Goal: Transaction & Acquisition: Download file/media

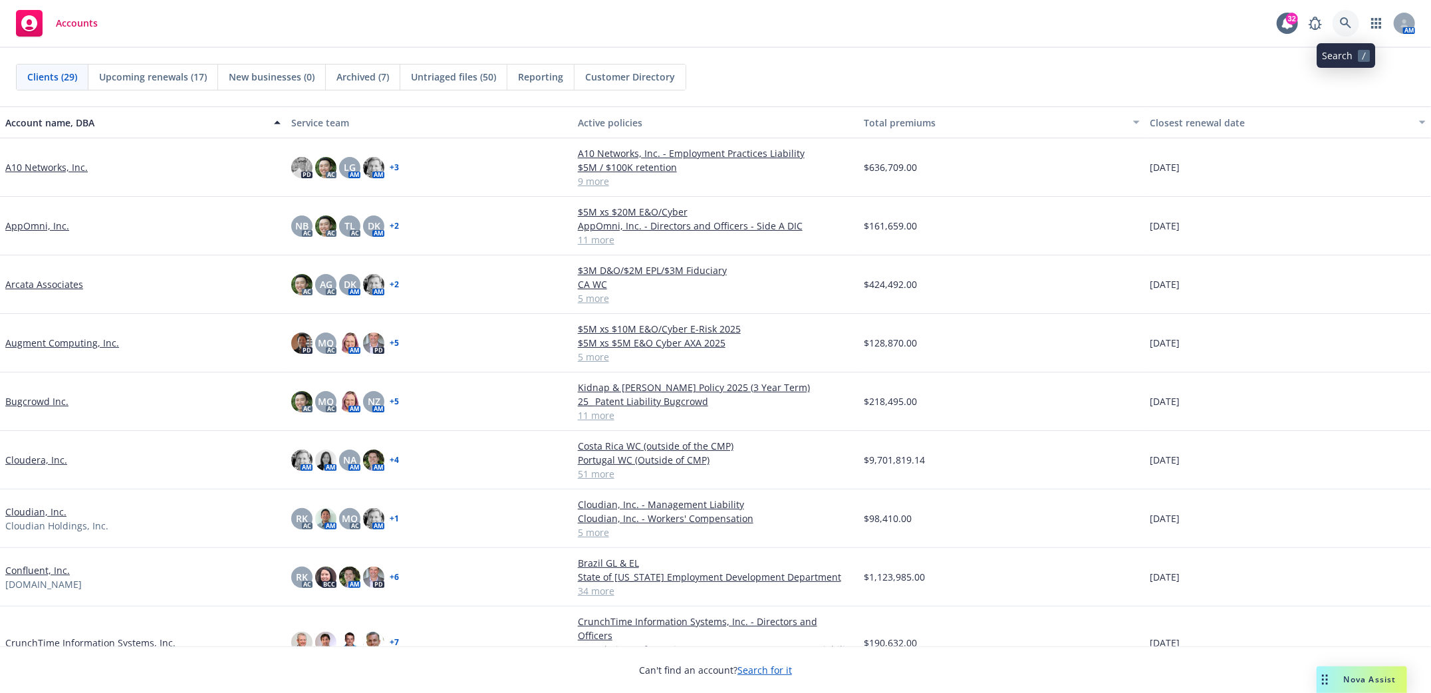
click at [1346, 24] on icon at bounding box center [1344, 22] width 11 height 11
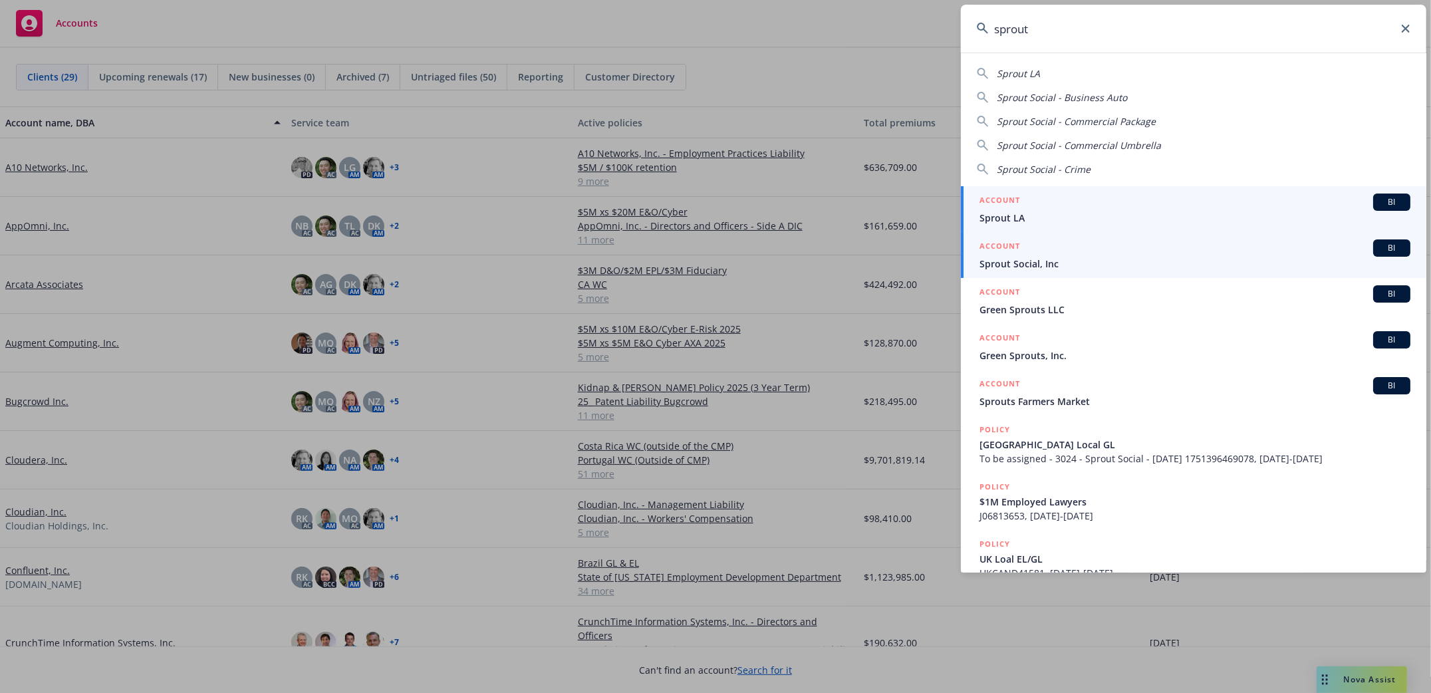
type input "sprout"
click at [1022, 261] on span "Sprout Social, Inc" at bounding box center [1194, 264] width 431 height 14
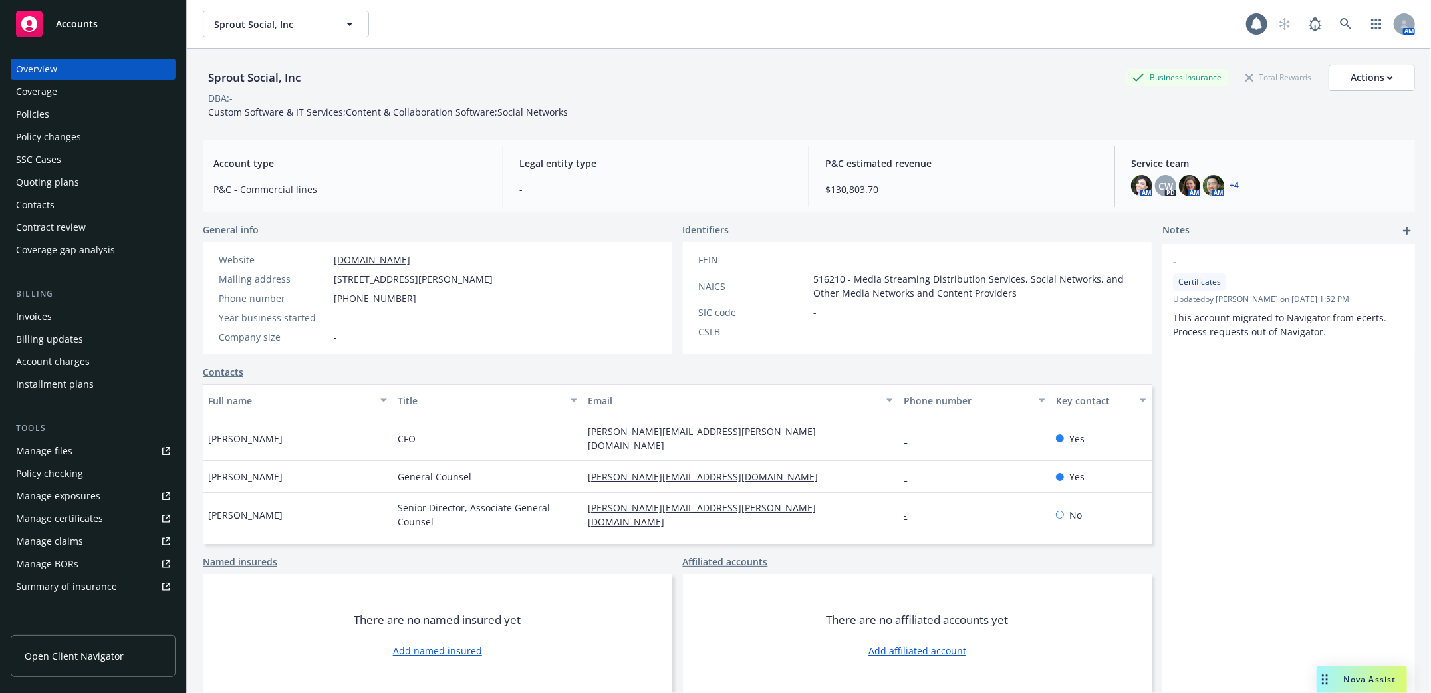
click at [29, 113] on div "Policies" at bounding box center [32, 114] width 33 height 21
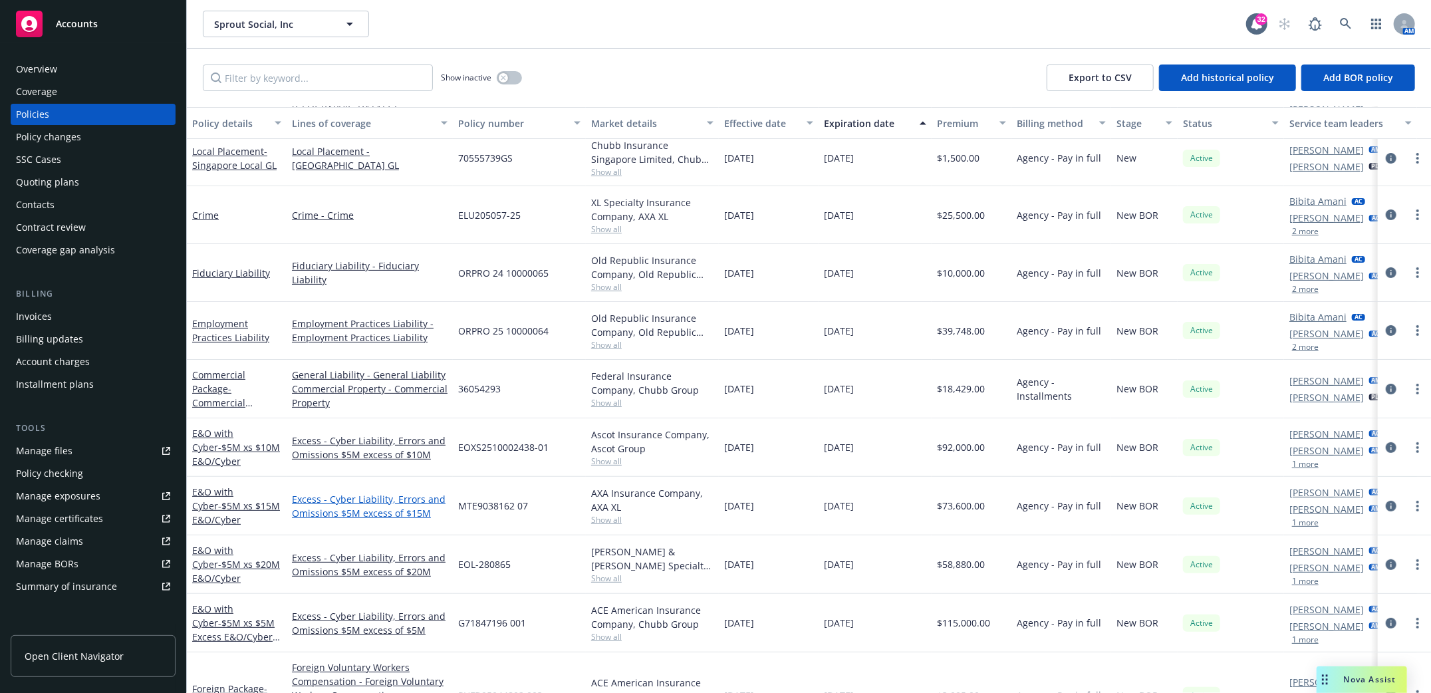
scroll to position [177, 0]
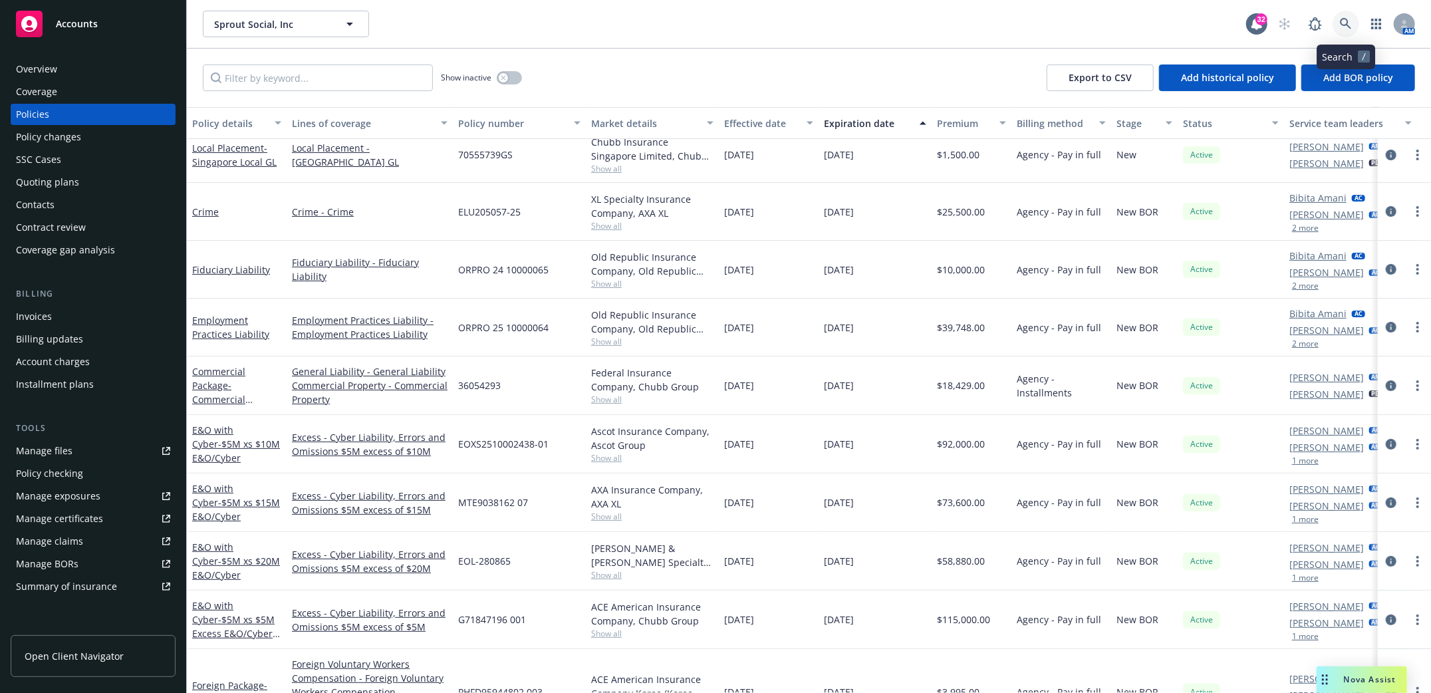
click at [1346, 24] on icon at bounding box center [1344, 23] width 11 height 11
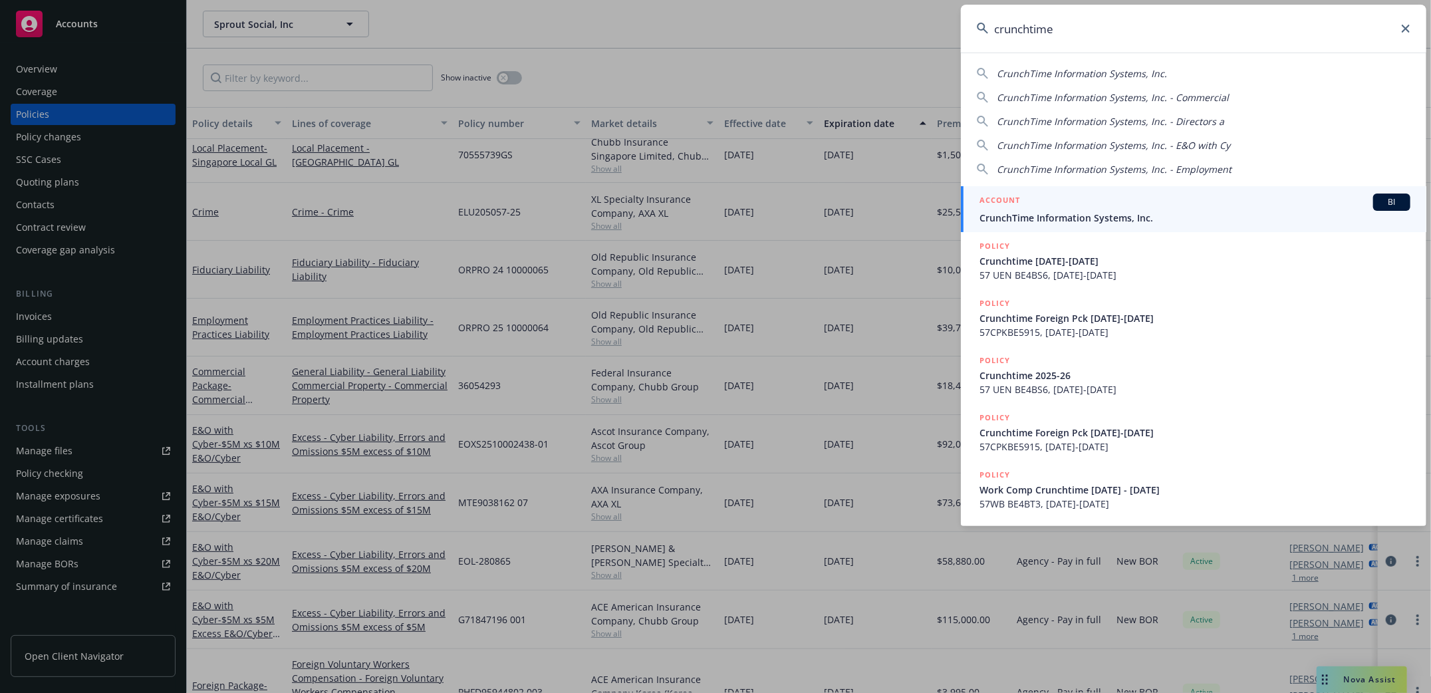
type input "crunchtime"
click at [1028, 214] on span "CrunchTime Information Systems, Inc." at bounding box center [1194, 218] width 431 height 14
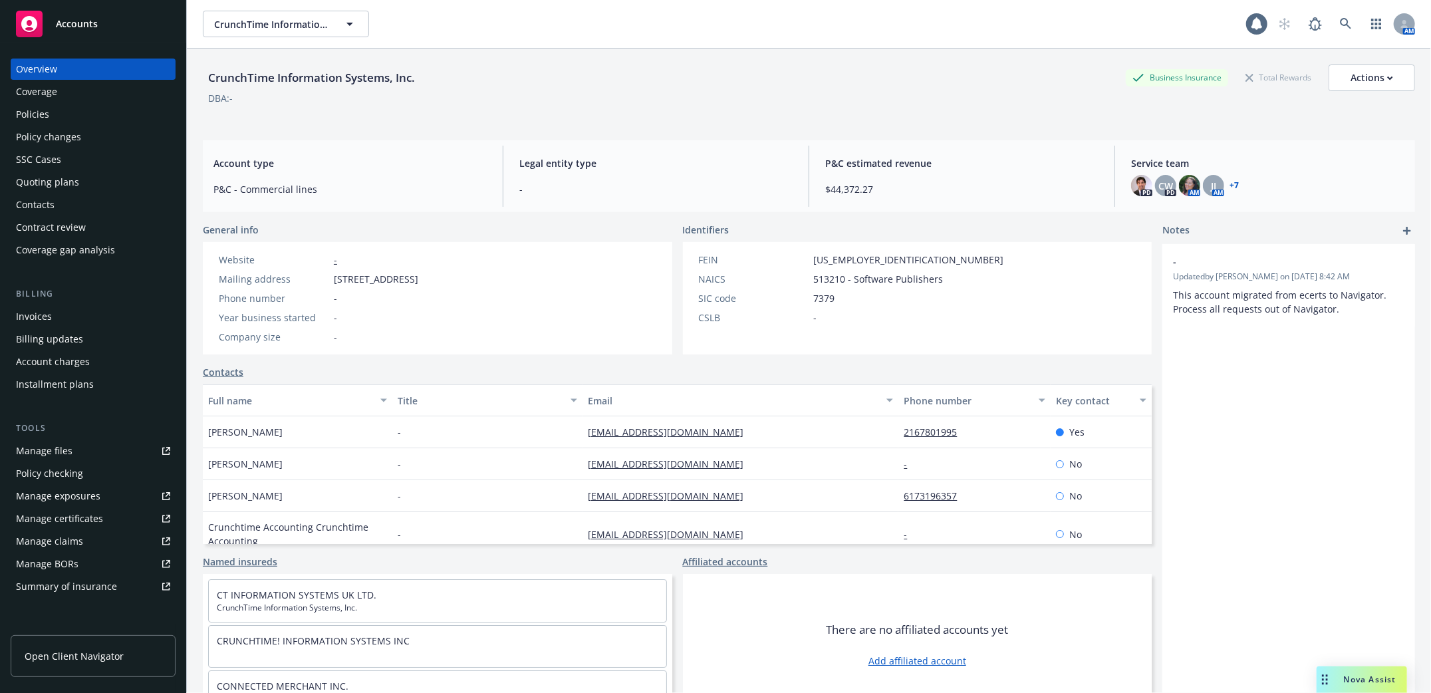
click at [24, 114] on div "Policies" at bounding box center [32, 114] width 33 height 21
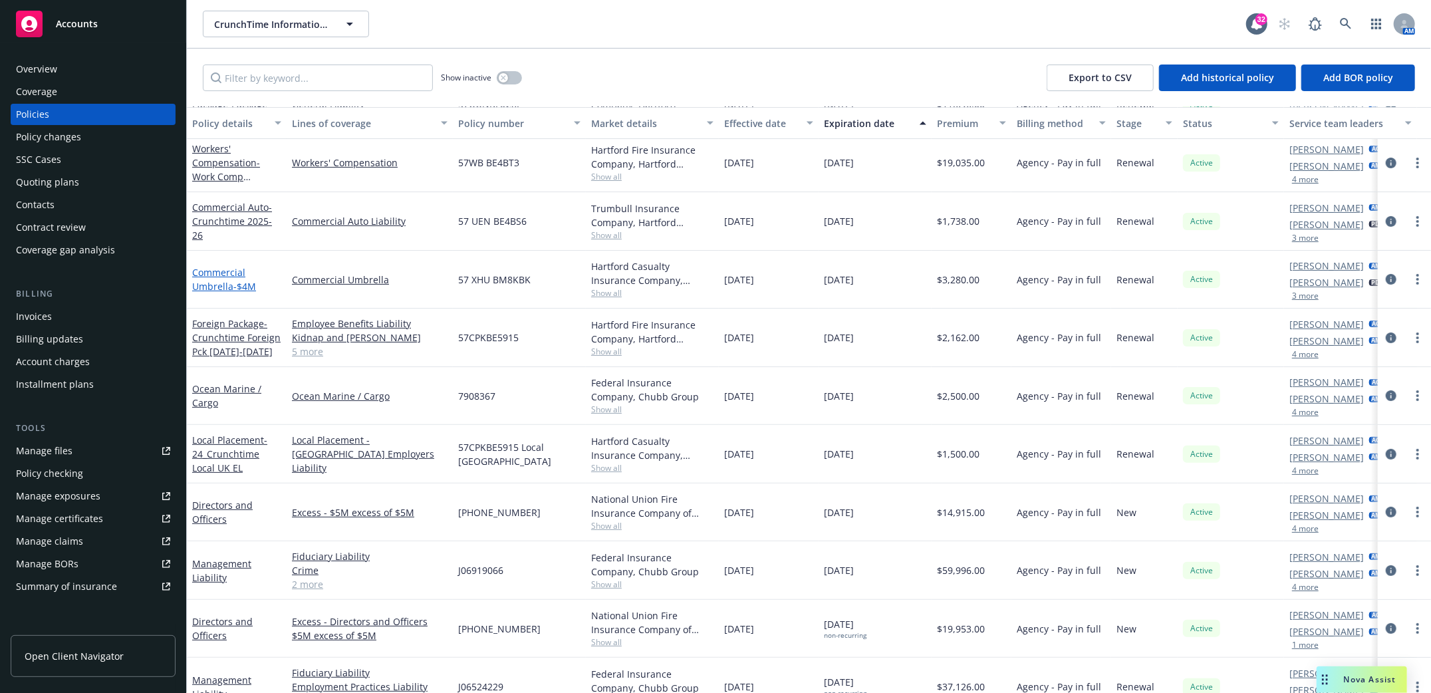
scroll to position [207, 0]
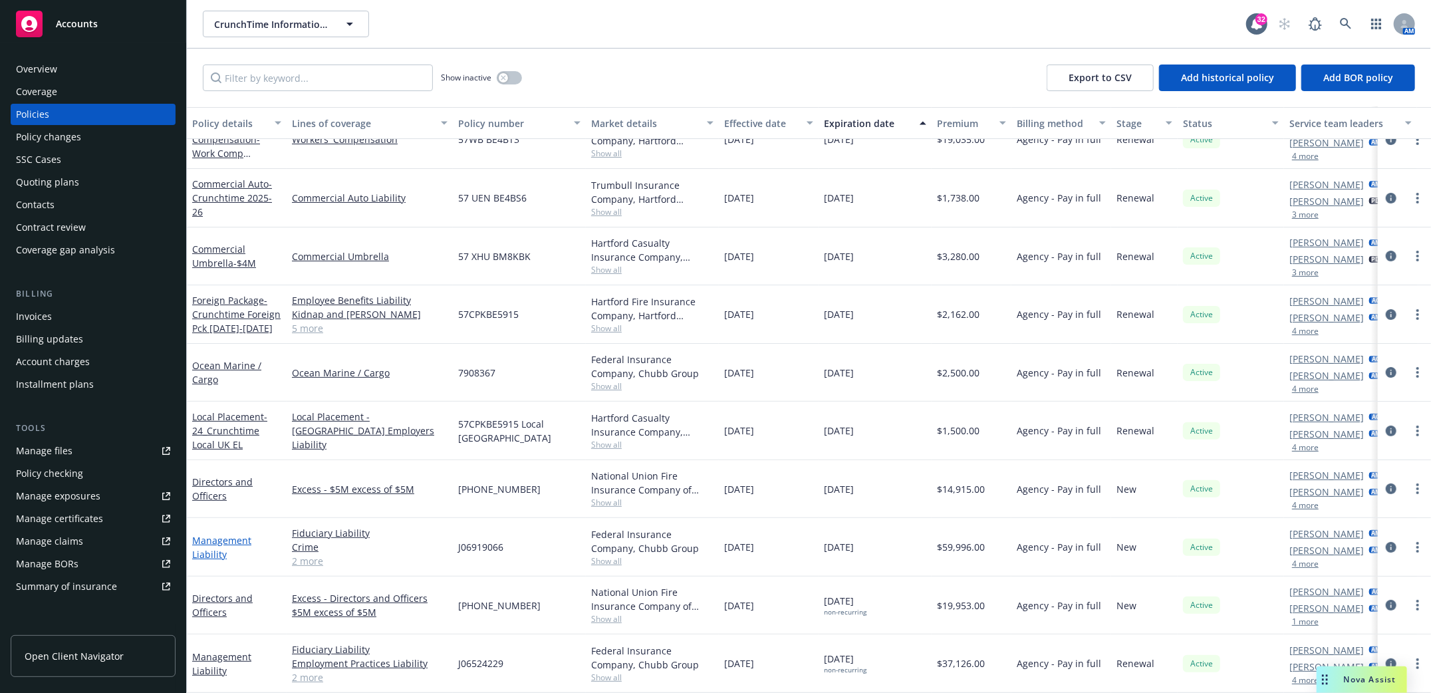
click at [209, 538] on link "Management Liability" at bounding box center [221, 547] width 59 height 27
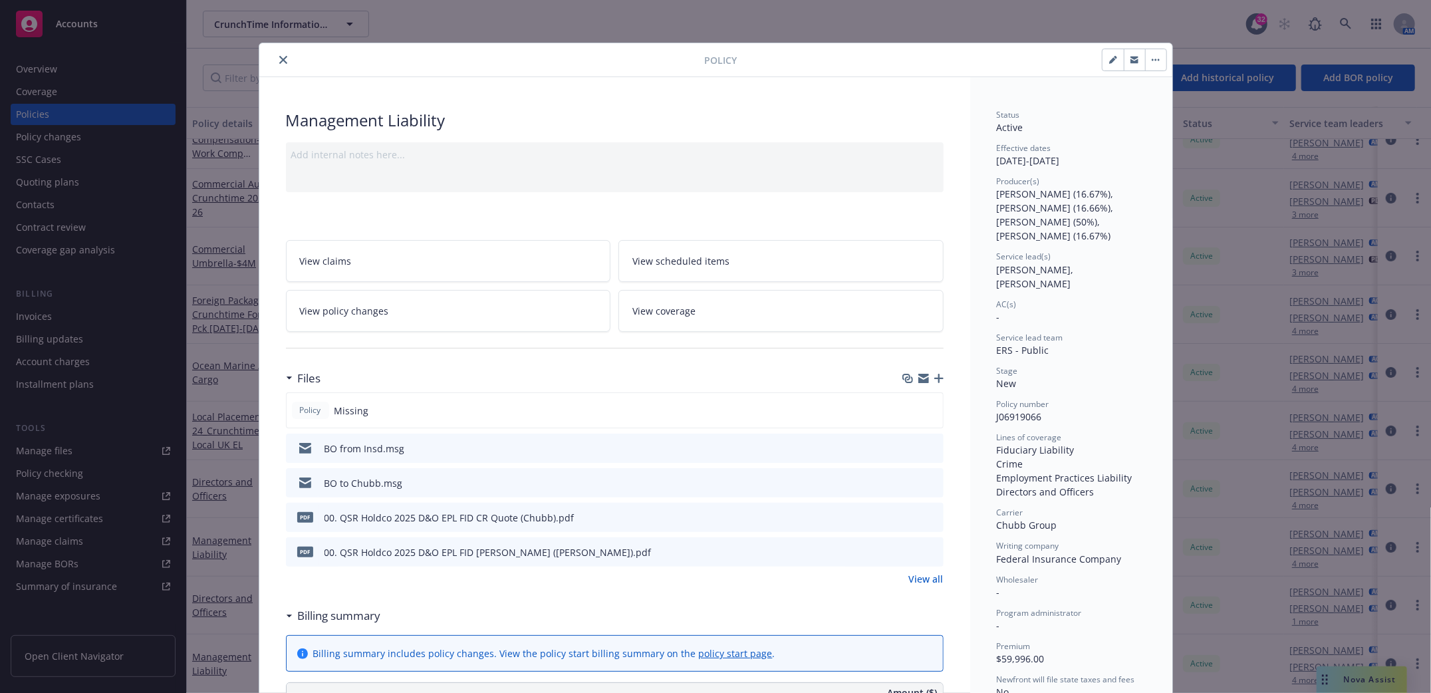
drag, startPoint x: 275, startPoint y: 58, endPoint x: 243, endPoint y: 172, distance: 118.2
click at [279, 57] on icon "close" at bounding box center [283, 60] width 8 height 8
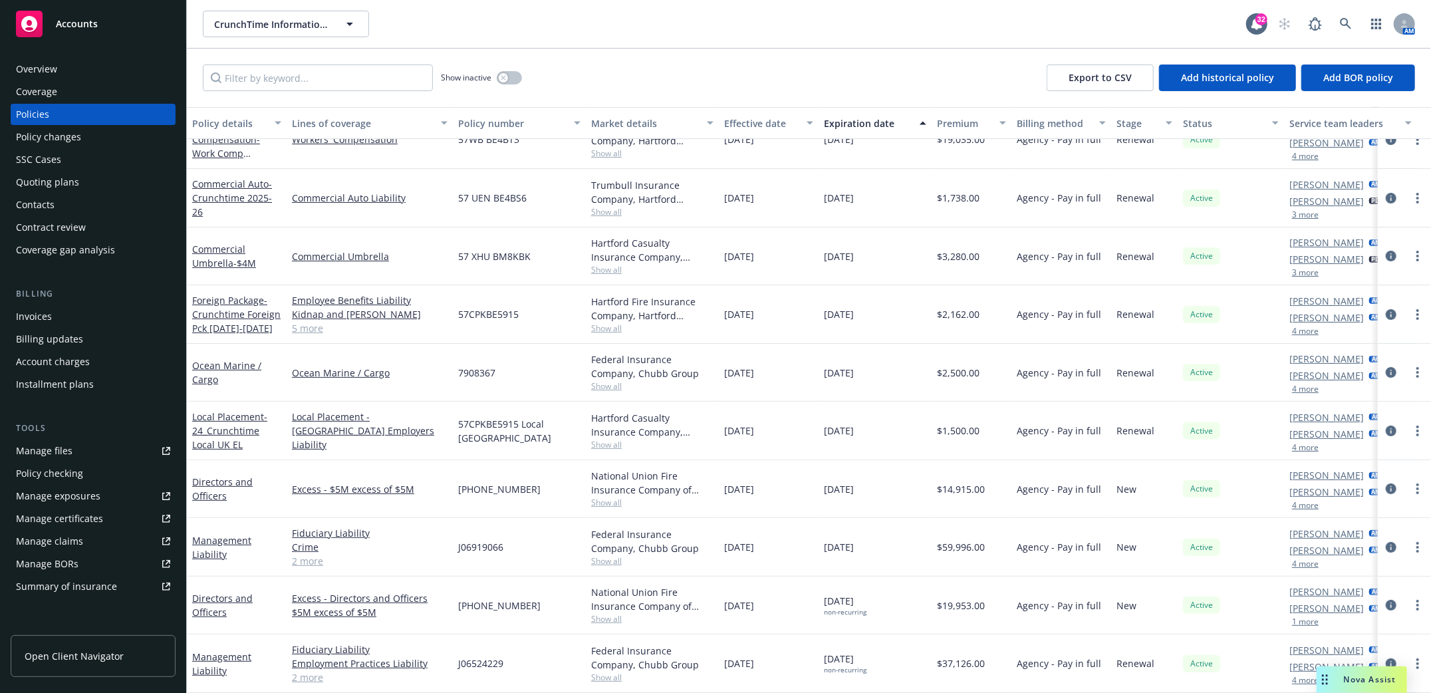
click at [214, 475] on div "Directors and Officers" at bounding box center [236, 489] width 89 height 28
click at [209, 475] on link "Directors and Officers" at bounding box center [222, 488] width 60 height 27
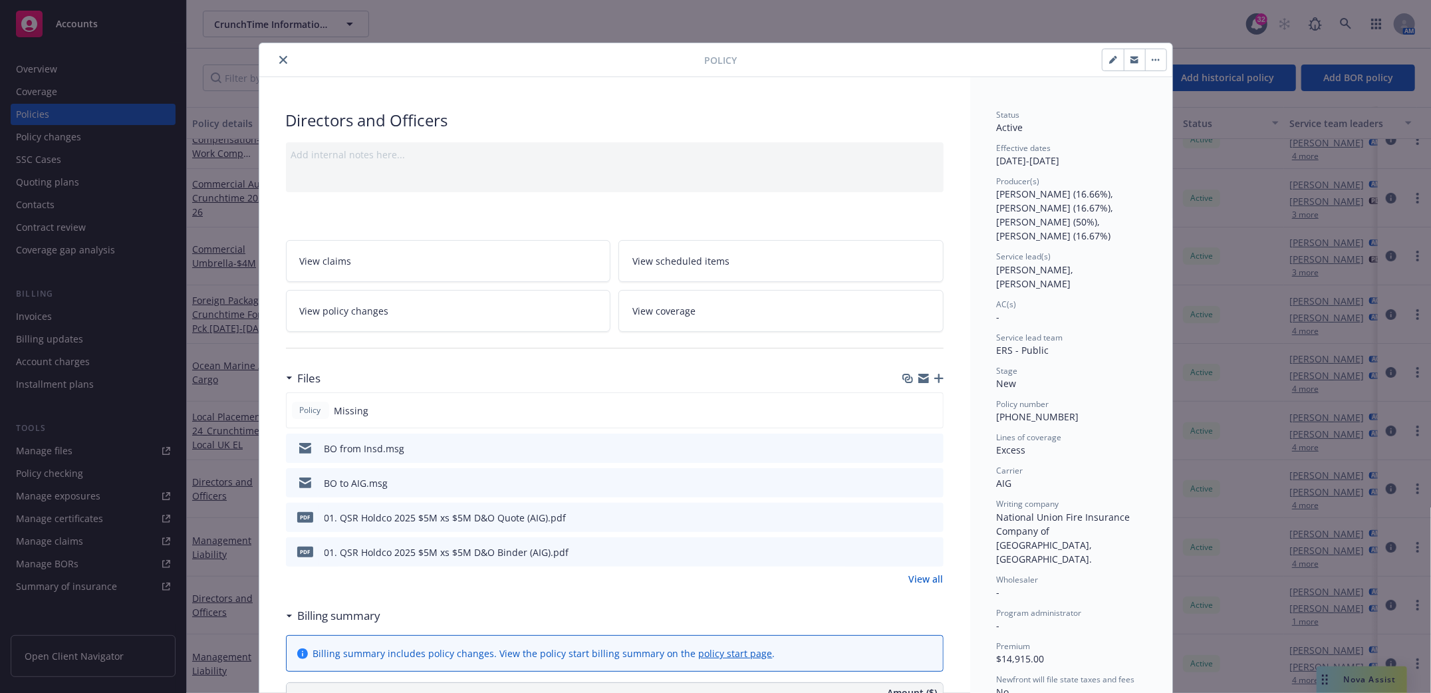
click at [279, 59] on icon "close" at bounding box center [283, 60] width 8 height 8
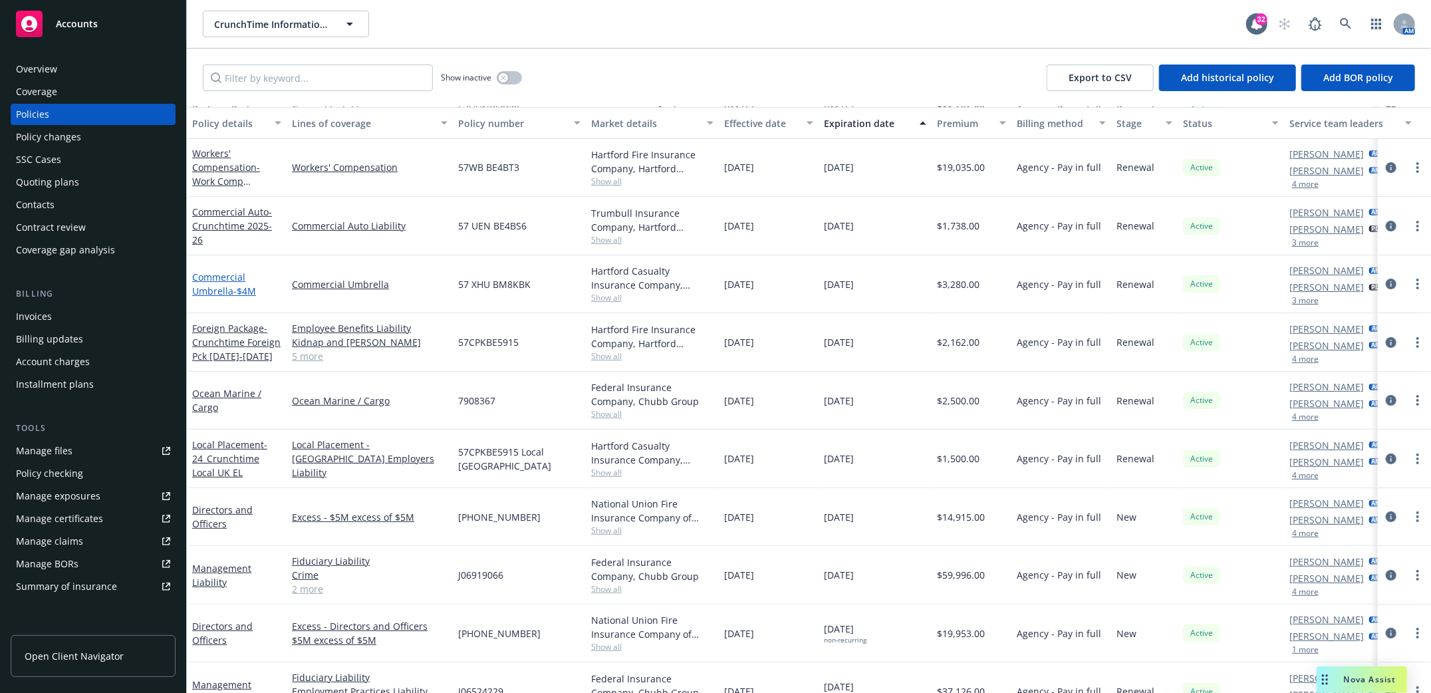
scroll to position [207, 0]
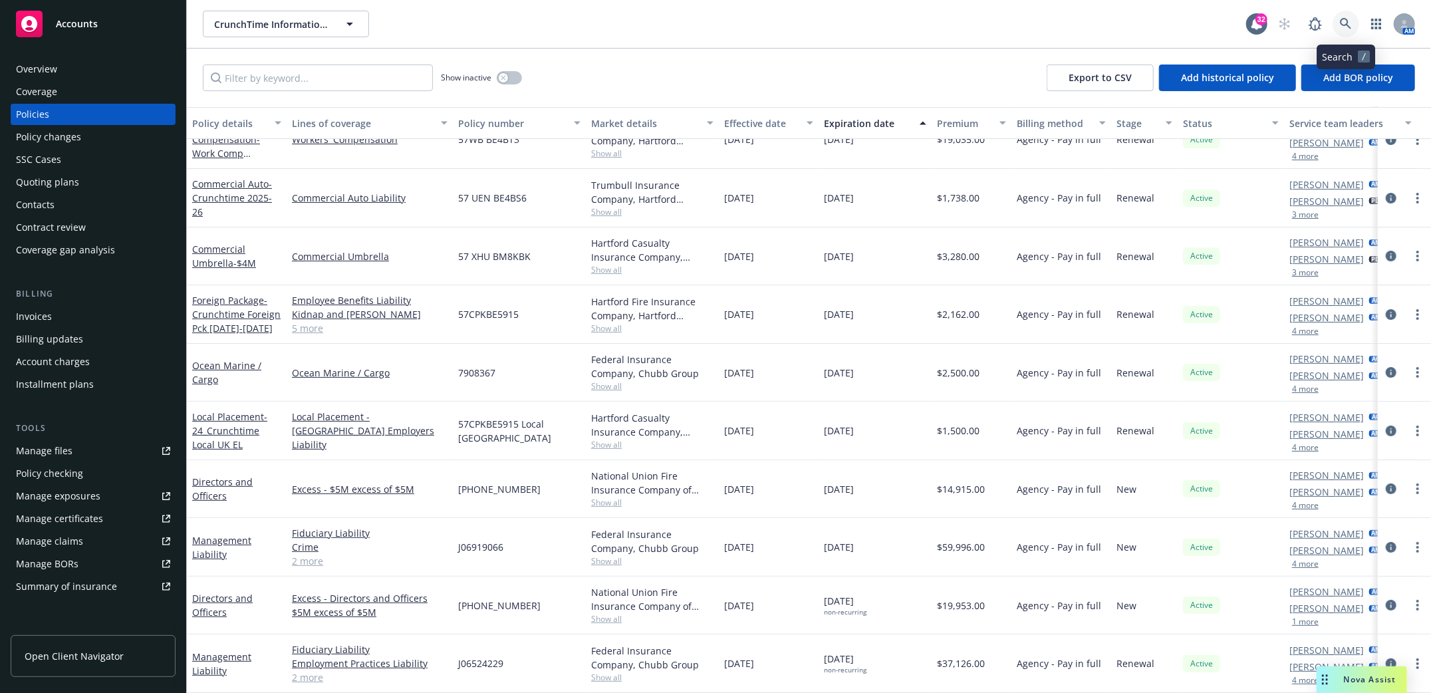
click at [1350, 27] on icon at bounding box center [1345, 24] width 12 height 12
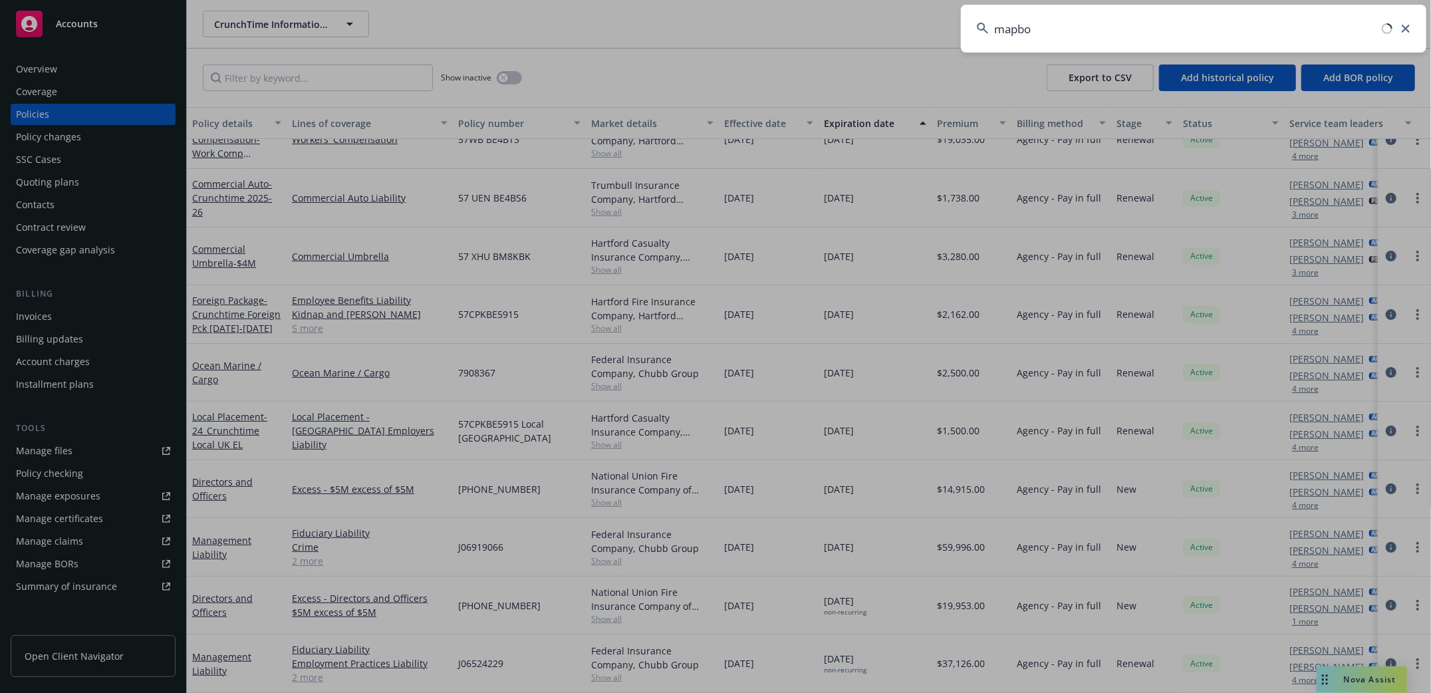
type input "mapbox"
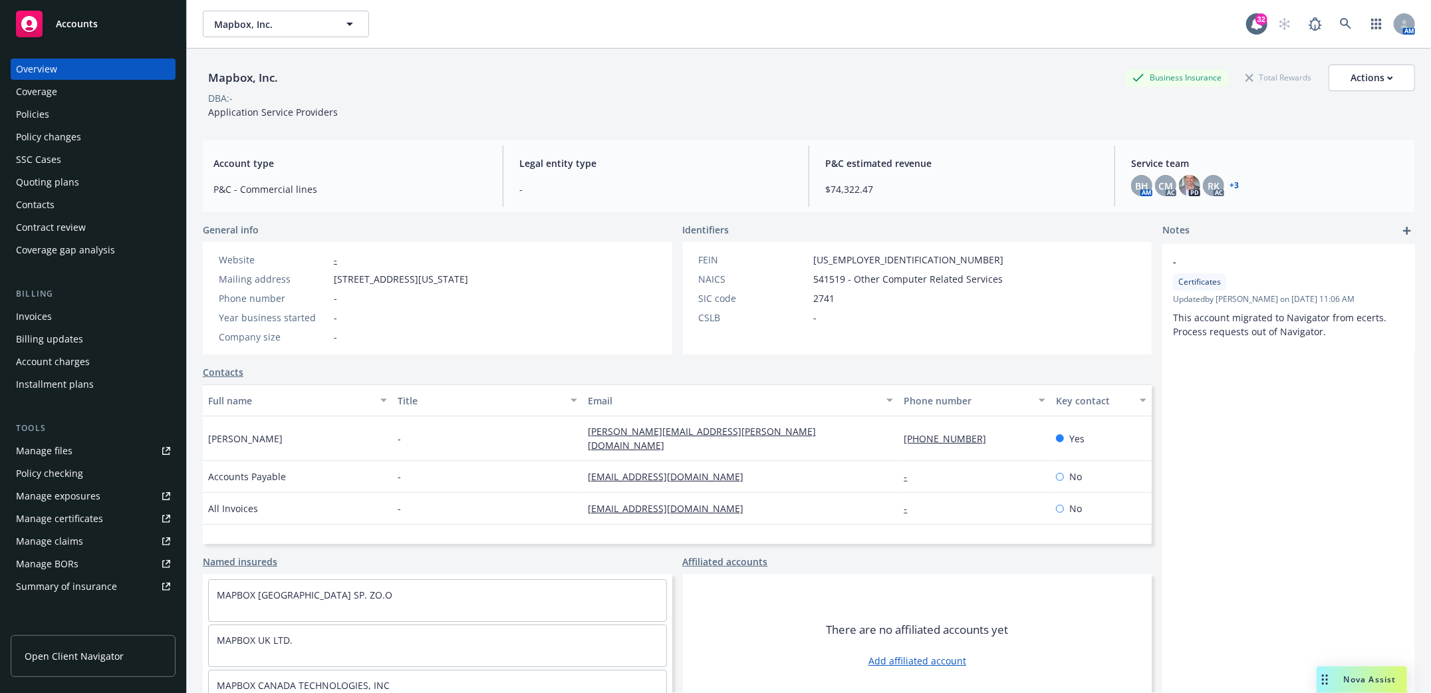
click at [42, 114] on div "Policies" at bounding box center [32, 114] width 33 height 21
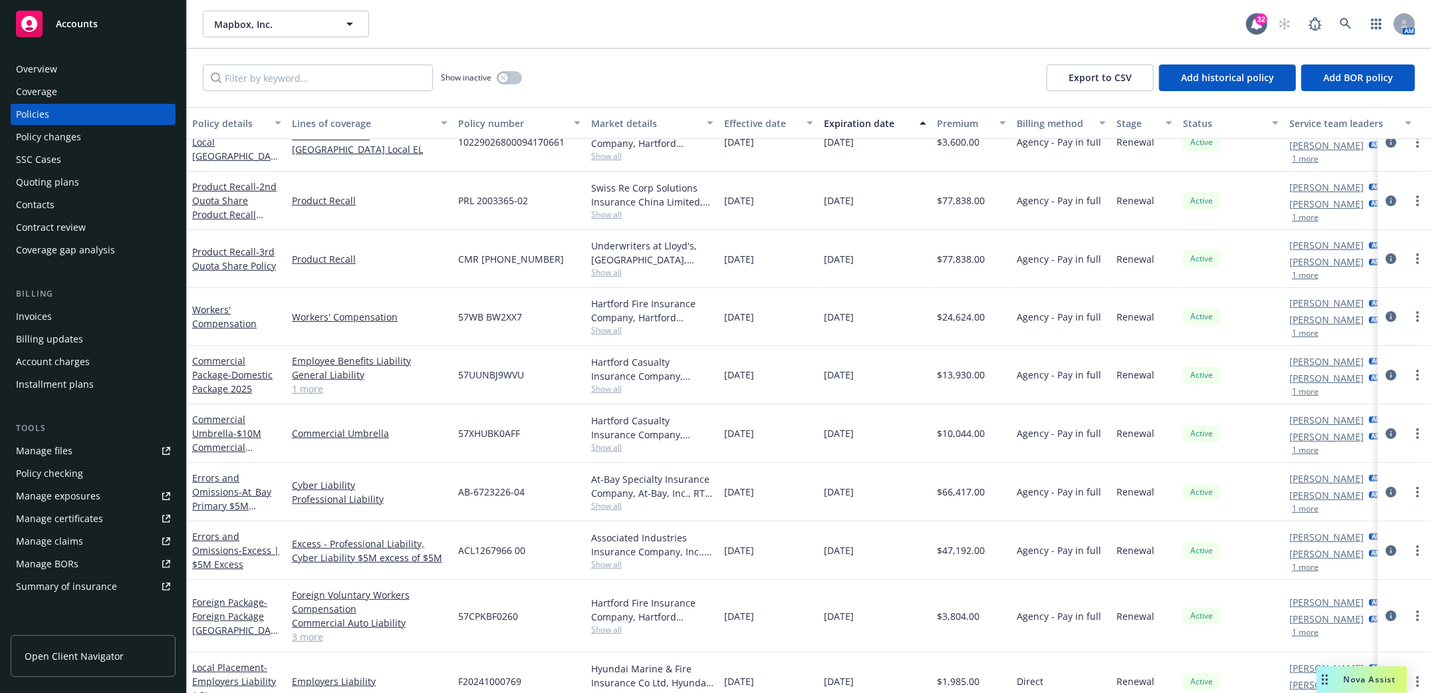
scroll to position [179, 0]
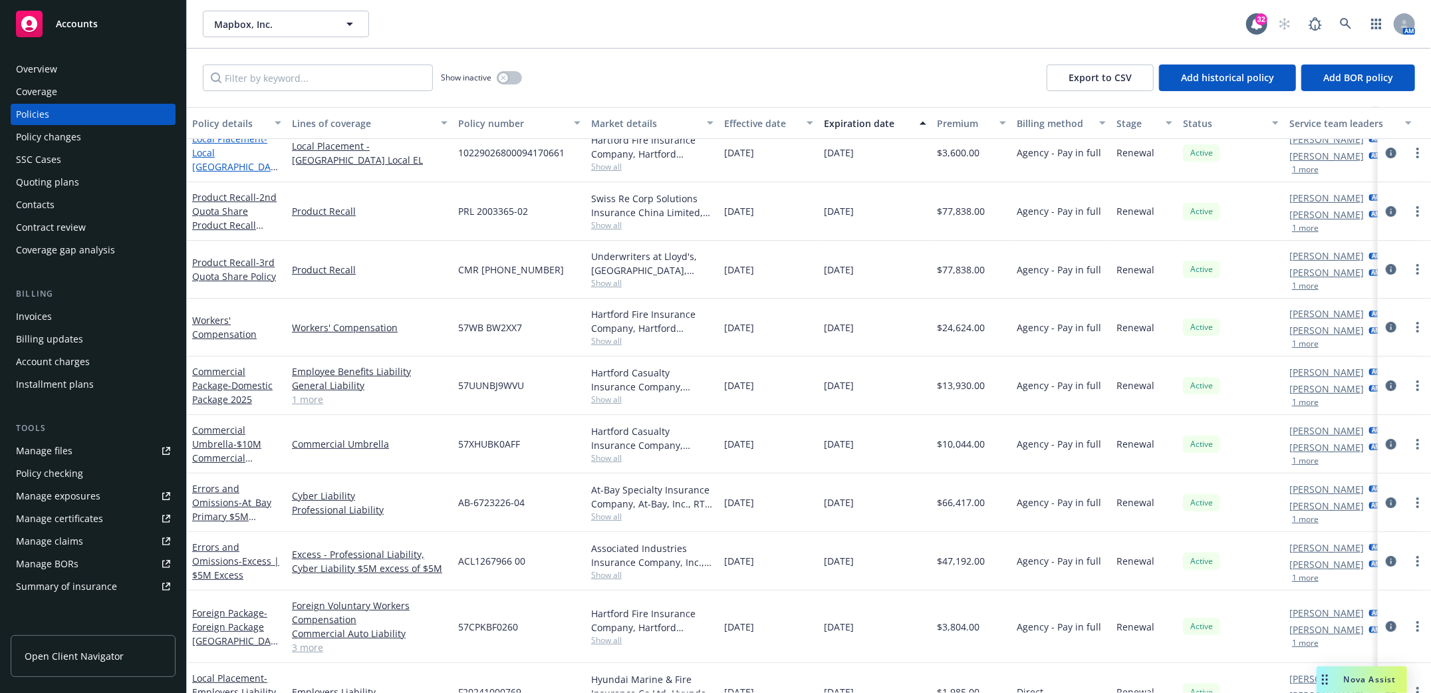
click at [220, 154] on span "- Local China EL" at bounding box center [235, 159] width 86 height 55
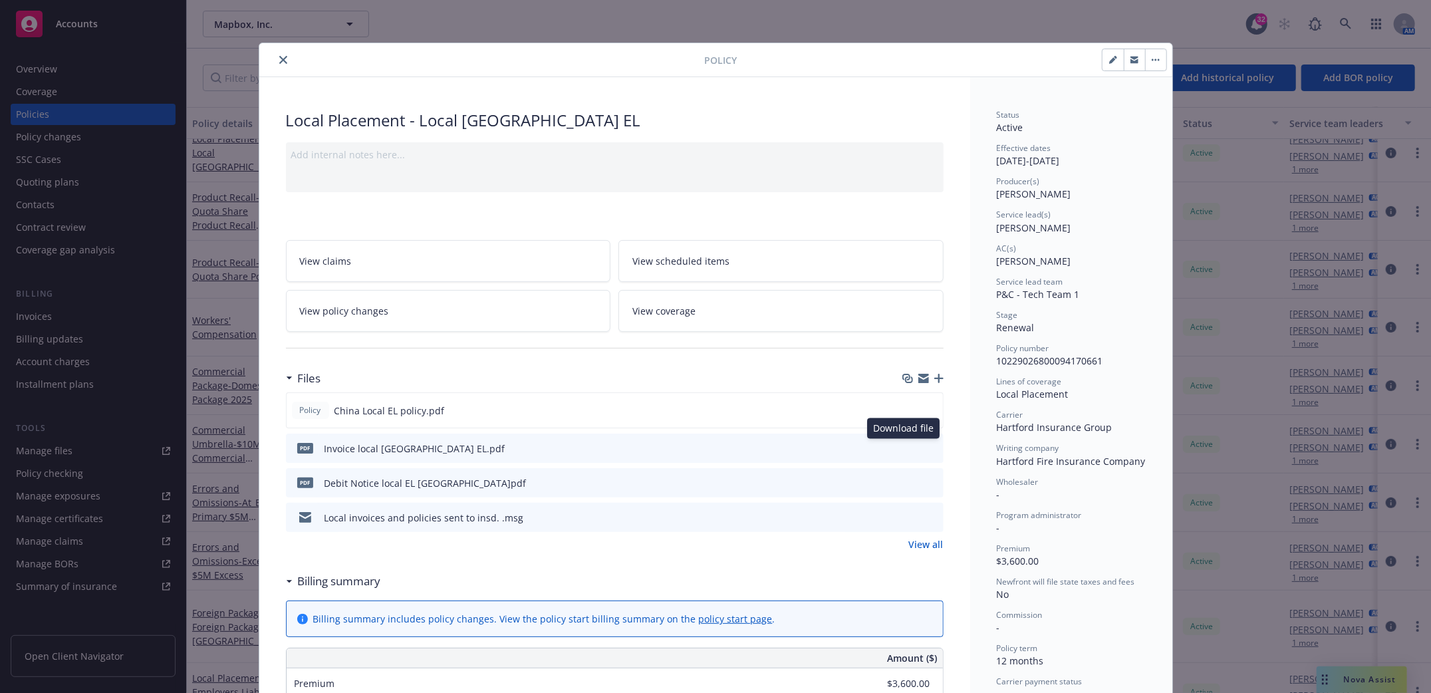
click at [903, 451] on icon "download file" at bounding box center [908, 450] width 11 height 3
click at [904, 447] on icon "download file" at bounding box center [908, 446] width 9 height 8
drag, startPoint x: 905, startPoint y: 484, endPoint x: 921, endPoint y: 476, distance: 17.2
click at [905, 484] on icon "download file" at bounding box center [910, 481] width 11 height 11
click at [275, 57] on button "close" at bounding box center [283, 60] width 16 height 16
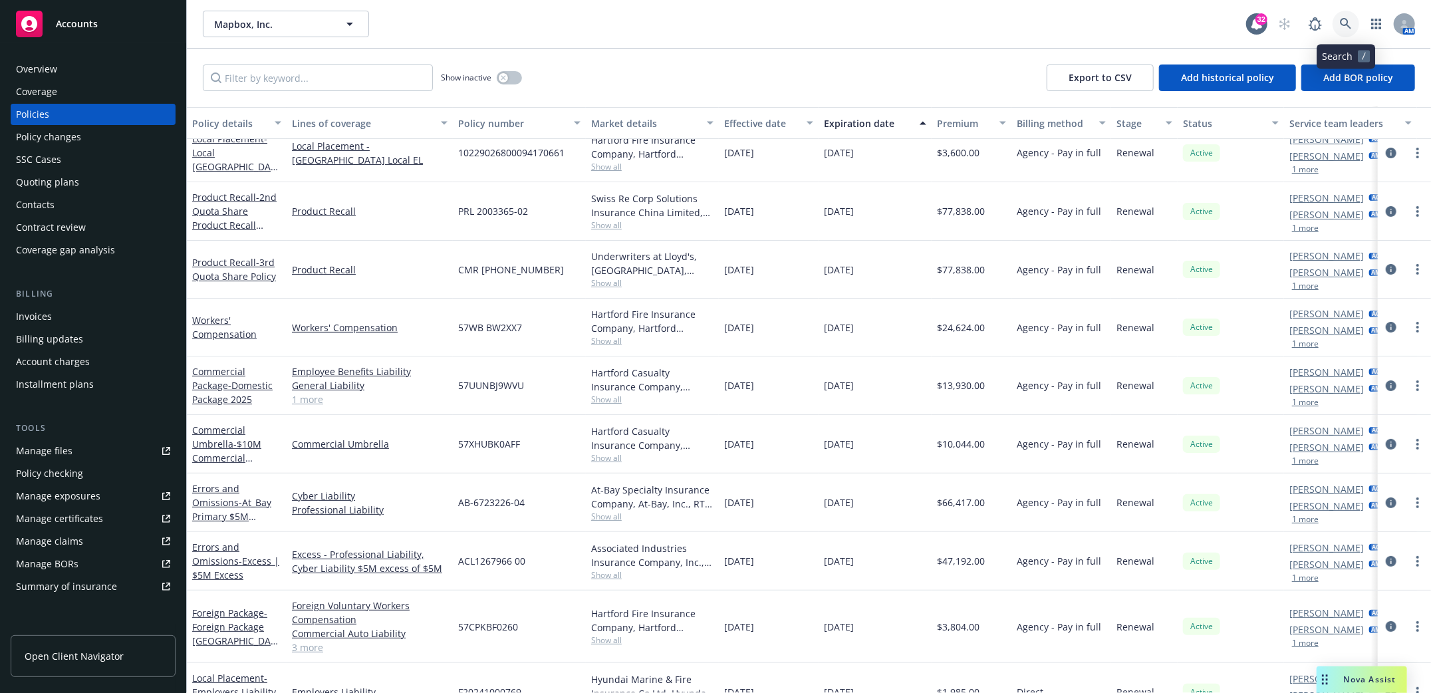
click at [1343, 20] on icon at bounding box center [1345, 24] width 12 height 12
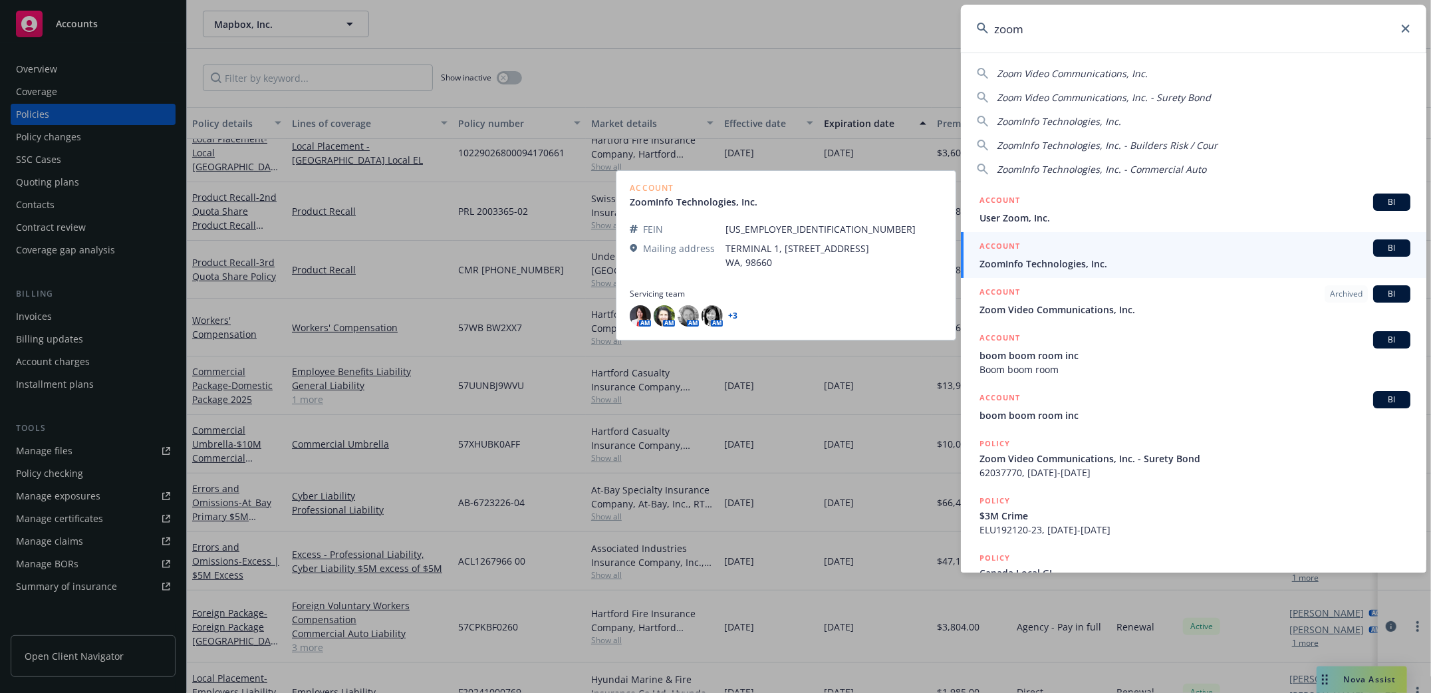
type input "zoom"
click at [1007, 259] on span "ZoomInfo Technologies, Inc." at bounding box center [1194, 264] width 431 height 14
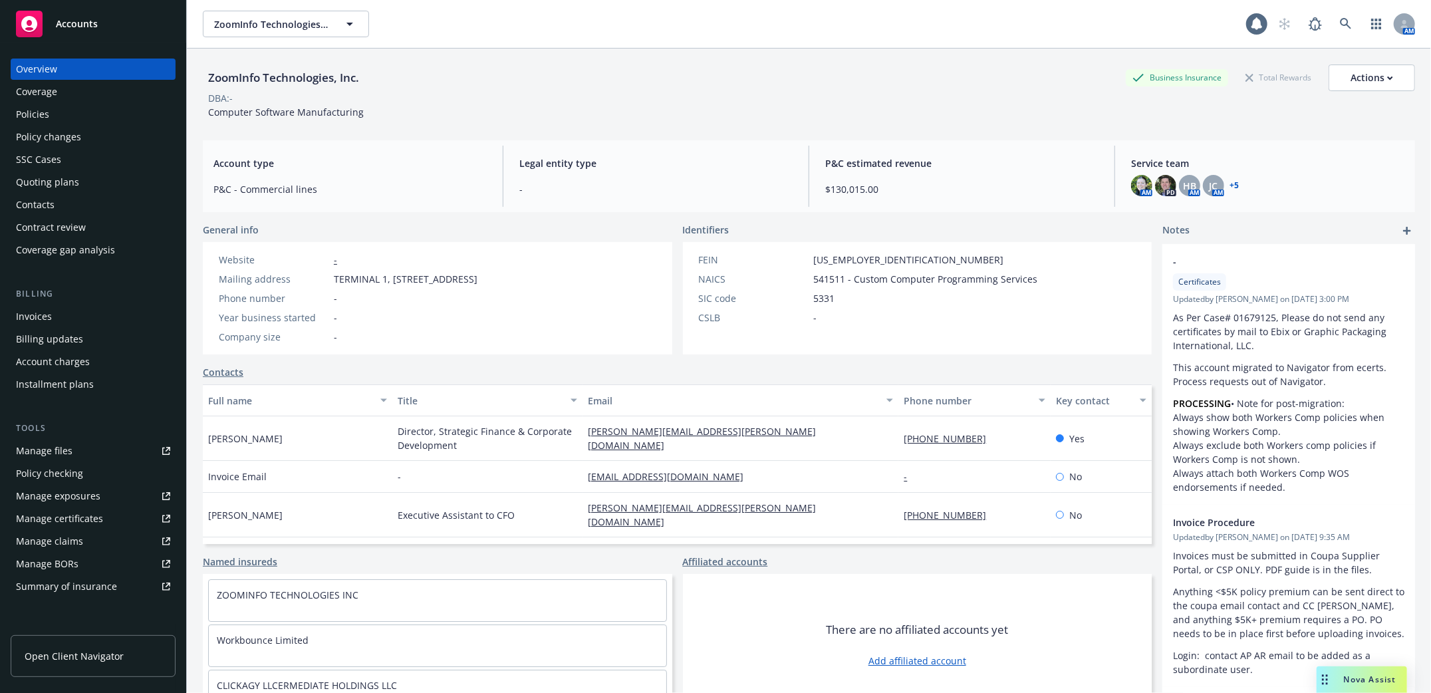
click at [51, 122] on div "Policies" at bounding box center [93, 114] width 154 height 21
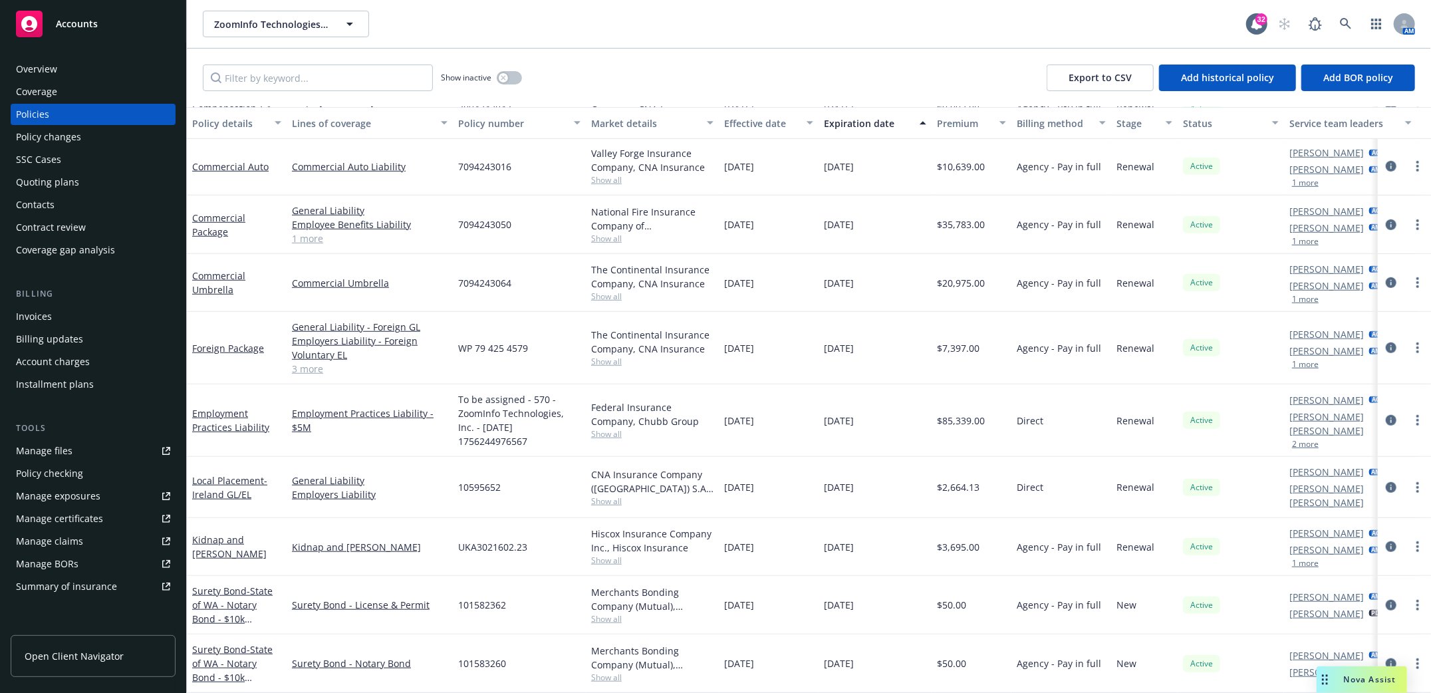
scroll to position [760, 0]
click at [516, 76] on button "button" at bounding box center [509, 77] width 25 height 13
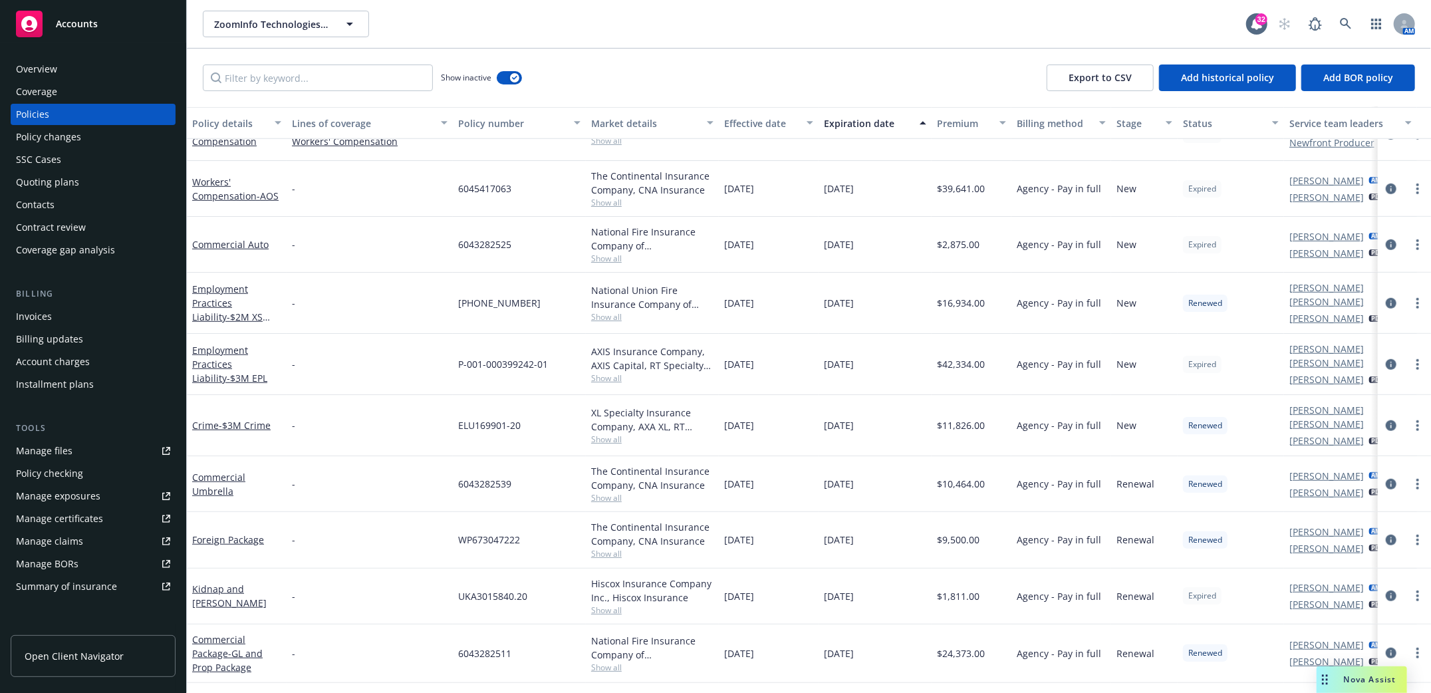
click at [867, 124] on div "Expiration date" at bounding box center [868, 123] width 88 height 14
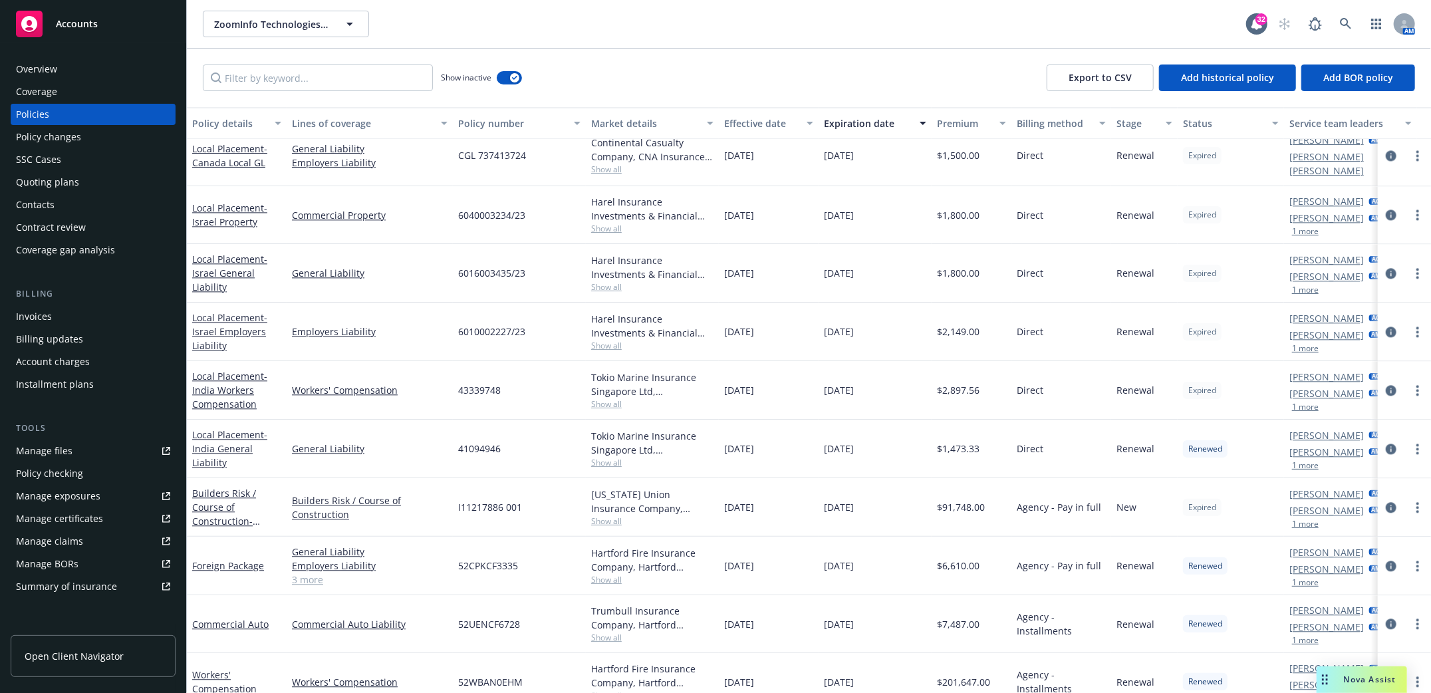
scroll to position [2304, 0]
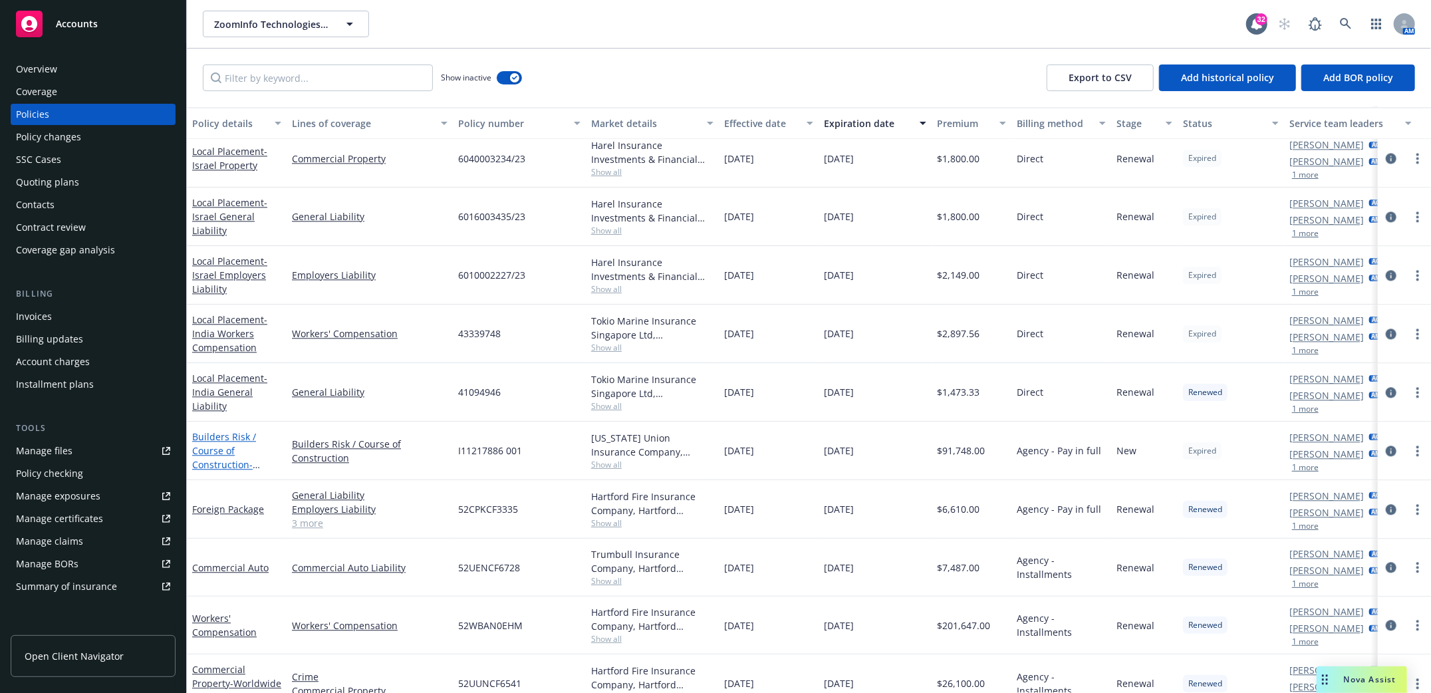
click at [207, 441] on link "Builders Risk / Course of Construction - Builders Risk - ZI Terminal 1" at bounding box center [229, 464] width 74 height 68
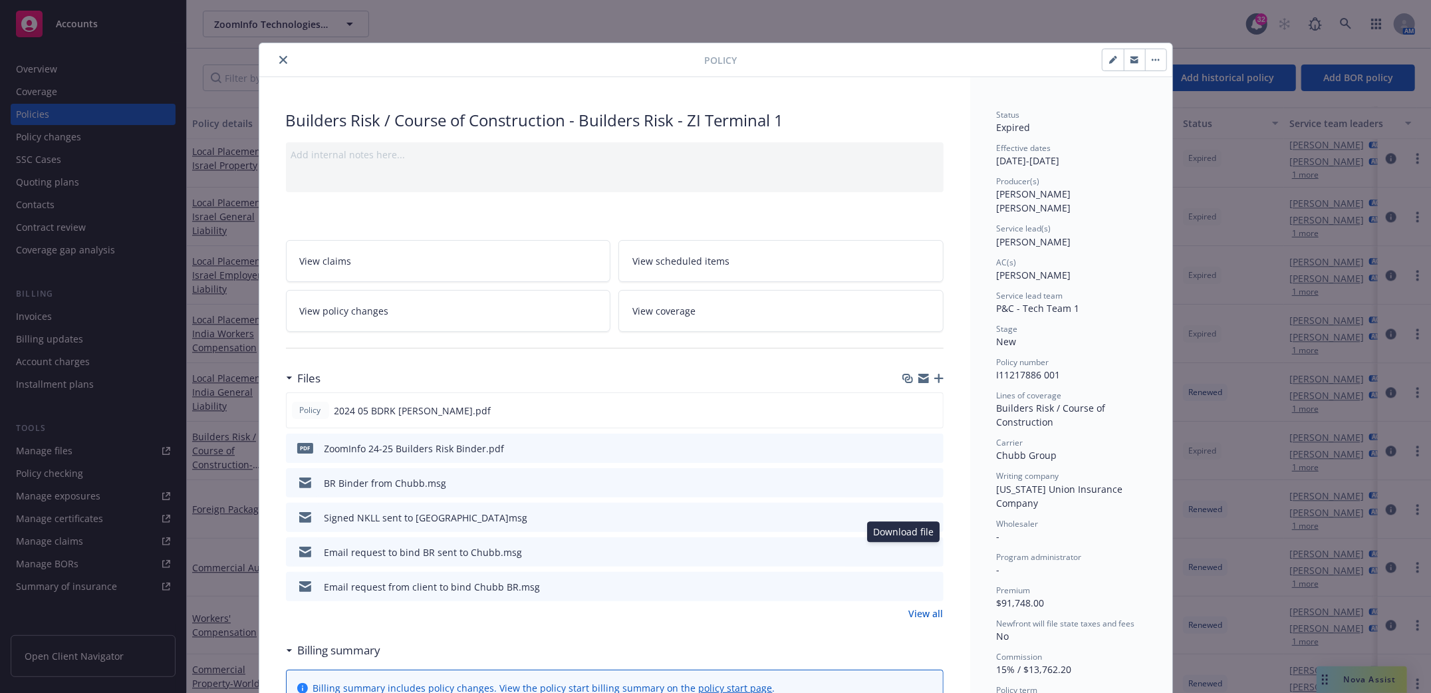
click at [903, 551] on icon "download file" at bounding box center [908, 551] width 11 height 11
click at [903, 552] on icon "download file" at bounding box center [908, 551] width 11 height 11
click at [904, 550] on icon "download file" at bounding box center [908, 550] width 9 height 8
click at [907, 520] on button "download file" at bounding box center [908, 516] width 13 height 13
click at [903, 408] on icon "download file" at bounding box center [907, 408] width 9 height 8
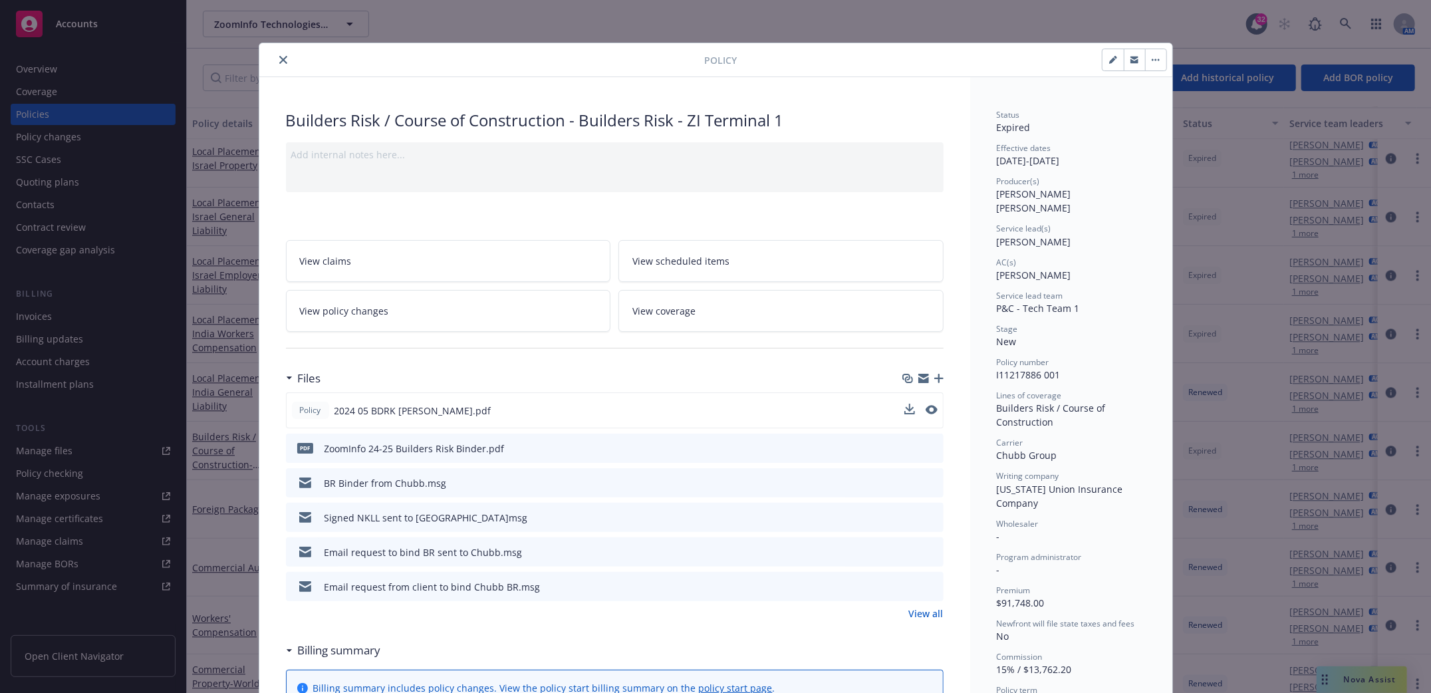
click at [279, 62] on icon "close" at bounding box center [283, 60] width 8 height 8
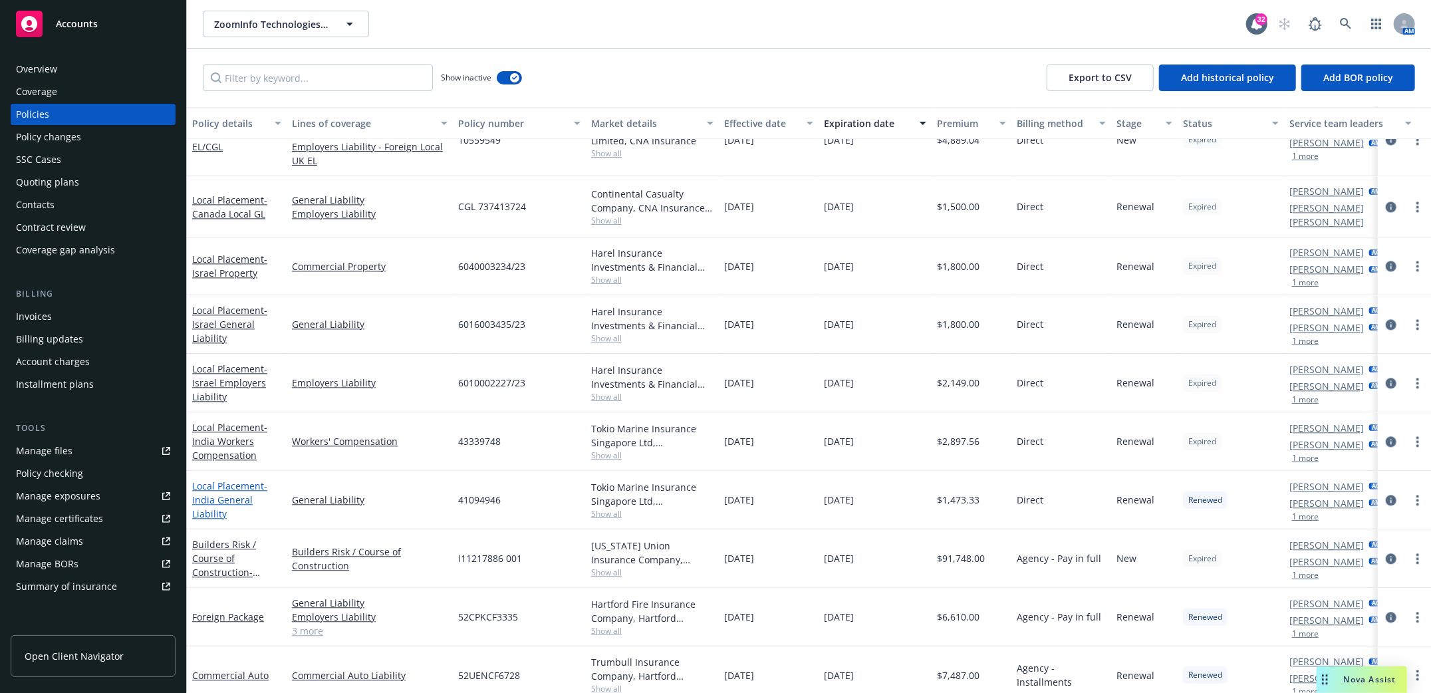
scroll to position [2304, 0]
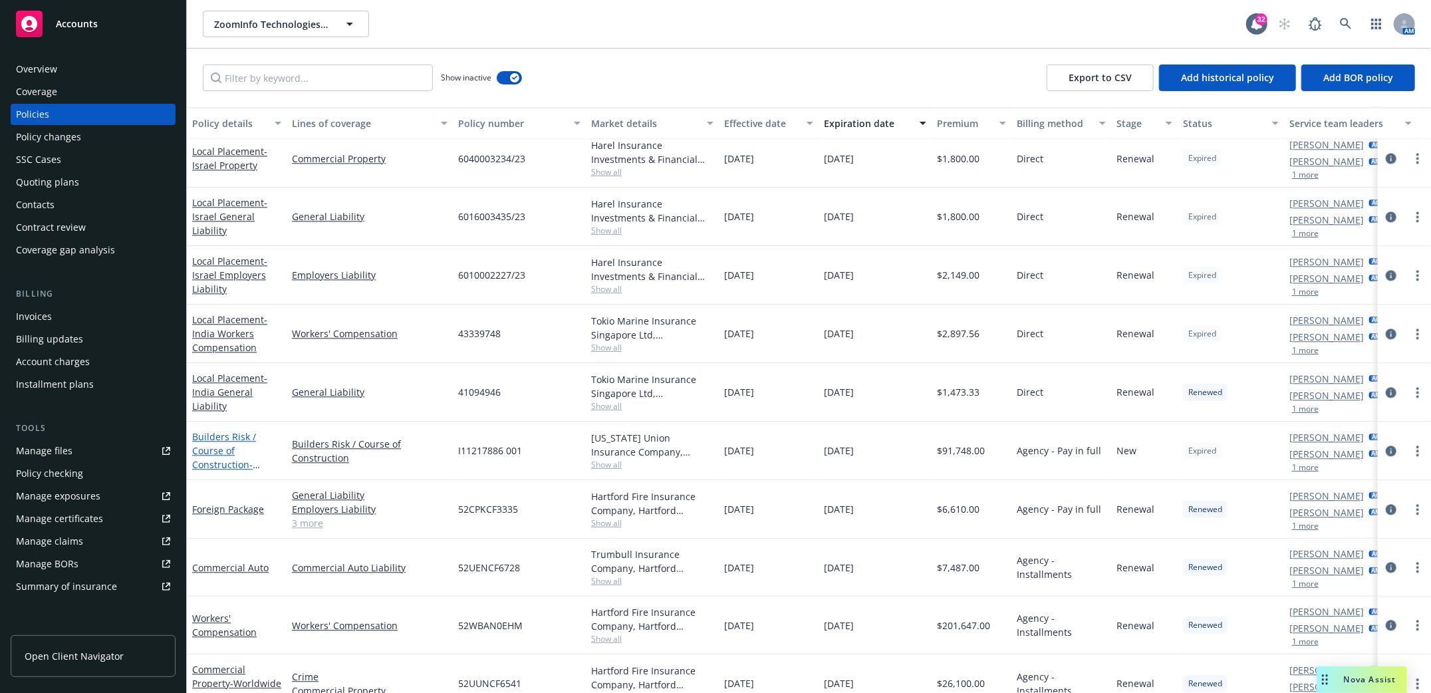
click at [211, 444] on link "Builders Risk / Course of Construction - Builders Risk - ZI Terminal 1" at bounding box center [229, 464] width 74 height 68
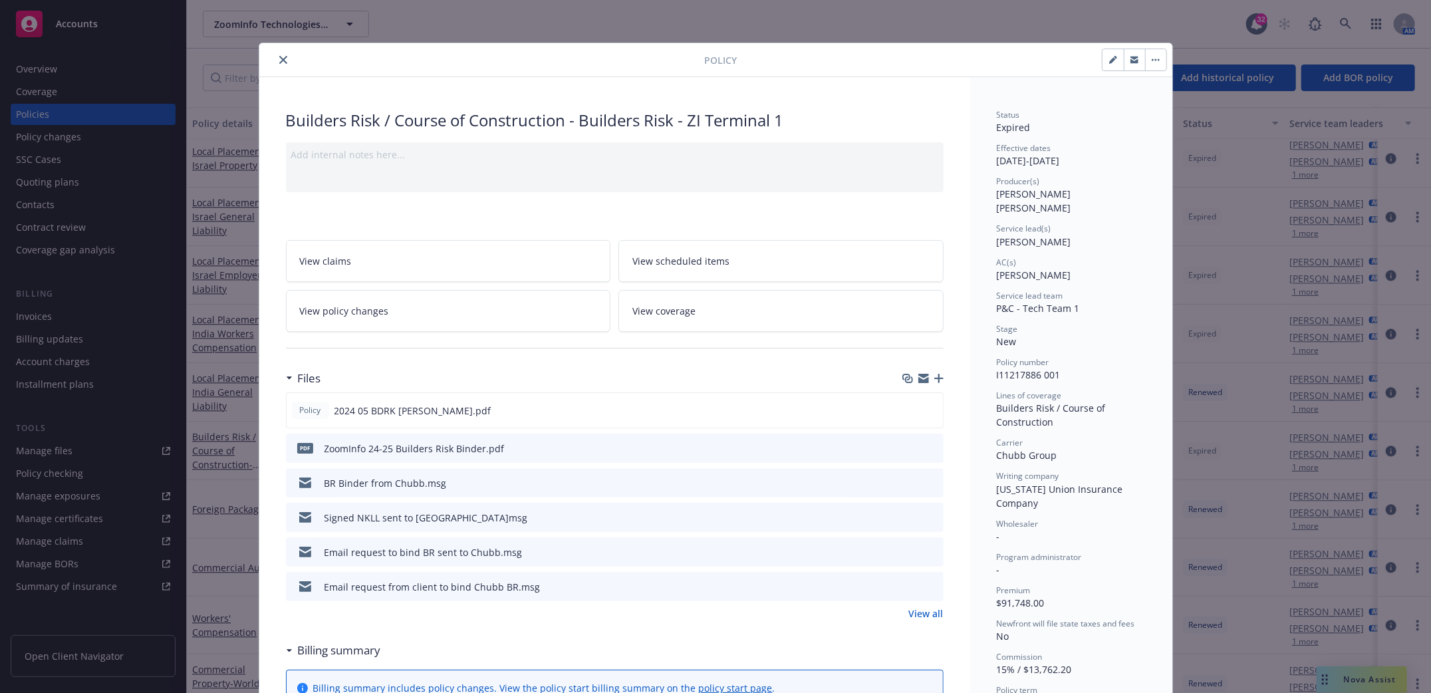
scroll to position [40, 0]
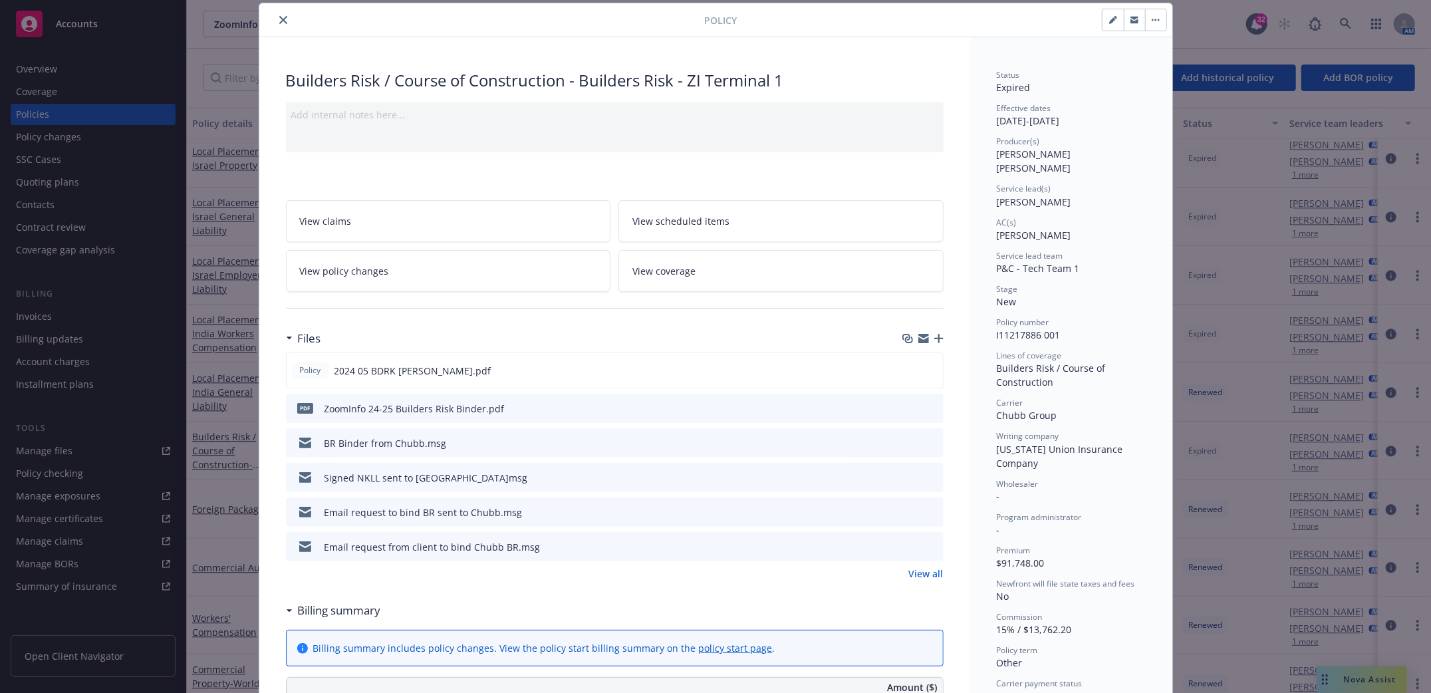
click at [279, 16] on icon "close" at bounding box center [283, 20] width 8 height 8
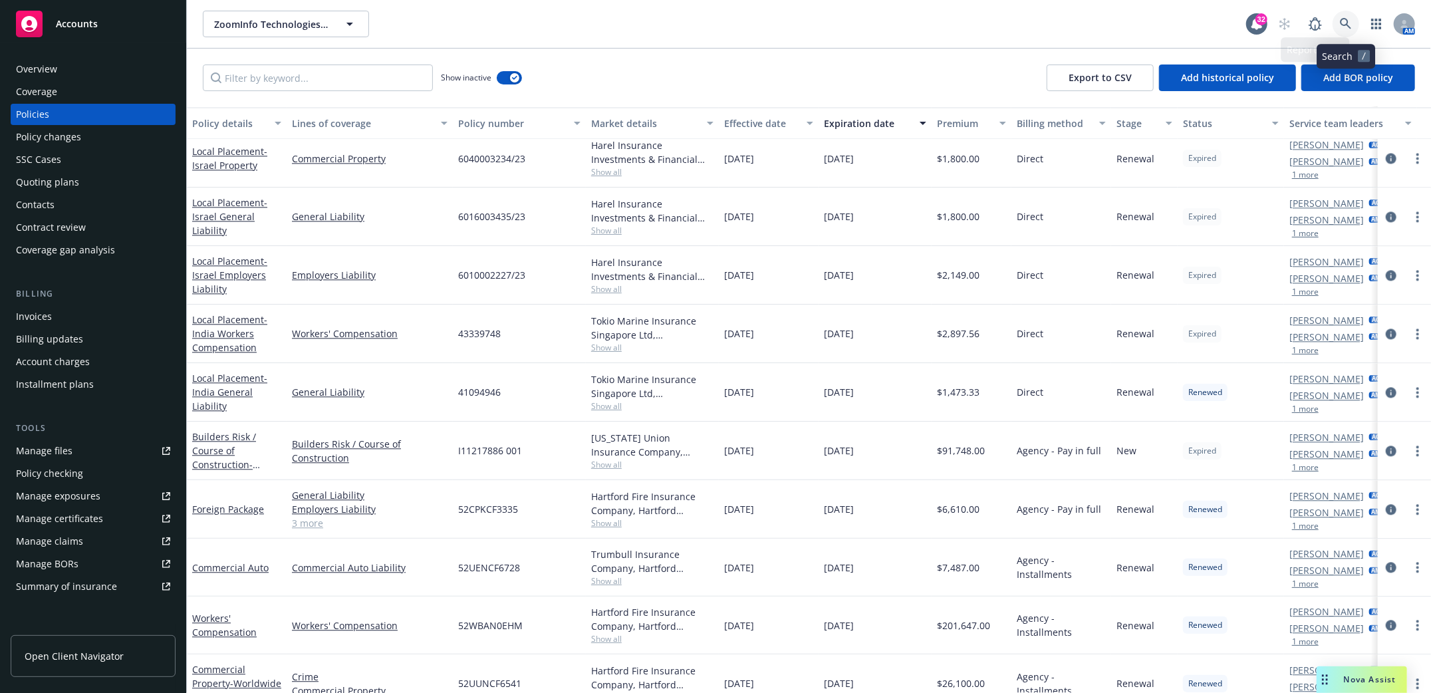
click at [1353, 25] on link at bounding box center [1345, 24] width 27 height 27
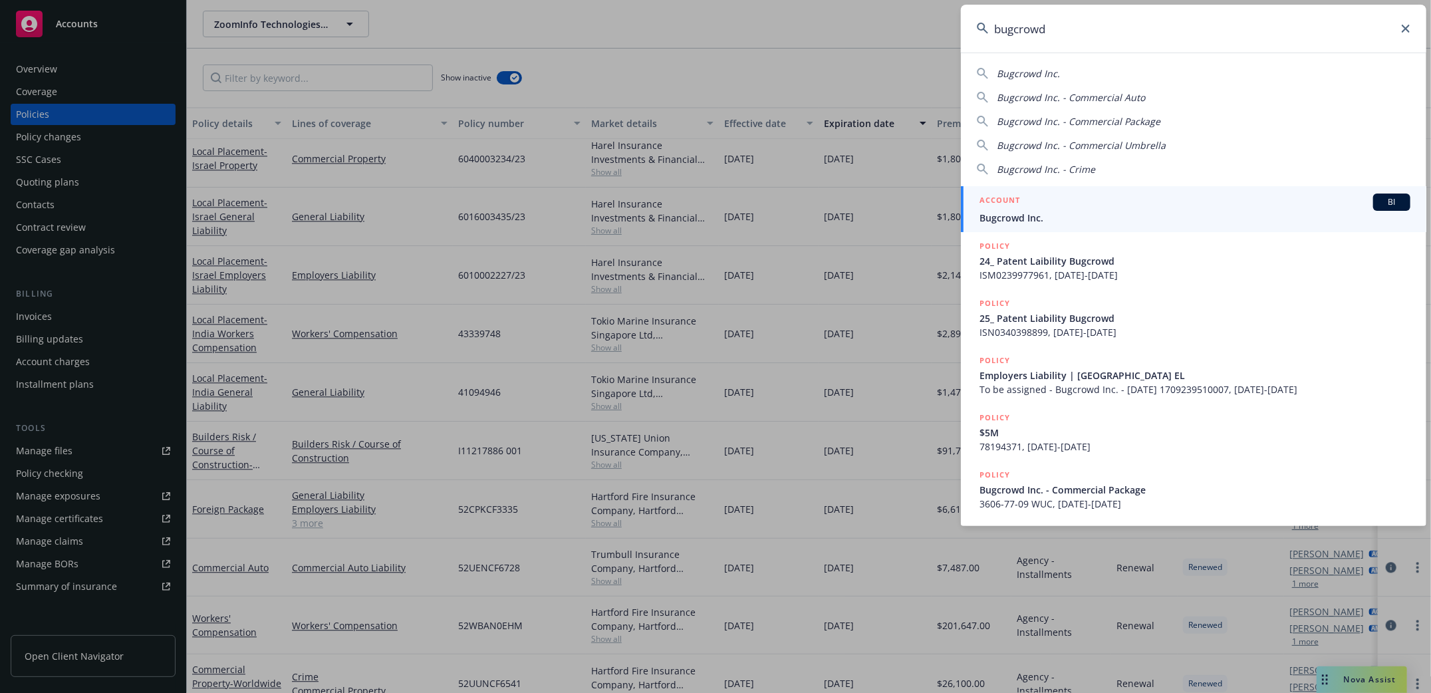
type input "bugcrowd"
click at [993, 215] on span "Bugcrowd Inc." at bounding box center [1194, 218] width 431 height 14
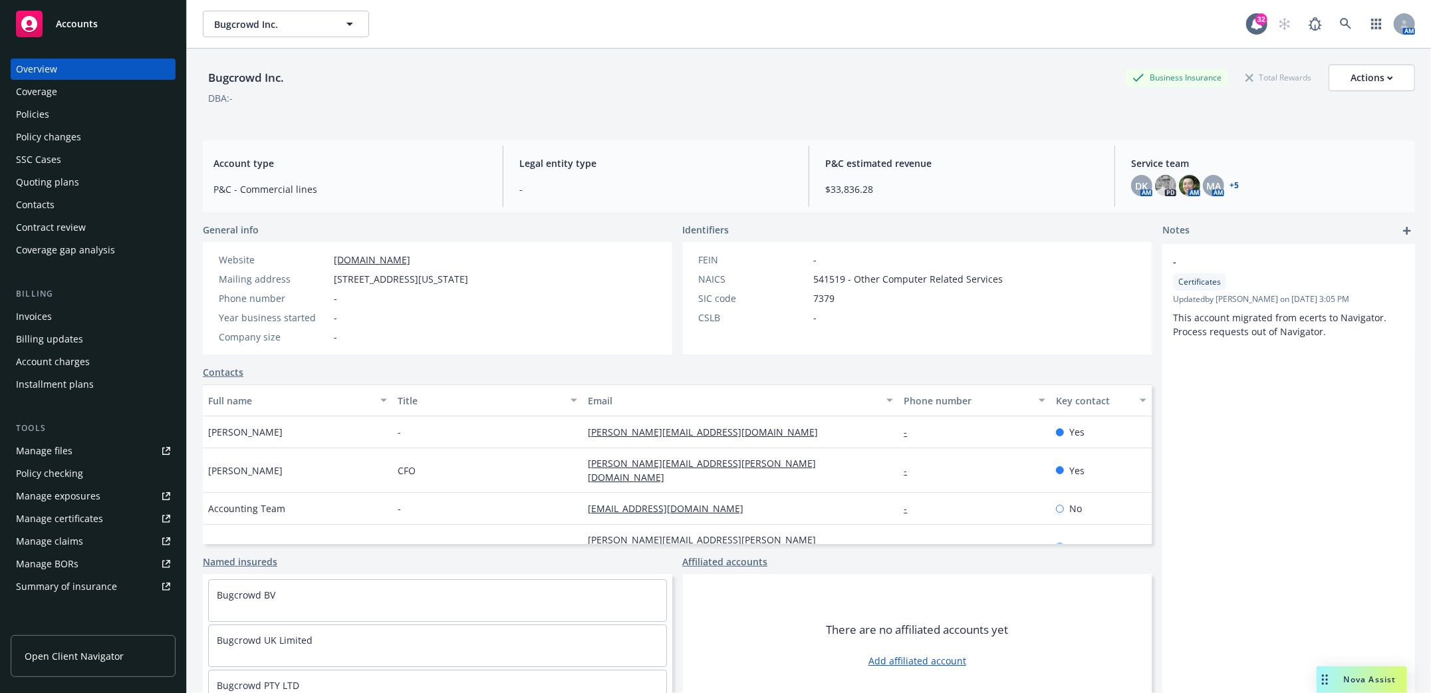
click at [35, 449] on div "Manage files" at bounding box center [44, 450] width 57 height 21
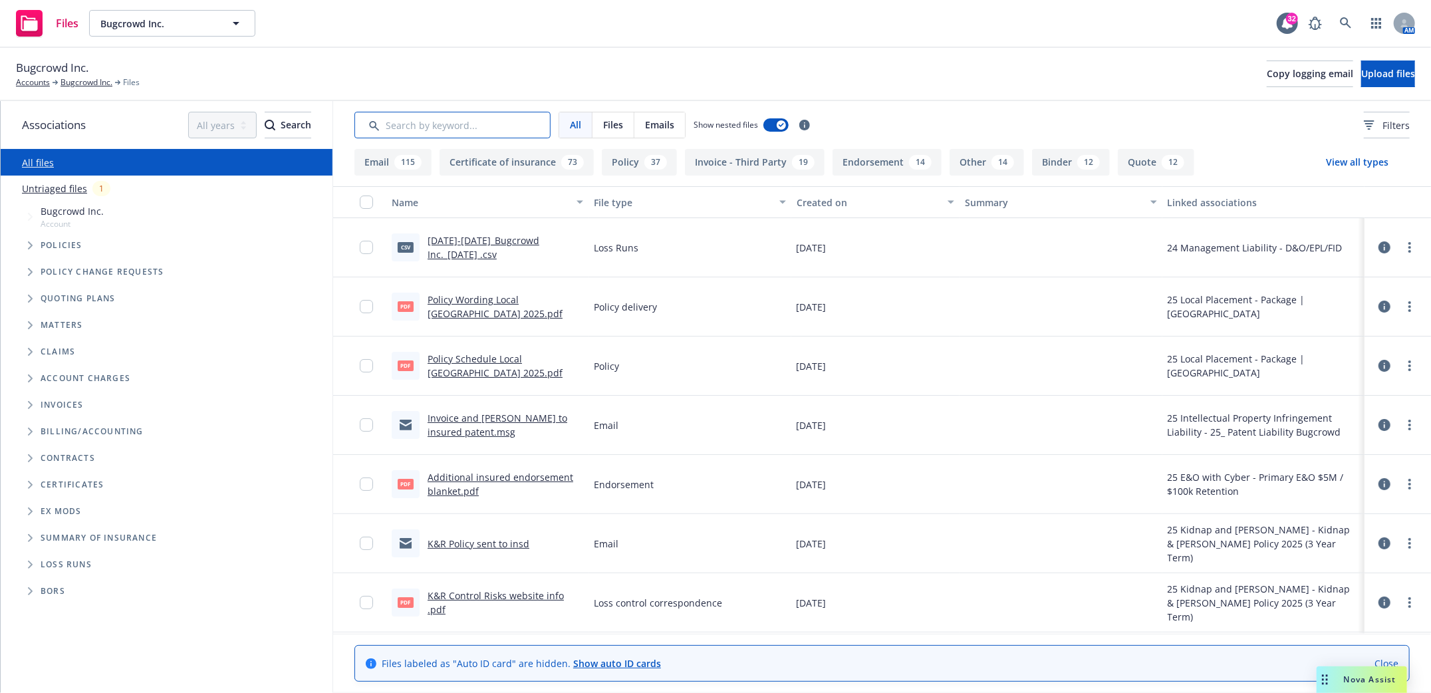
click at [442, 129] on input "Search by keyword..." at bounding box center [452, 125] width 196 height 27
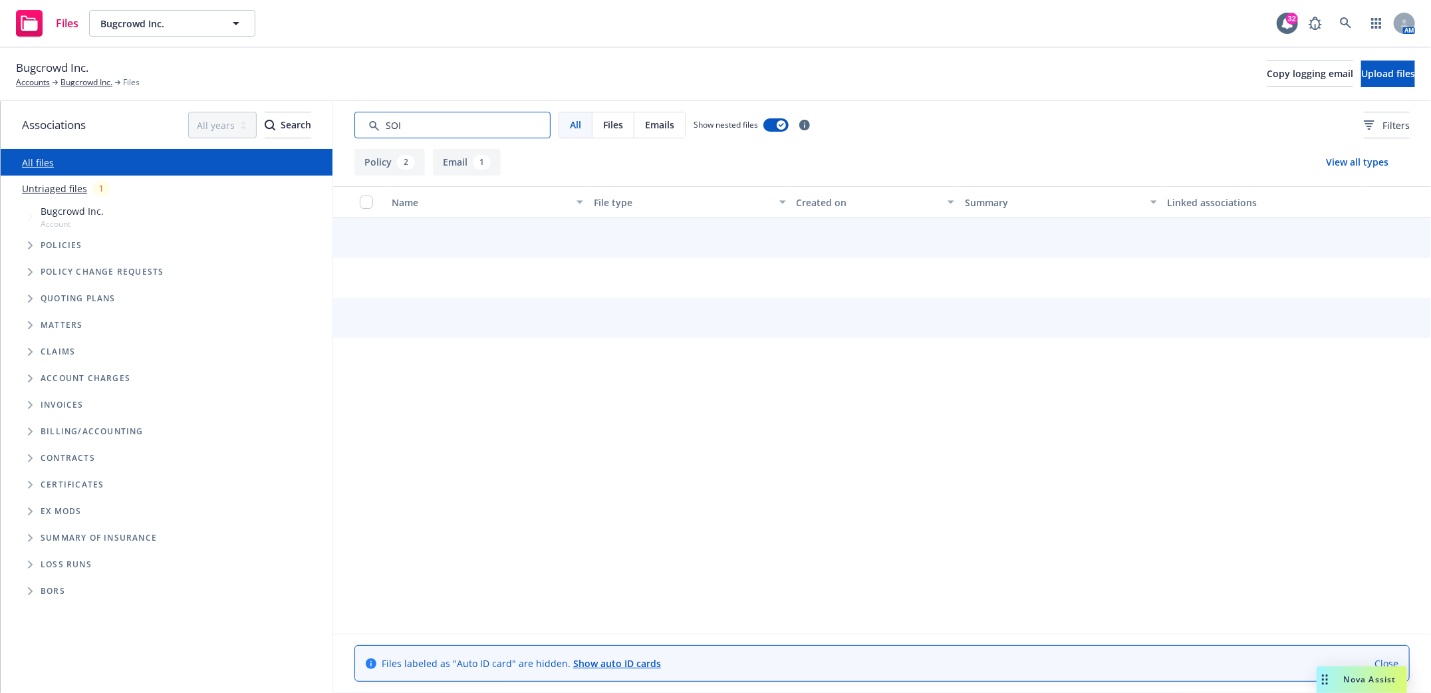
type input "SOI"
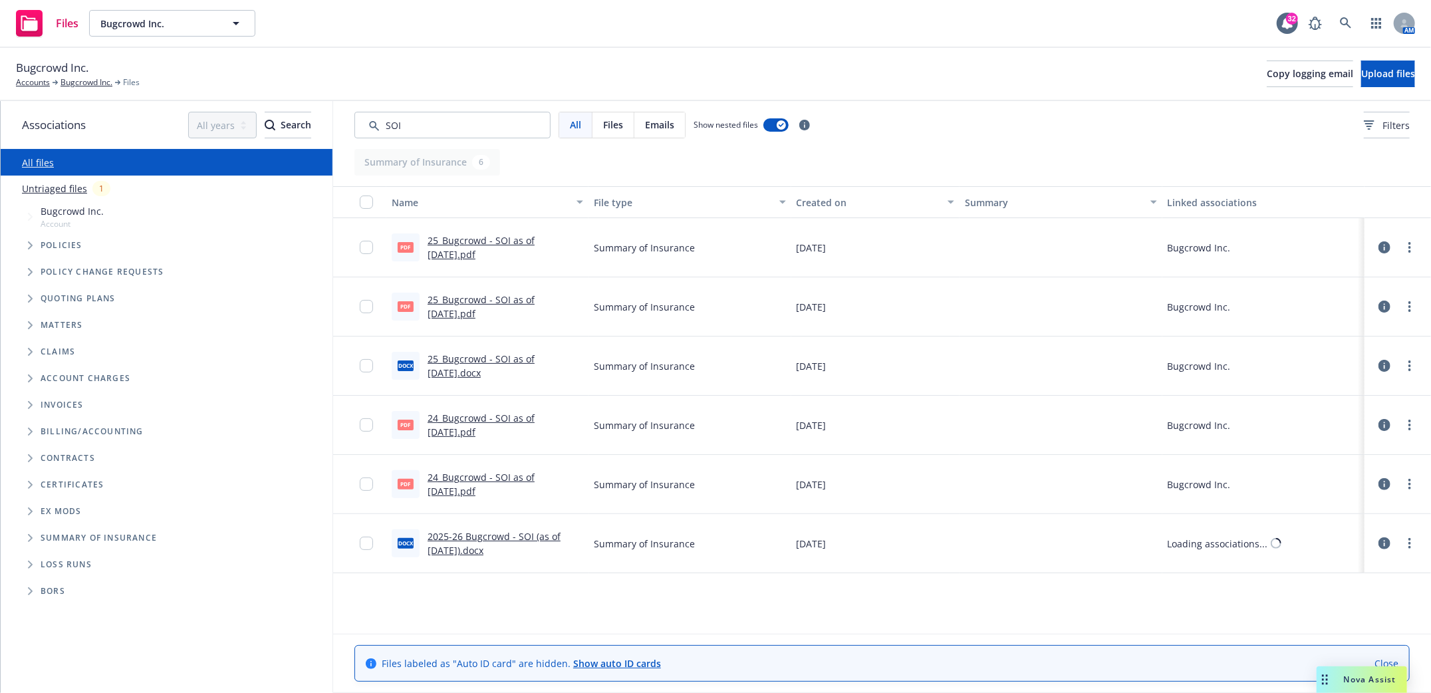
click at [485, 236] on link "25_Bugcrowd - SOI as of [DATE].pdf" at bounding box center [480, 247] width 107 height 27
click at [86, 79] on link "Bugcrowd Inc." at bounding box center [86, 82] width 52 height 12
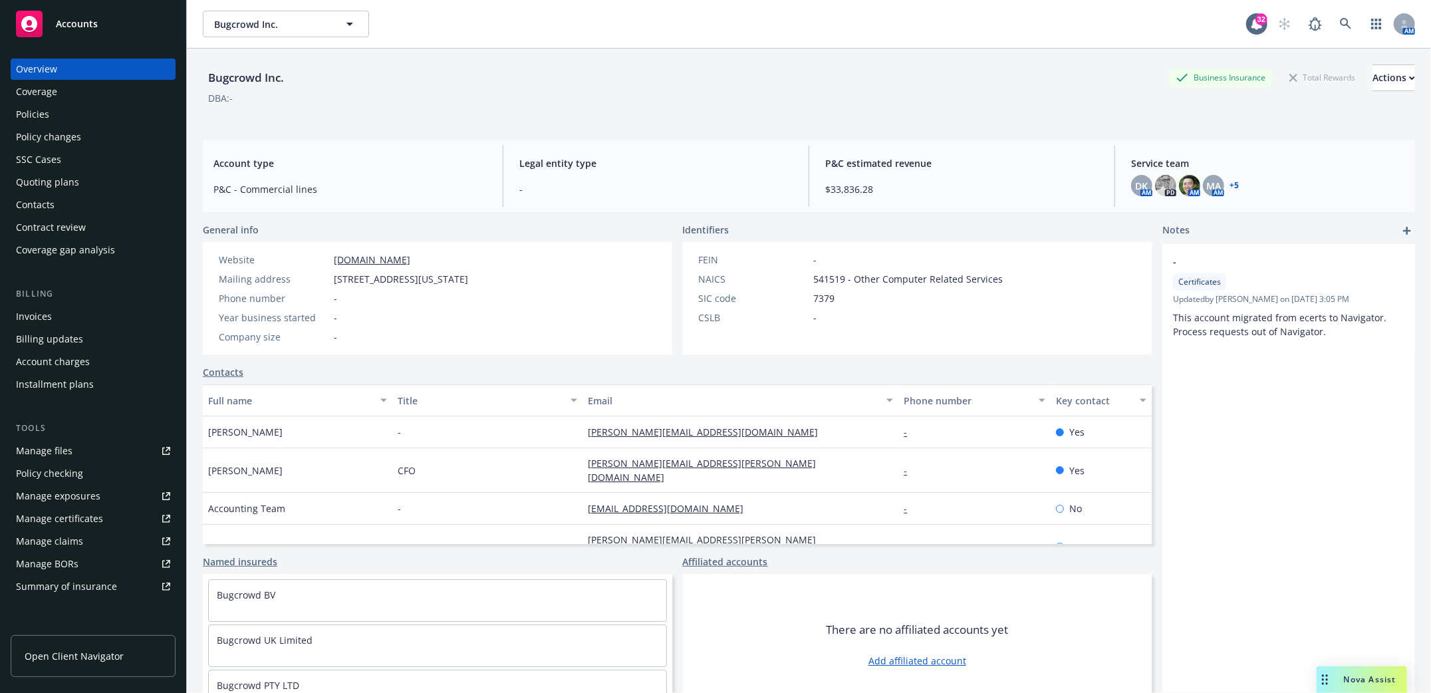
click at [35, 109] on div "Policies" at bounding box center [32, 114] width 33 height 21
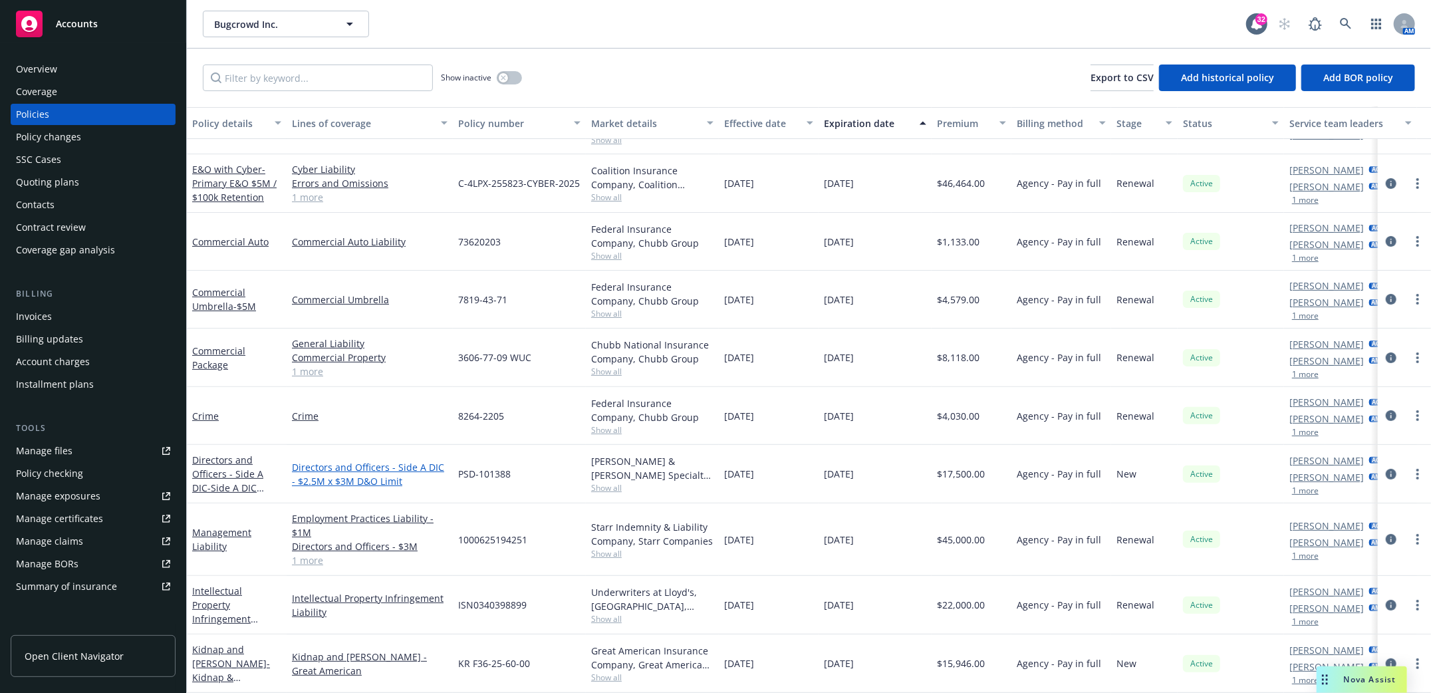
scroll to position [214, 0]
click at [1343, 27] on icon at bounding box center [1345, 24] width 12 height 12
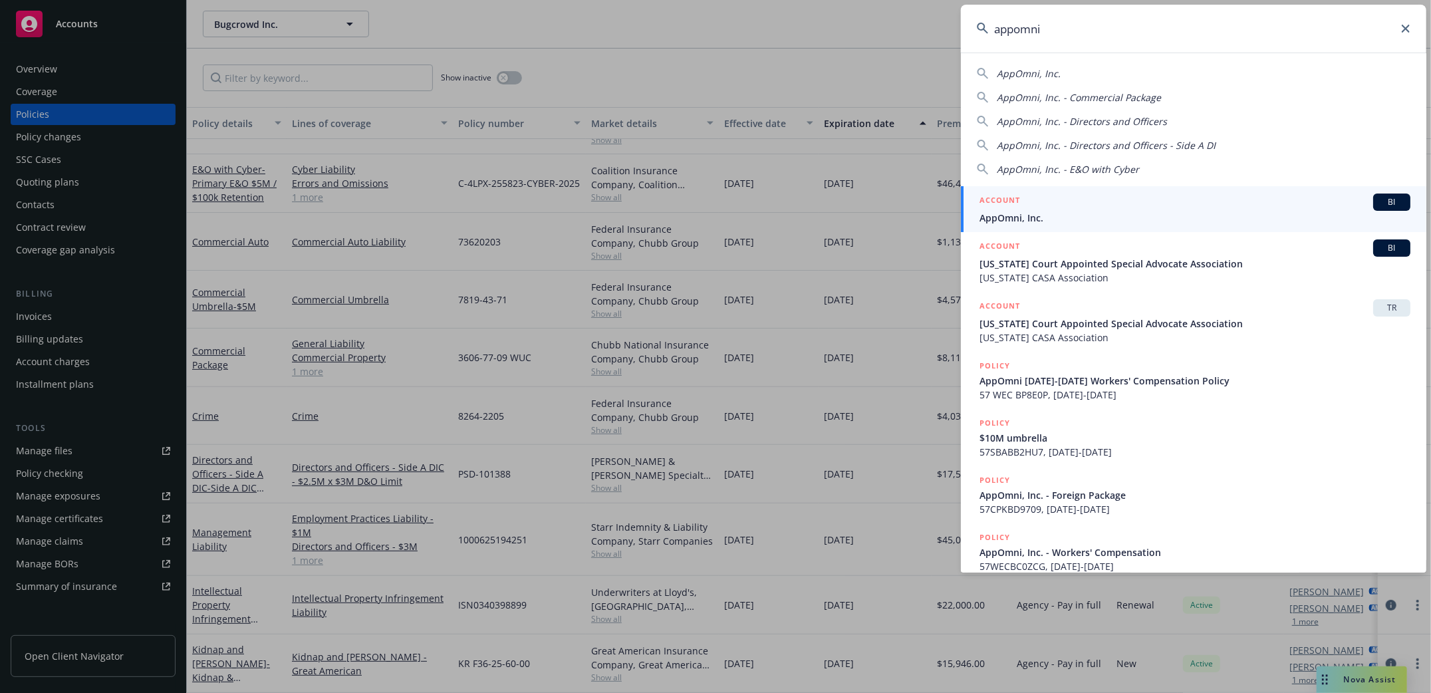
type input "appomni"
click at [1010, 216] on span "AppOmni, Inc." at bounding box center [1194, 218] width 431 height 14
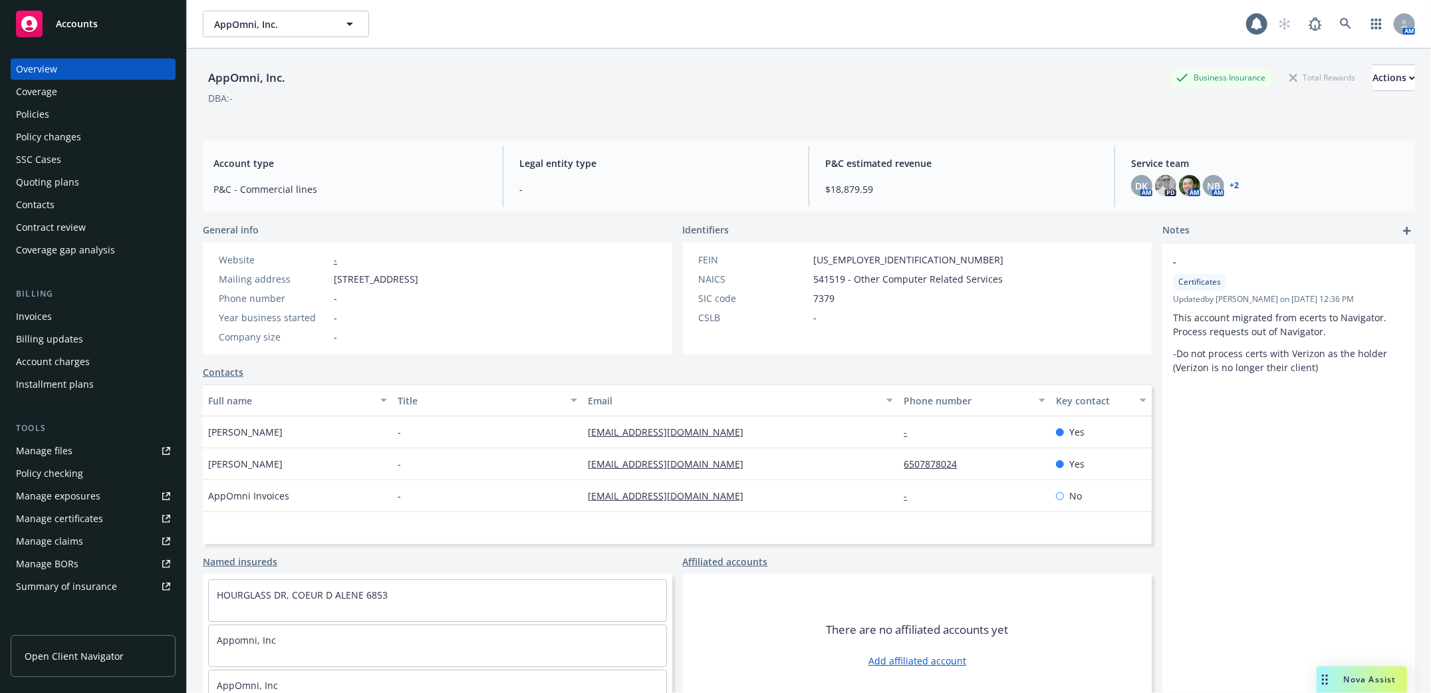
click at [61, 112] on div "Policies" at bounding box center [93, 114] width 154 height 21
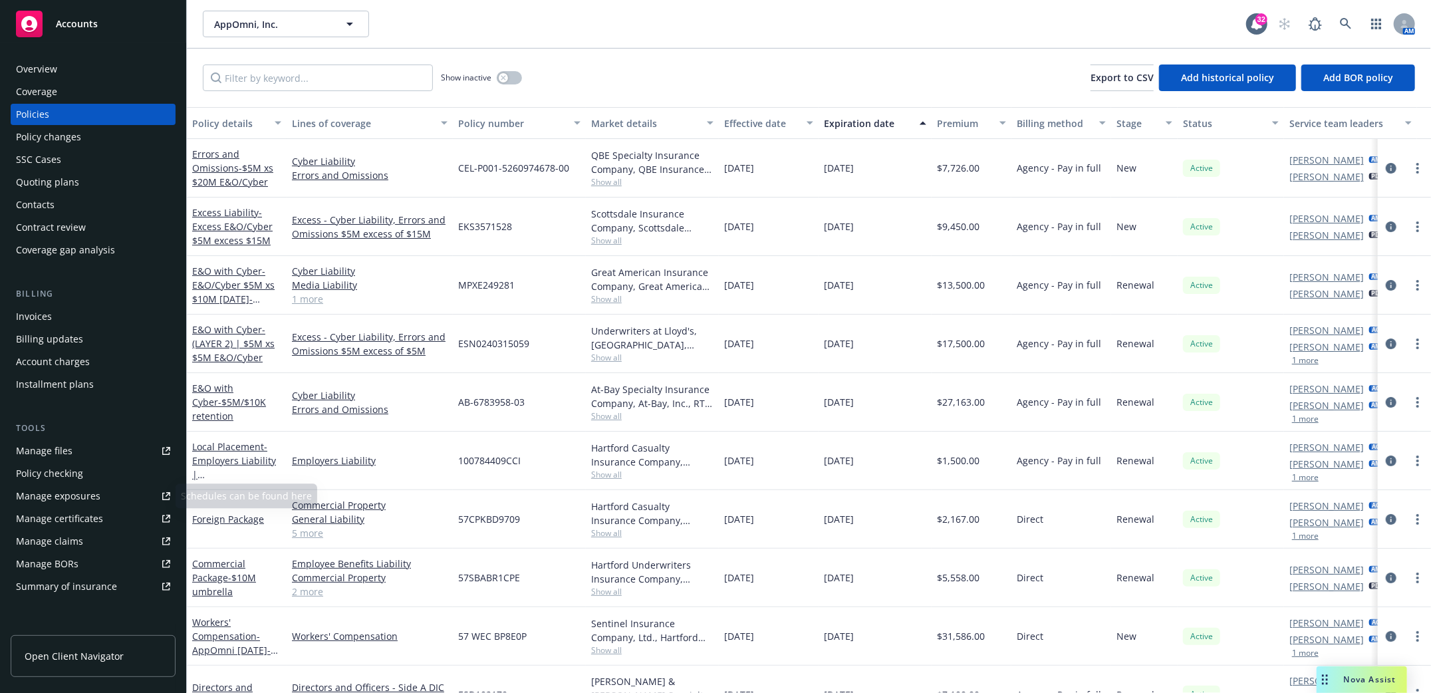
click at [39, 451] on div "Manage files" at bounding box center [44, 450] width 57 height 21
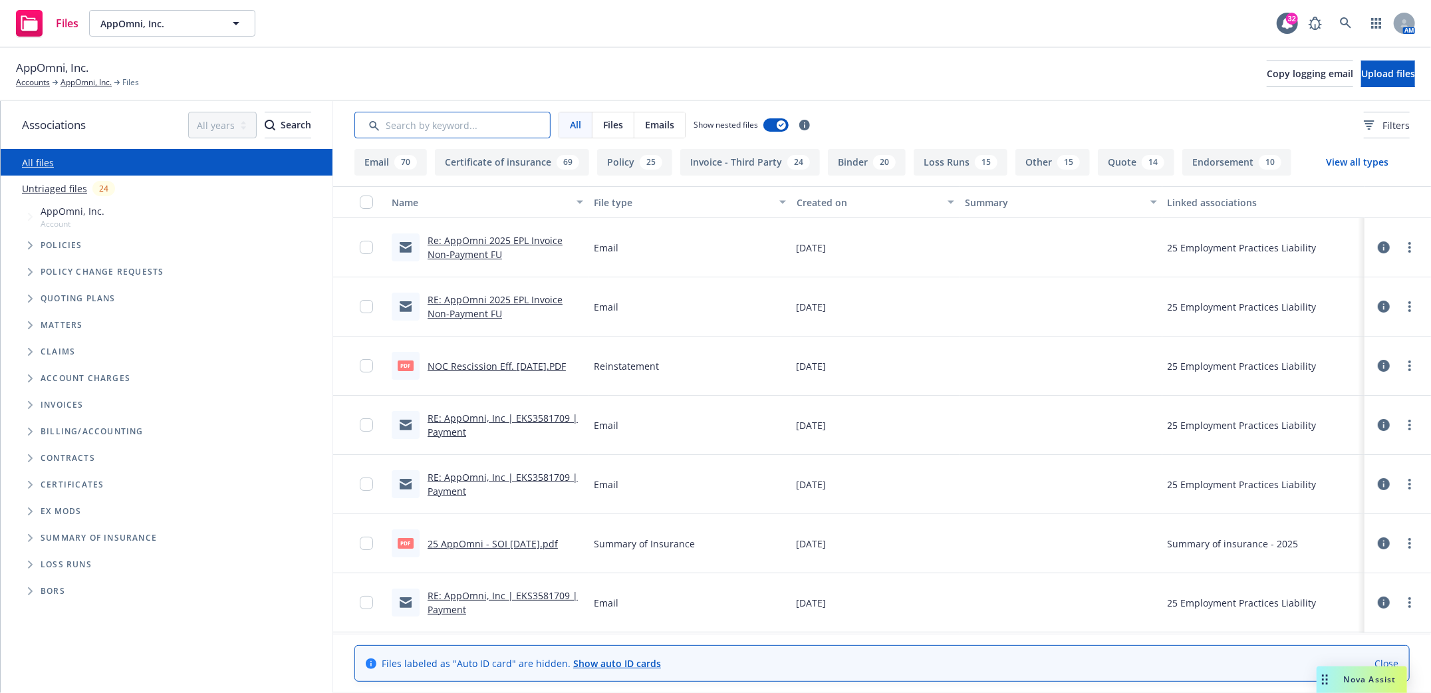
click at [448, 124] on input "Search by keyword..." at bounding box center [452, 125] width 196 height 27
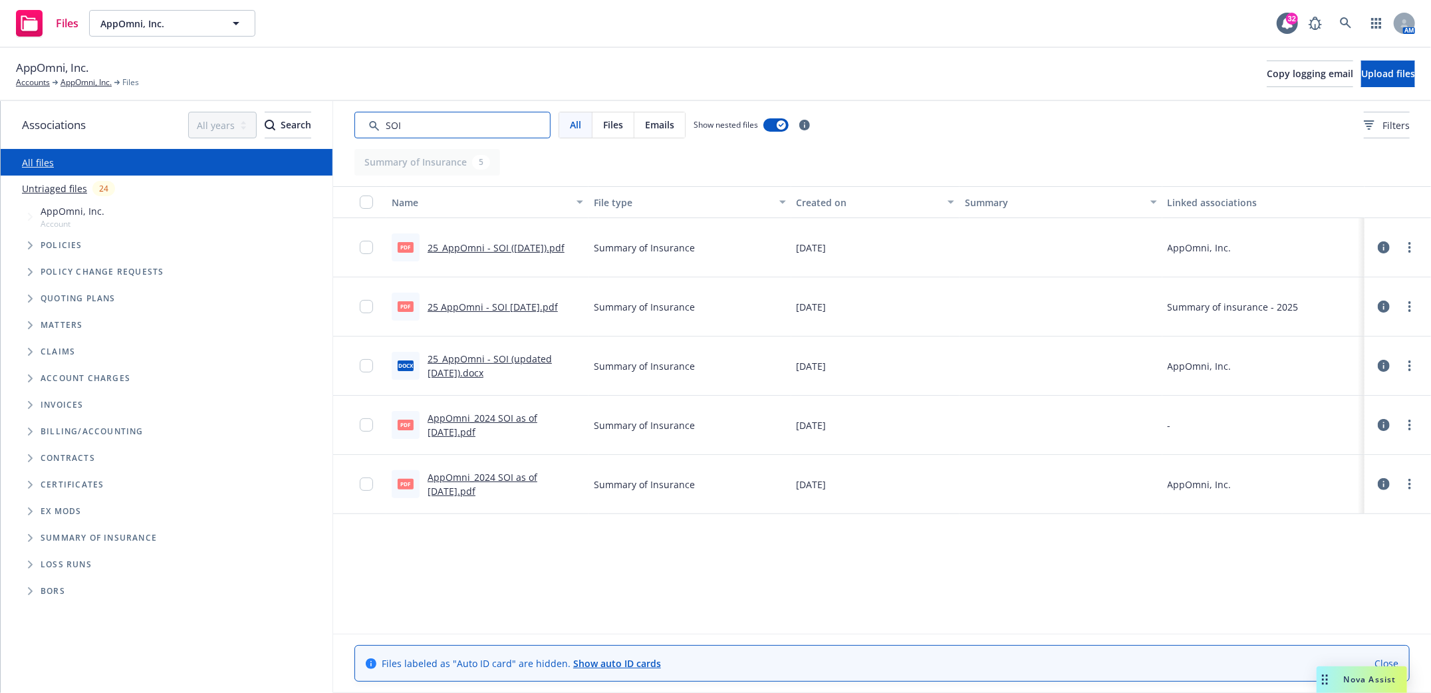
type input "SOI"
click at [515, 247] on link "25_AppOmni - SOI (4.28.2025).pdf" at bounding box center [495, 247] width 137 height 13
click at [1345, 25] on icon at bounding box center [1344, 22] width 11 height 11
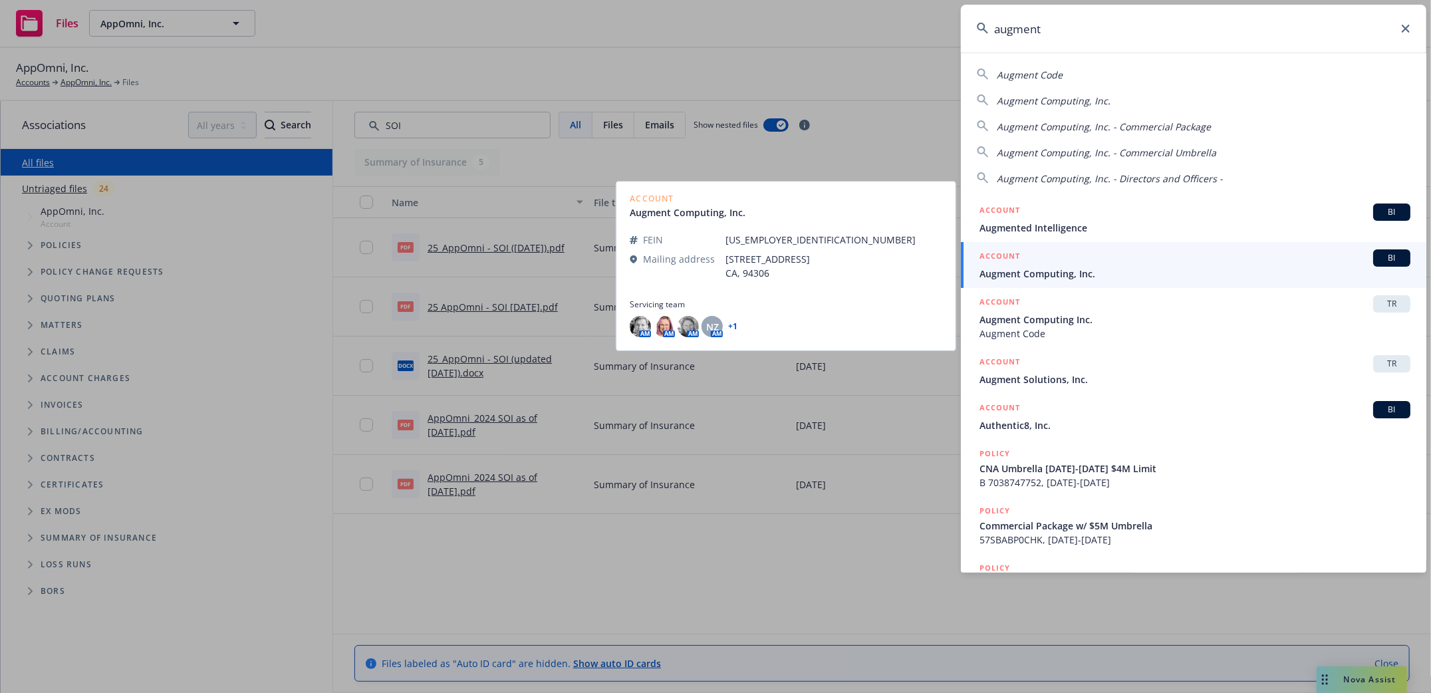
type input "augment"
click at [1038, 271] on span "Augment Computing, Inc." at bounding box center [1194, 274] width 431 height 14
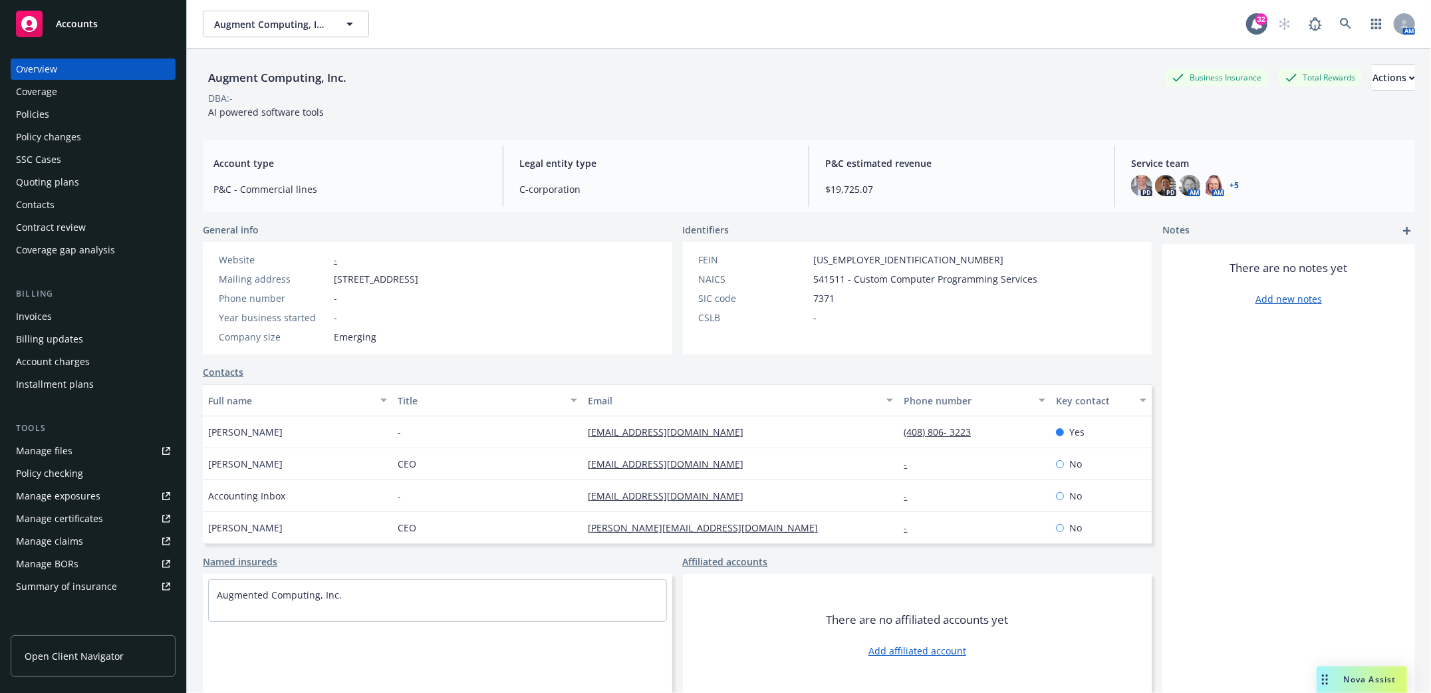
click at [28, 449] on div "Manage files" at bounding box center [44, 450] width 57 height 21
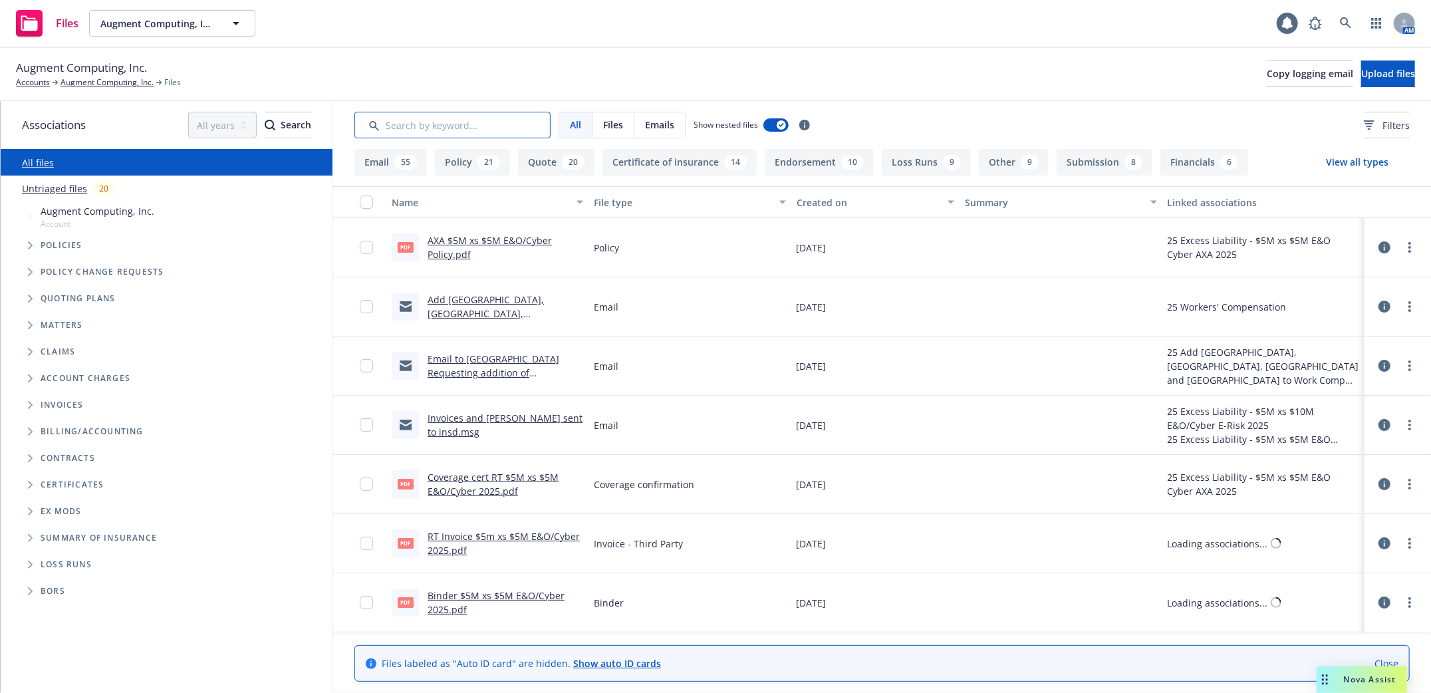
click at [468, 129] on input "Search by keyword..." at bounding box center [452, 125] width 196 height 27
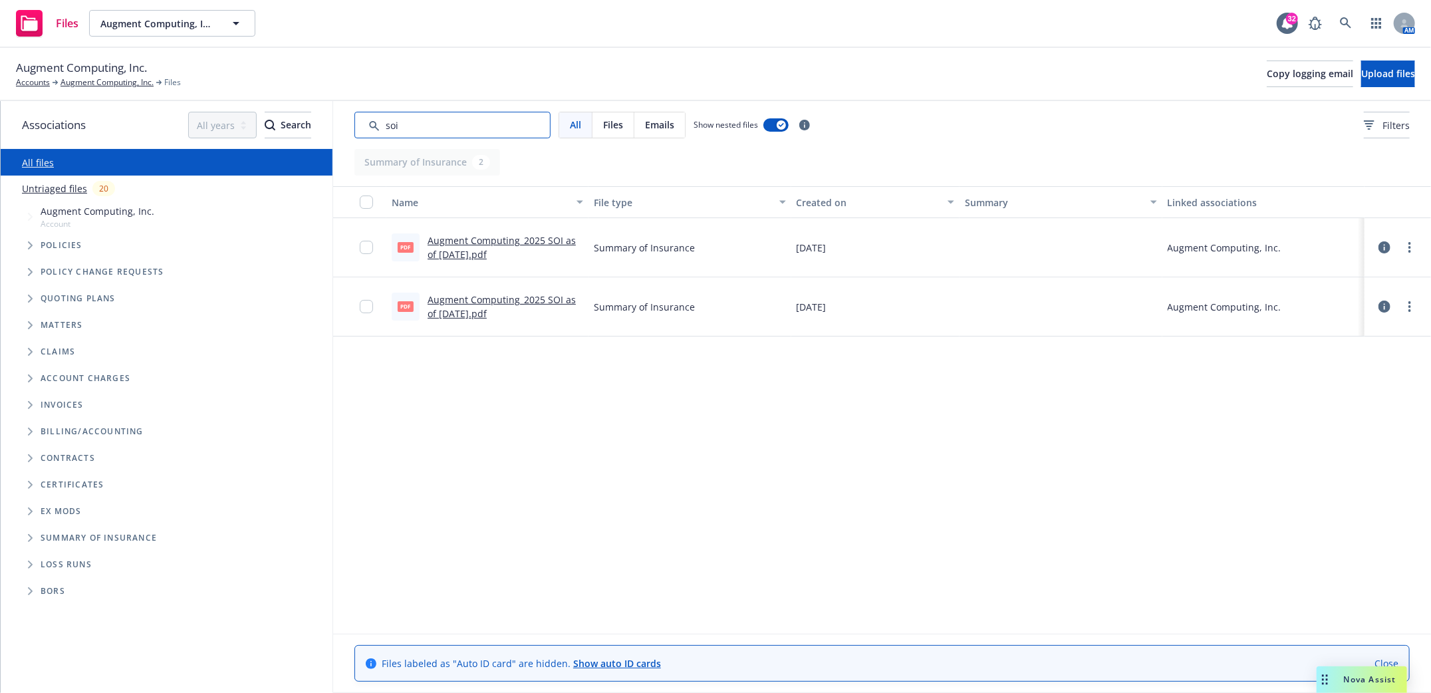
type input "soi"
click at [489, 239] on link "Augment Computing_2025 SOI as of [DATE].pdf" at bounding box center [501, 247] width 148 height 27
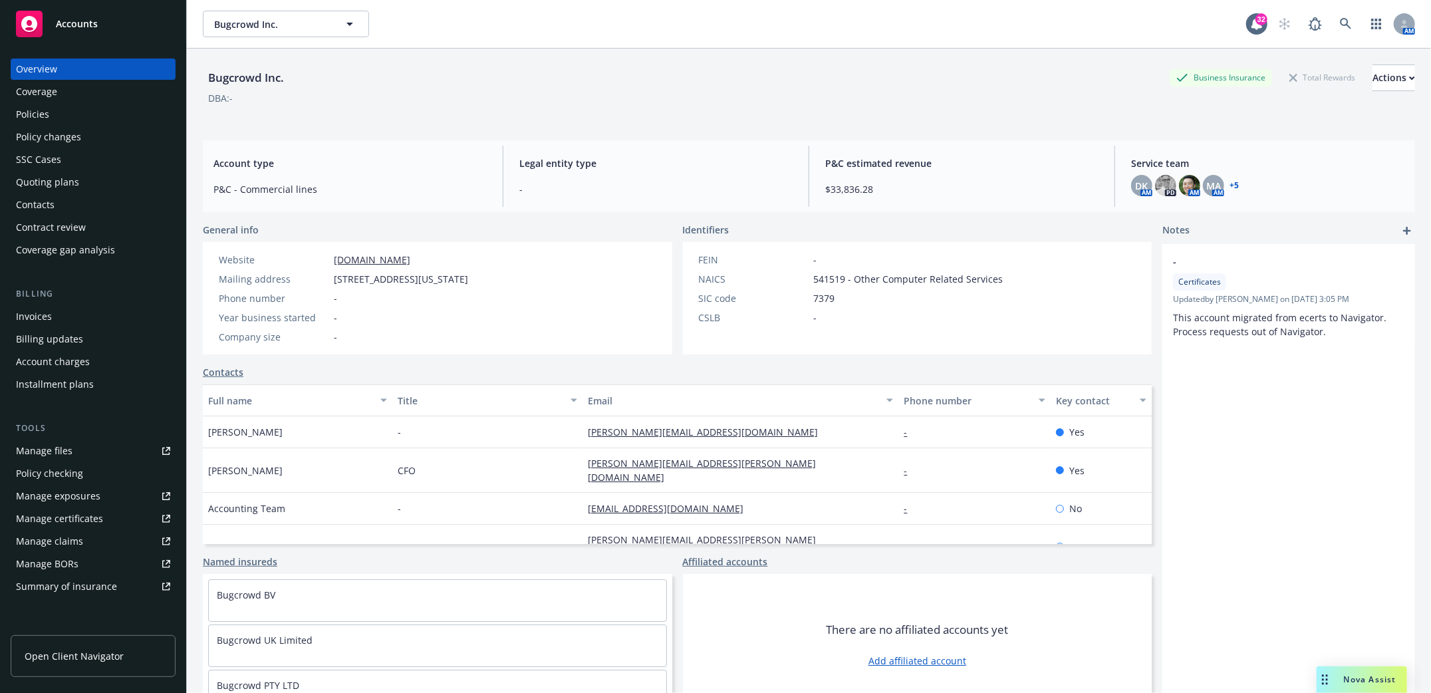
click at [39, 439] on div "Tools Manage files Policy checking Manage exposures Manage certificates Manage …" at bounding box center [93, 508] width 165 height 175
click at [40, 447] on div "Manage files" at bounding box center [44, 450] width 57 height 21
click at [1339, 25] on link at bounding box center [1345, 24] width 27 height 27
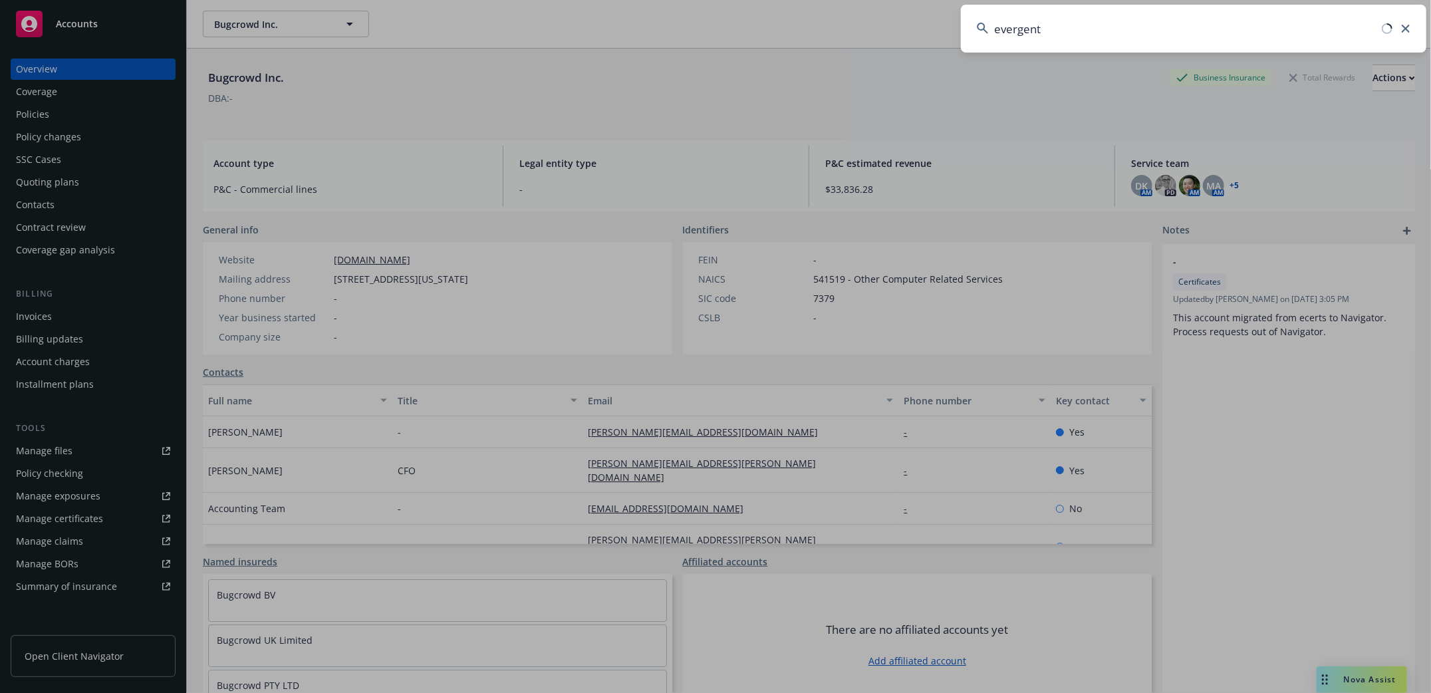
type input "evergent"
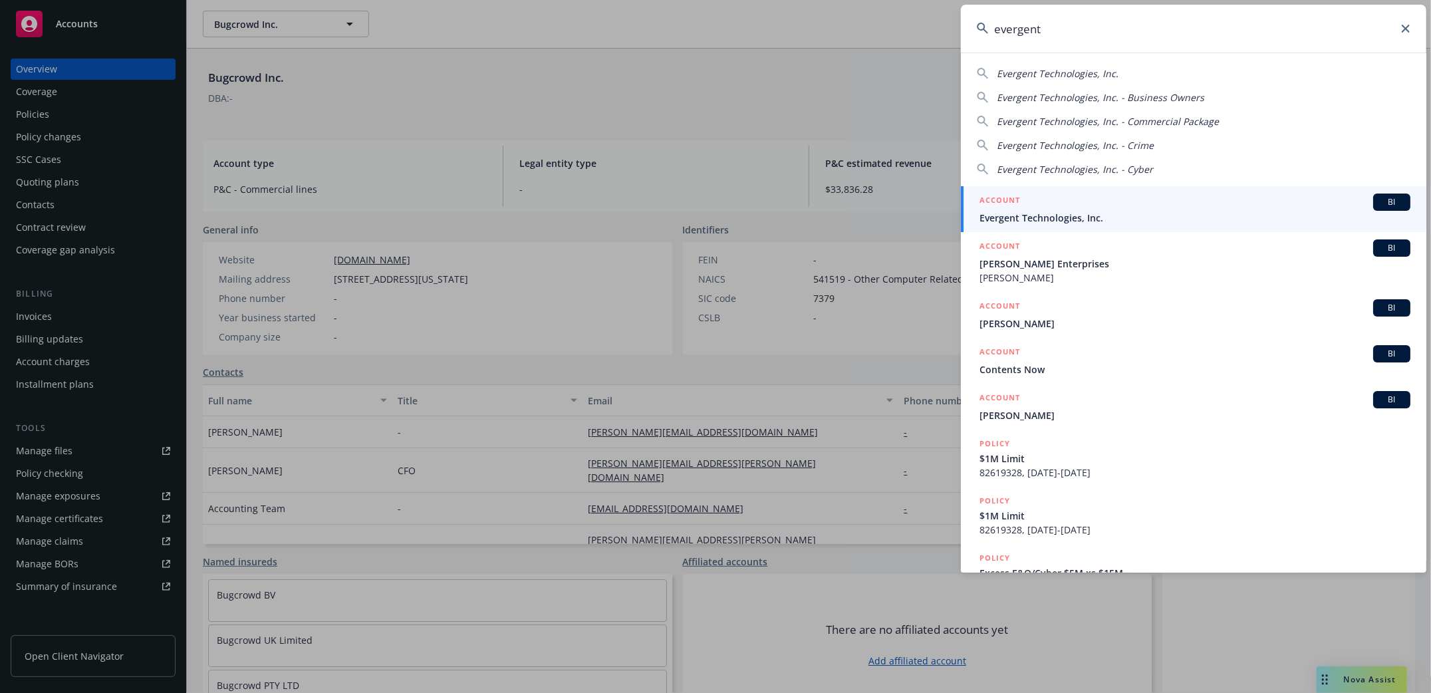
click at [1025, 220] on span "Evergent Technologies, Inc." at bounding box center [1194, 218] width 431 height 14
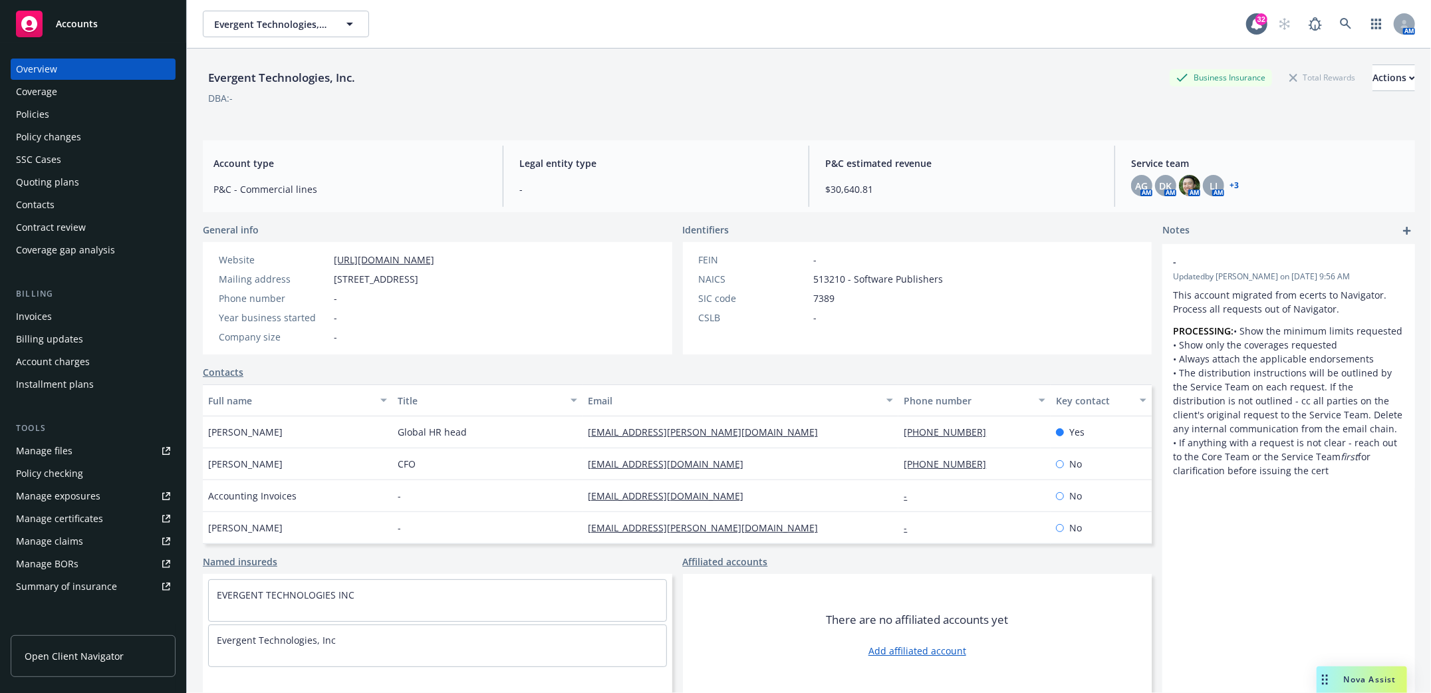
click at [33, 110] on div "Policies" at bounding box center [32, 114] width 33 height 21
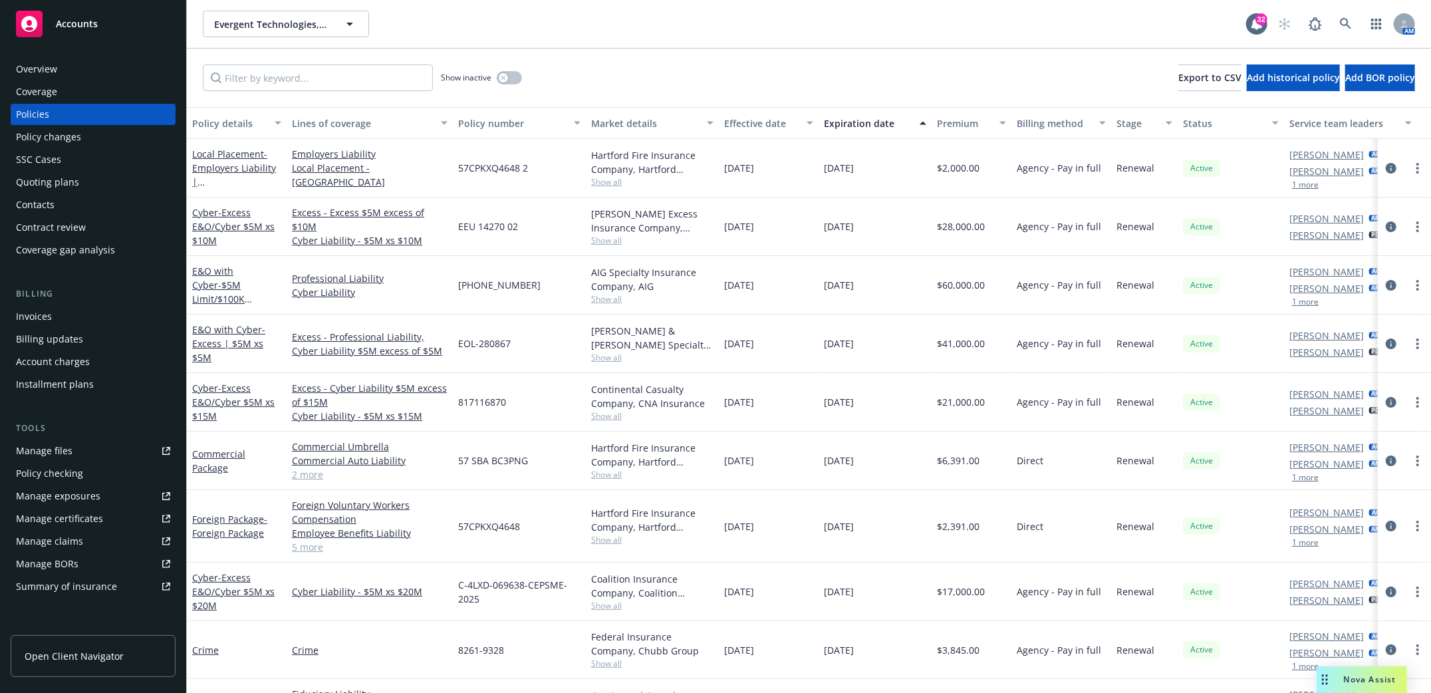
click at [51, 451] on div "Manage files" at bounding box center [44, 450] width 57 height 21
click at [1349, 21] on icon at bounding box center [1345, 24] width 12 height 12
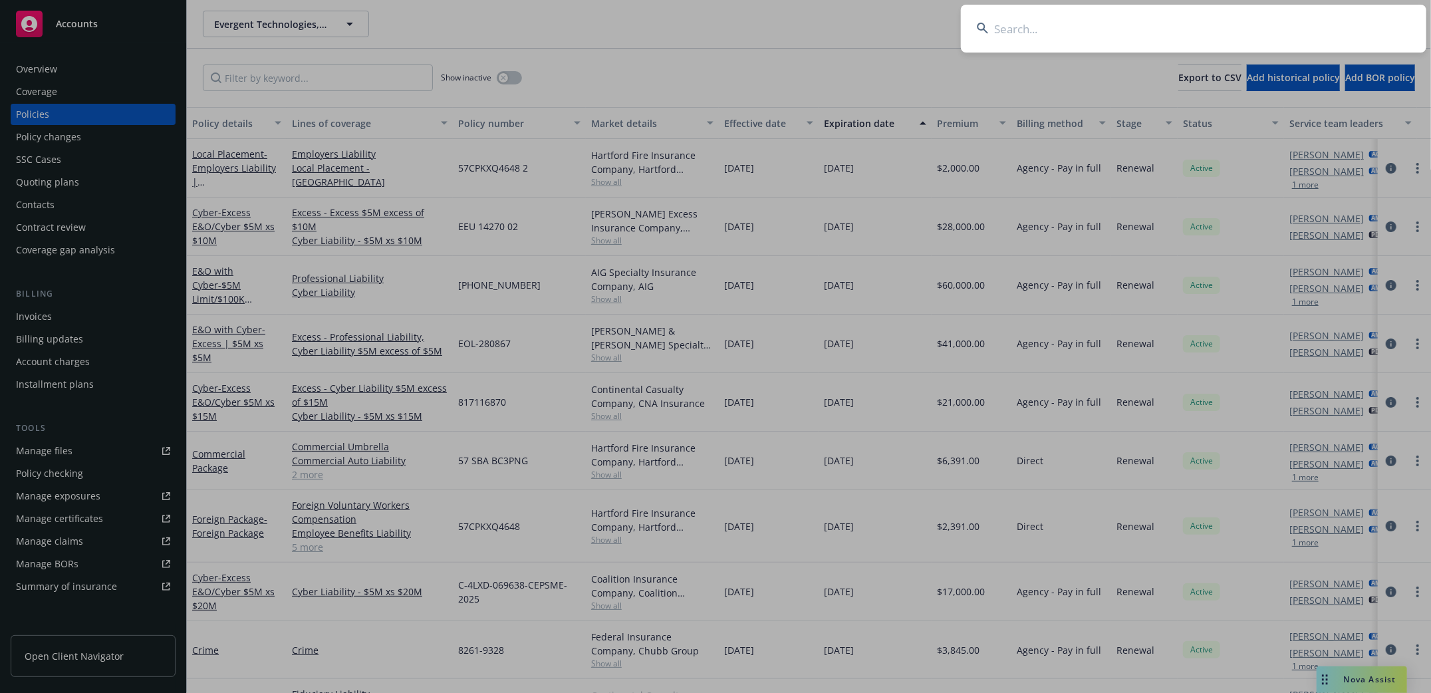
click at [1160, 26] on input at bounding box center [1193, 29] width 465 height 48
type input "Sprout Social"
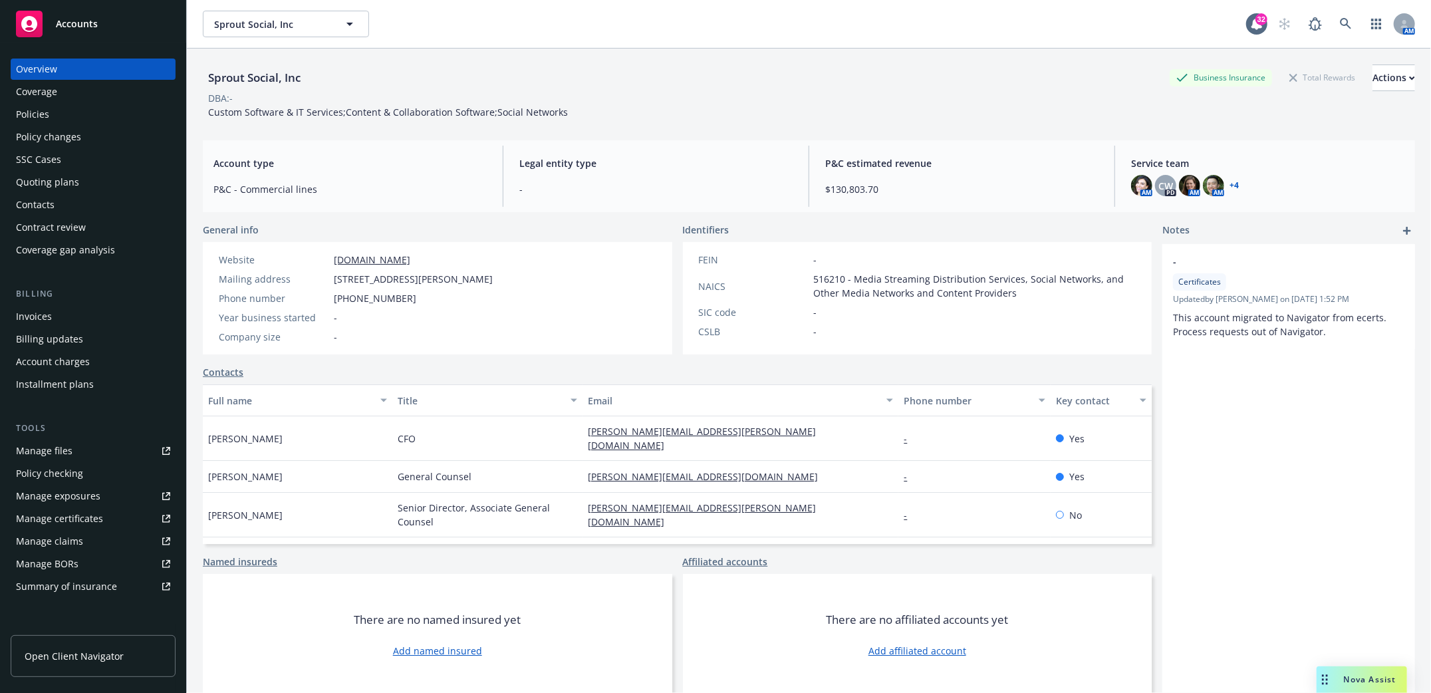
click at [39, 116] on div "Policies" at bounding box center [32, 114] width 33 height 21
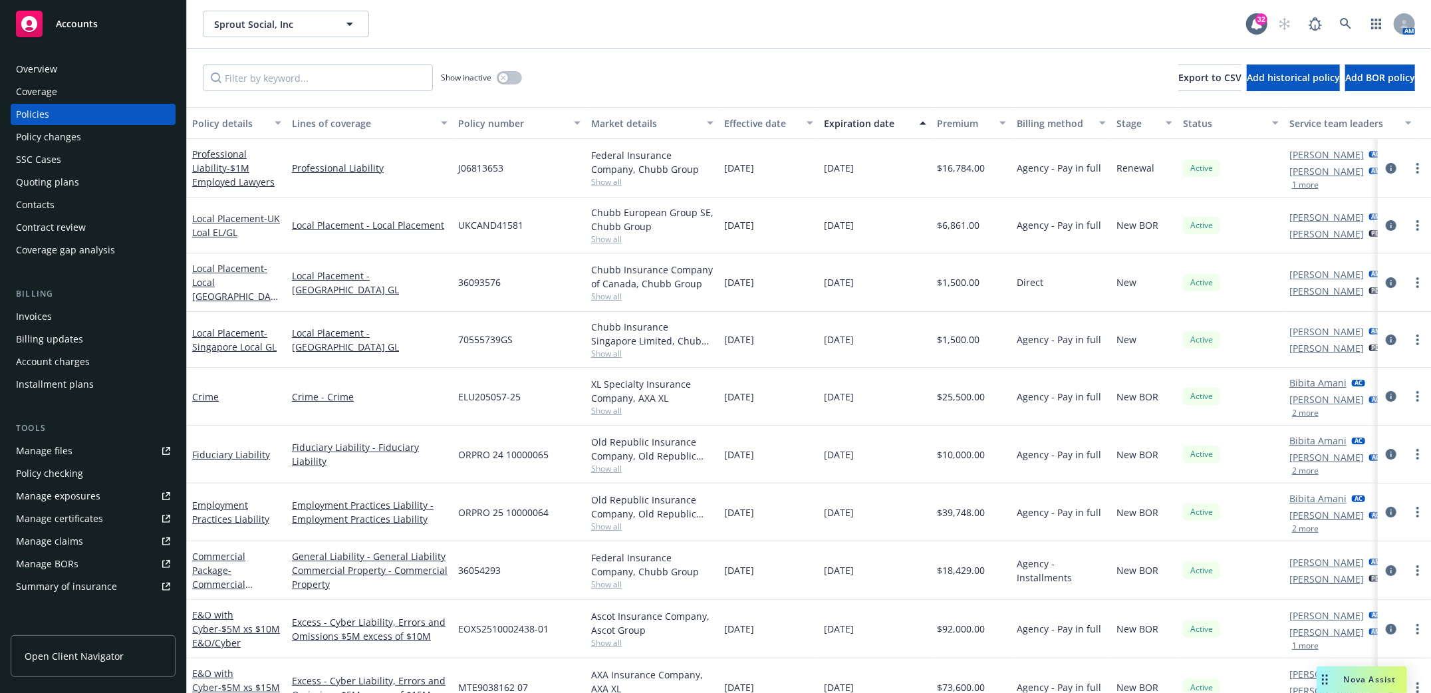
click at [64, 114] on div "Policies" at bounding box center [93, 114] width 154 height 21
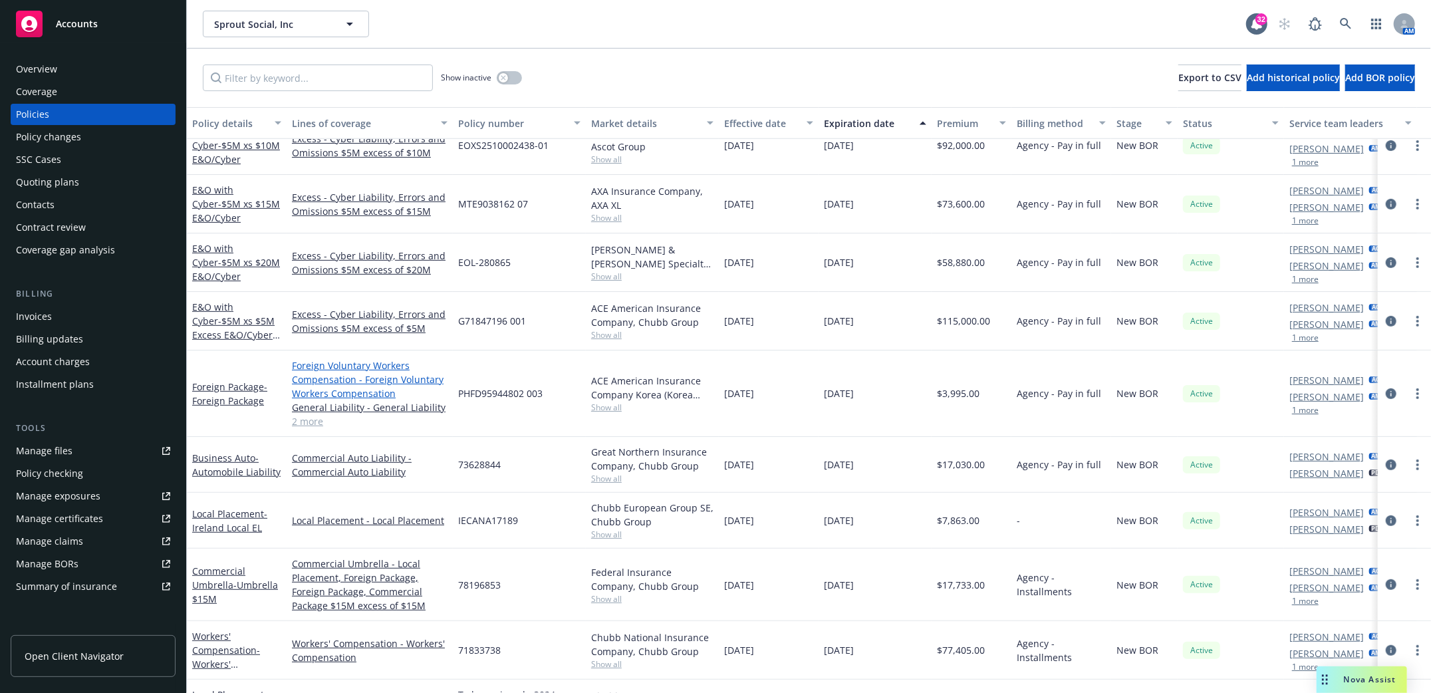
scroll to position [531, 0]
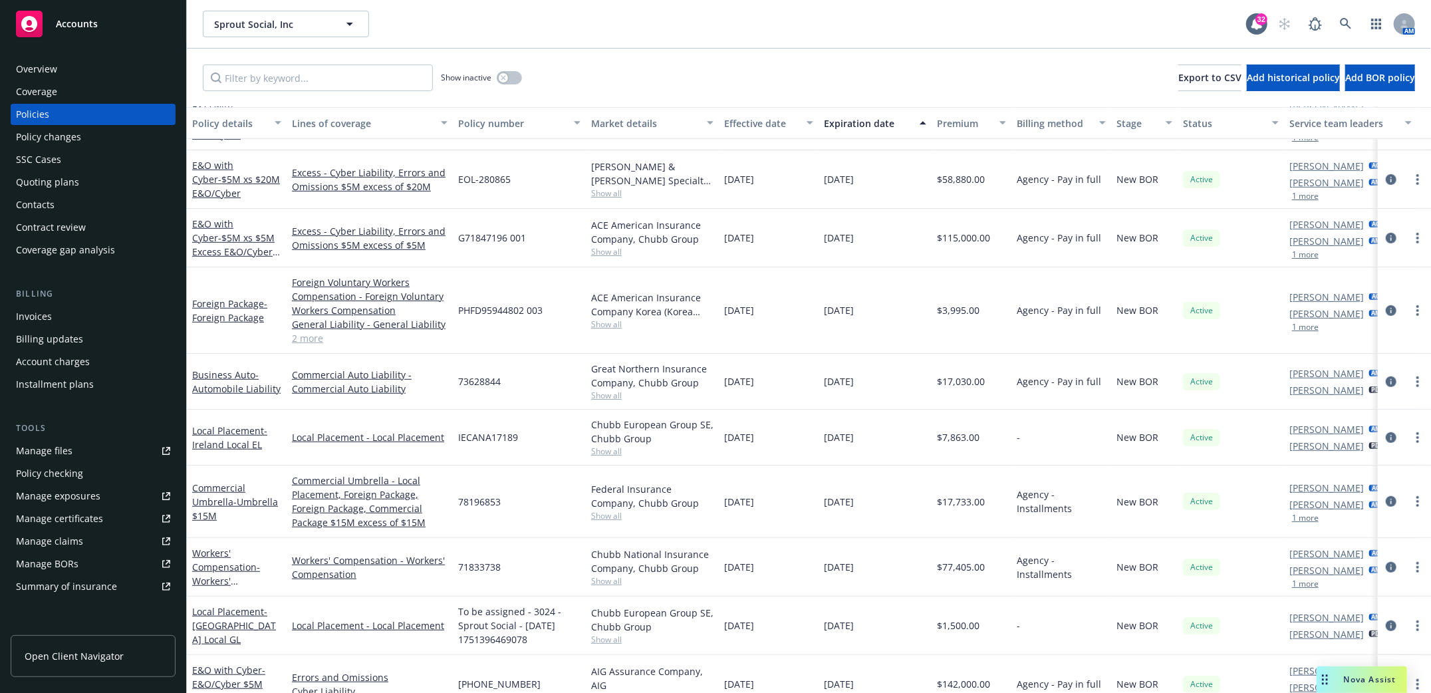
click at [19, 319] on div "Invoices" at bounding box center [34, 316] width 36 height 21
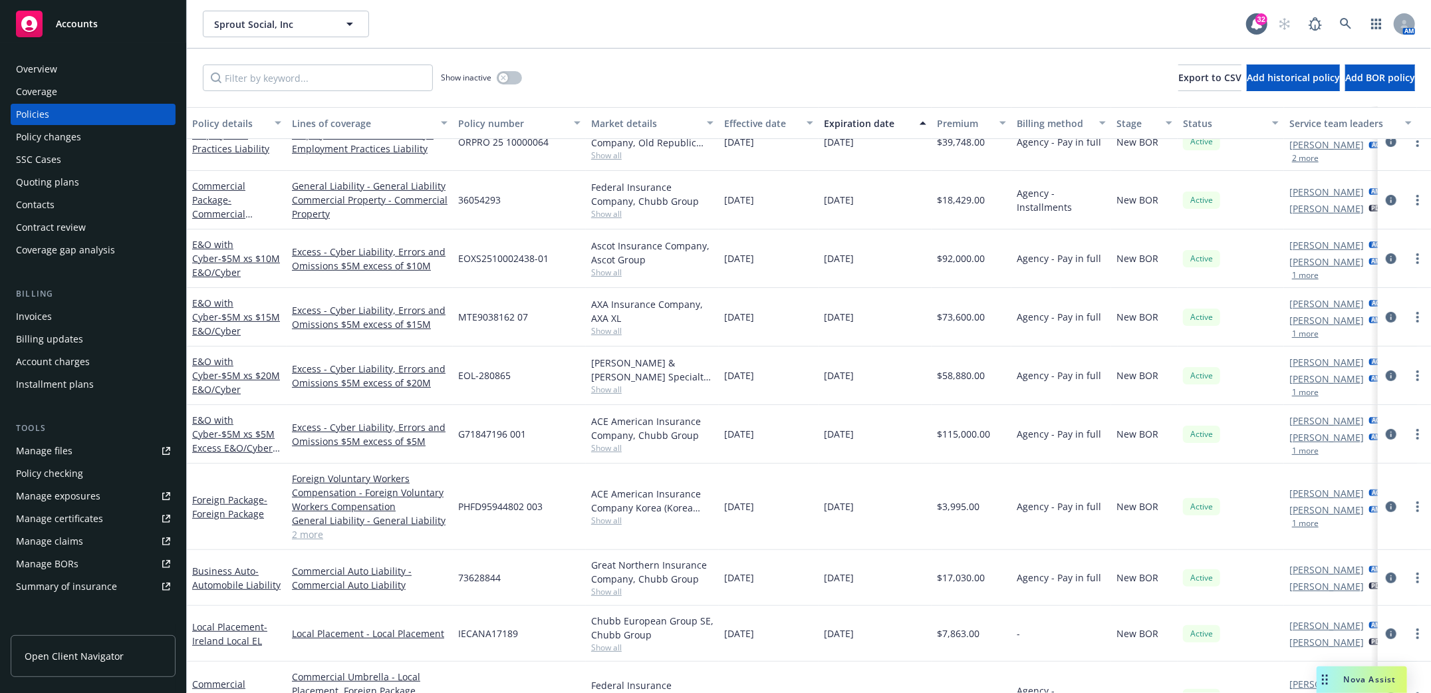
scroll to position [354, 0]
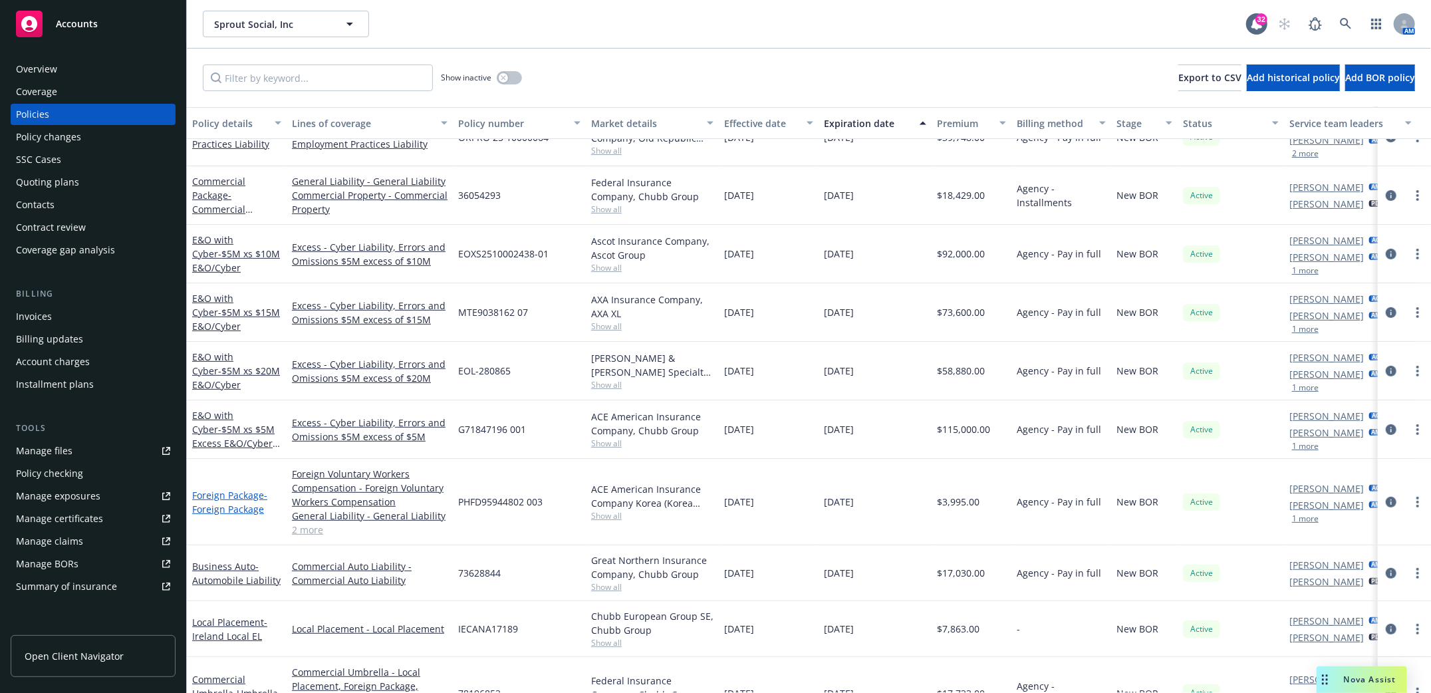
click at [209, 509] on span "- Foreign Package" at bounding box center [229, 502] width 75 height 27
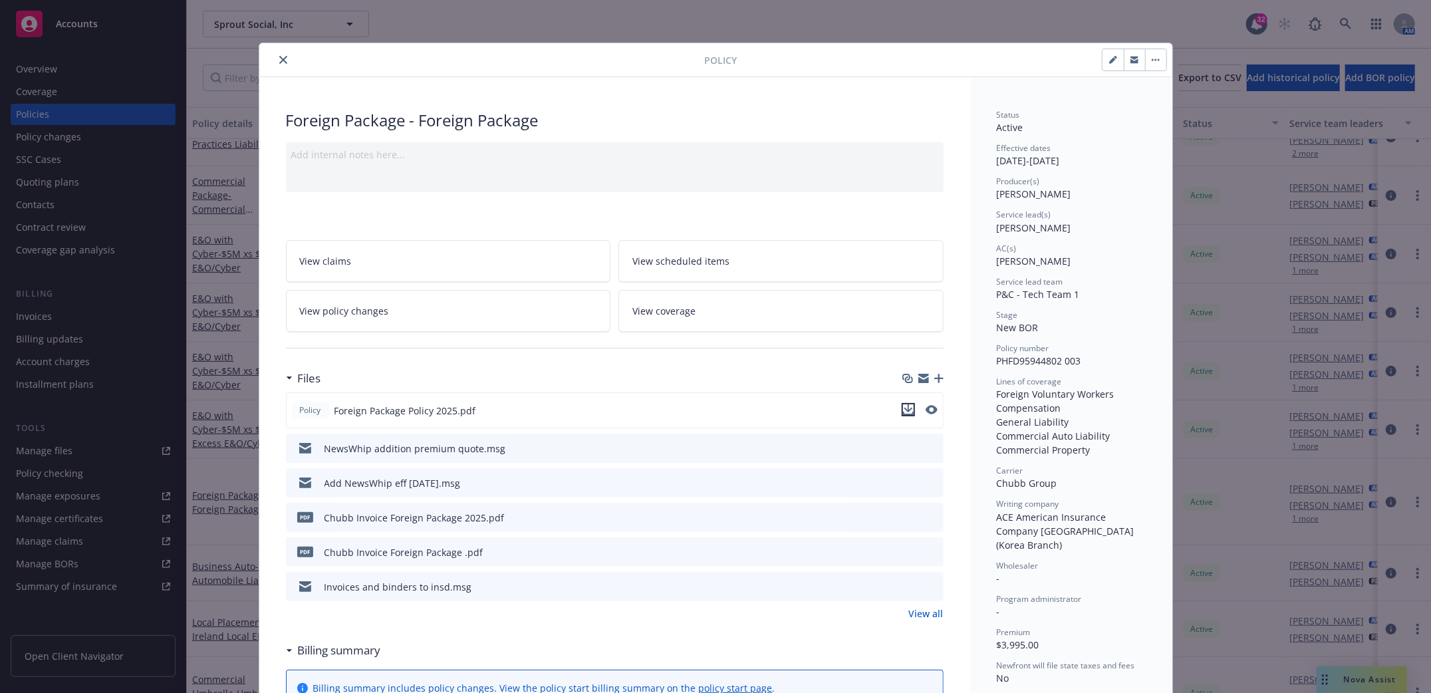
click at [903, 413] on icon "download file" at bounding box center [908, 412] width 11 height 3
click at [279, 62] on icon "close" at bounding box center [283, 60] width 8 height 8
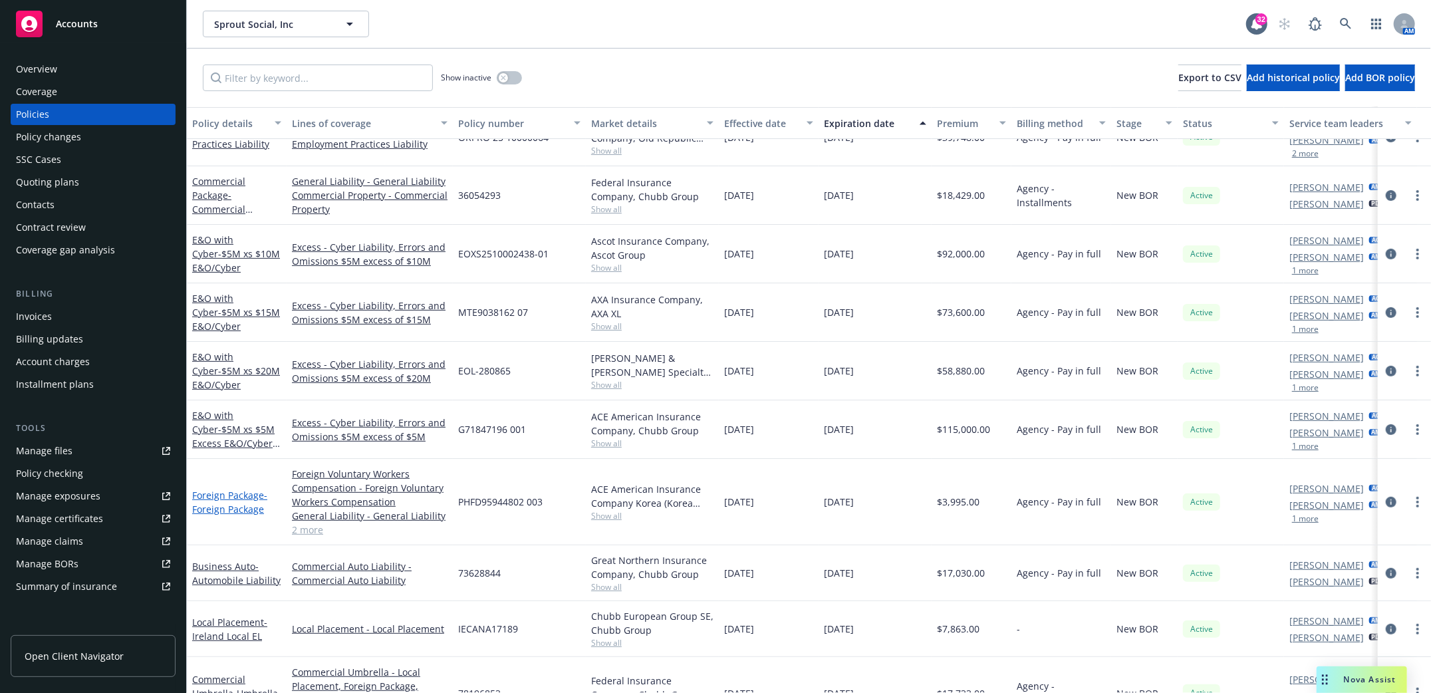
click at [207, 509] on span "- Foreign Package" at bounding box center [229, 502] width 75 height 27
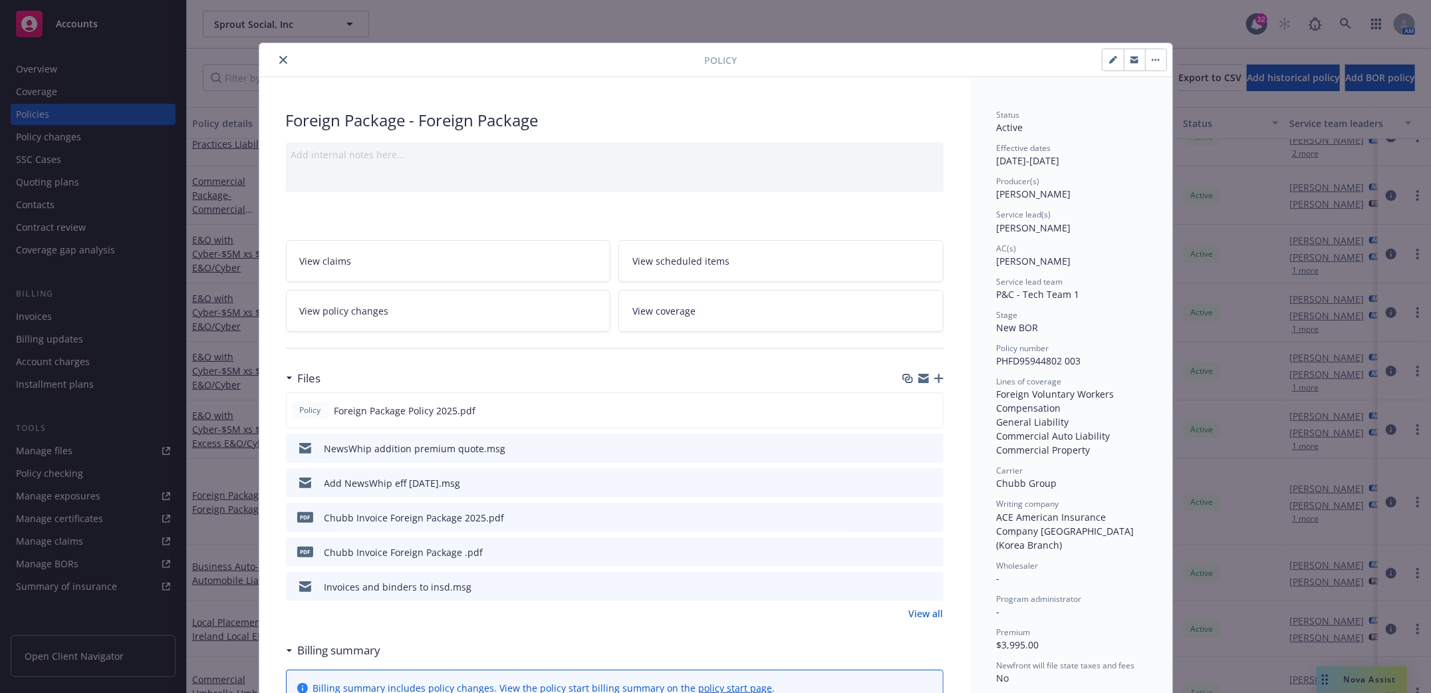
scroll to position [40, 0]
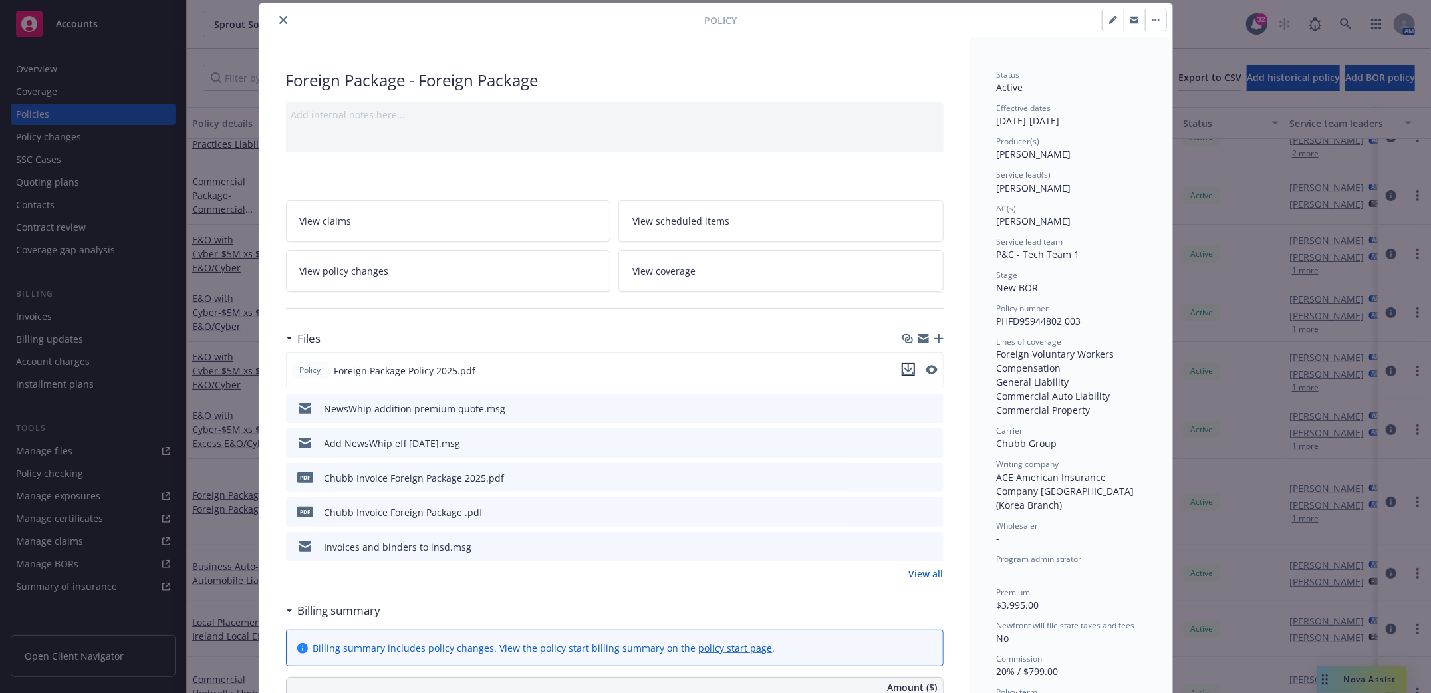
click at [903, 368] on icon "download file" at bounding box center [908, 369] width 11 height 11
click at [1102, 25] on button "button" at bounding box center [1112, 19] width 21 height 21
select select "NEW_BOR"
select select "12"
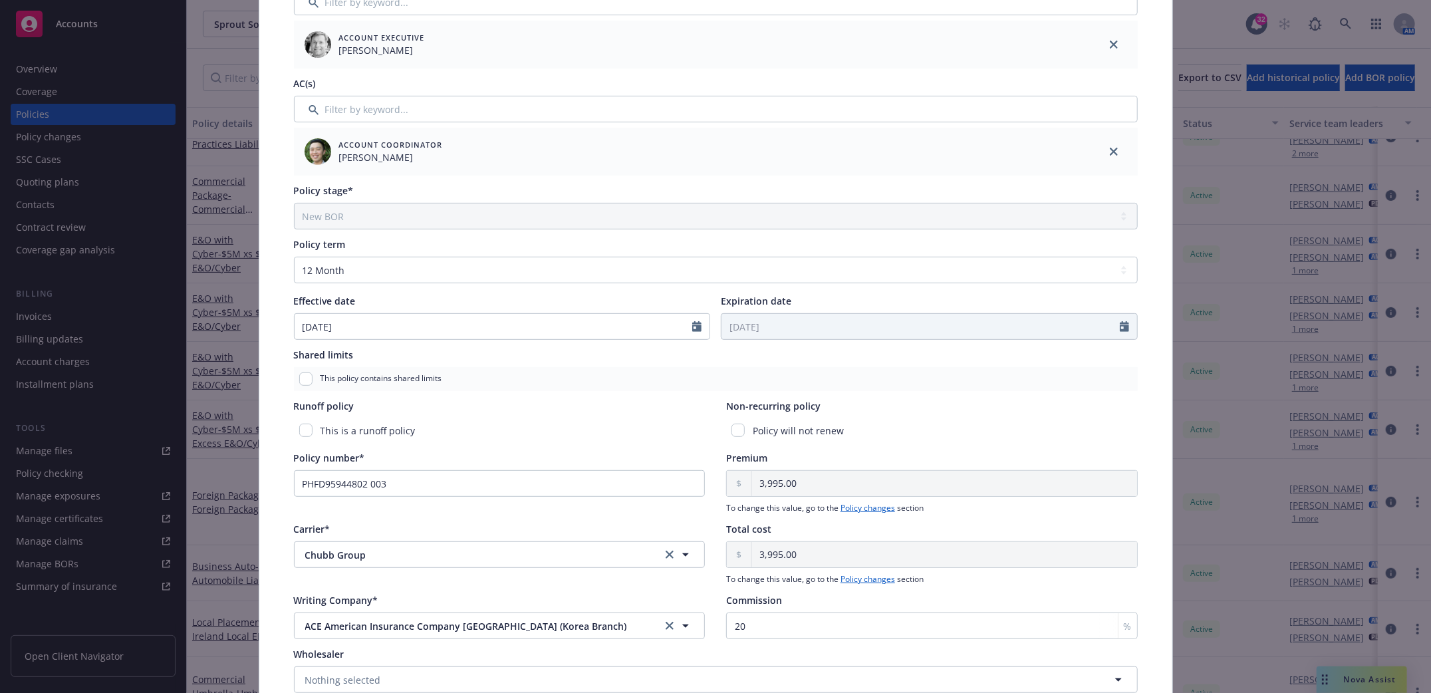
scroll to position [394, 0]
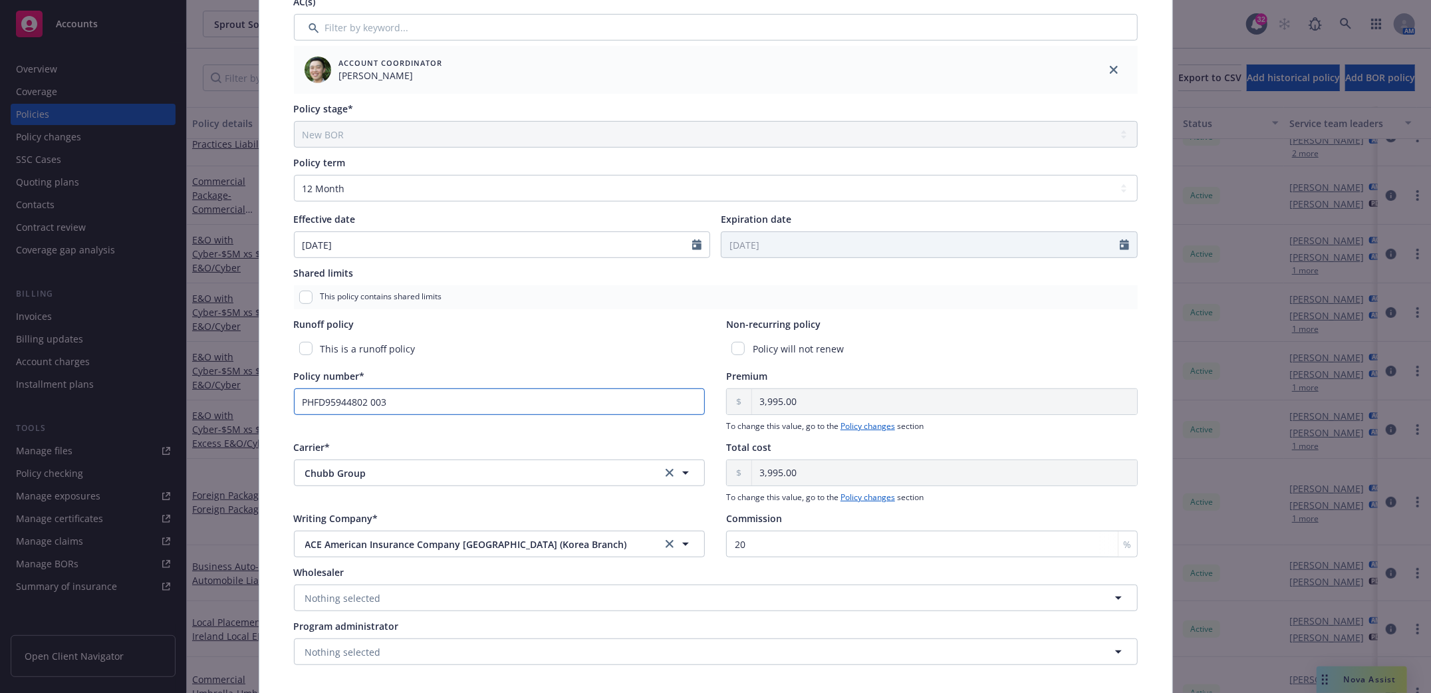
click at [374, 400] on input "PHFD95944802 003" at bounding box center [499, 401] width 411 height 27
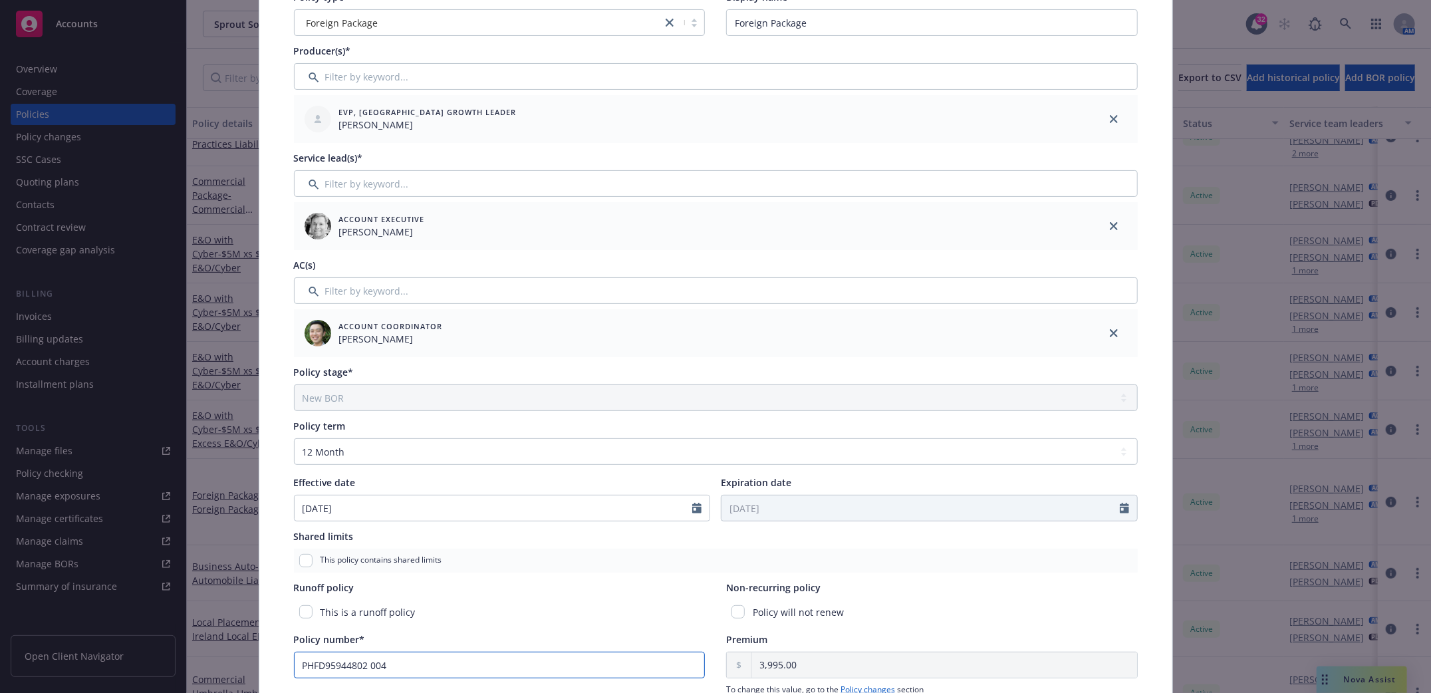
scroll to position [0, 0]
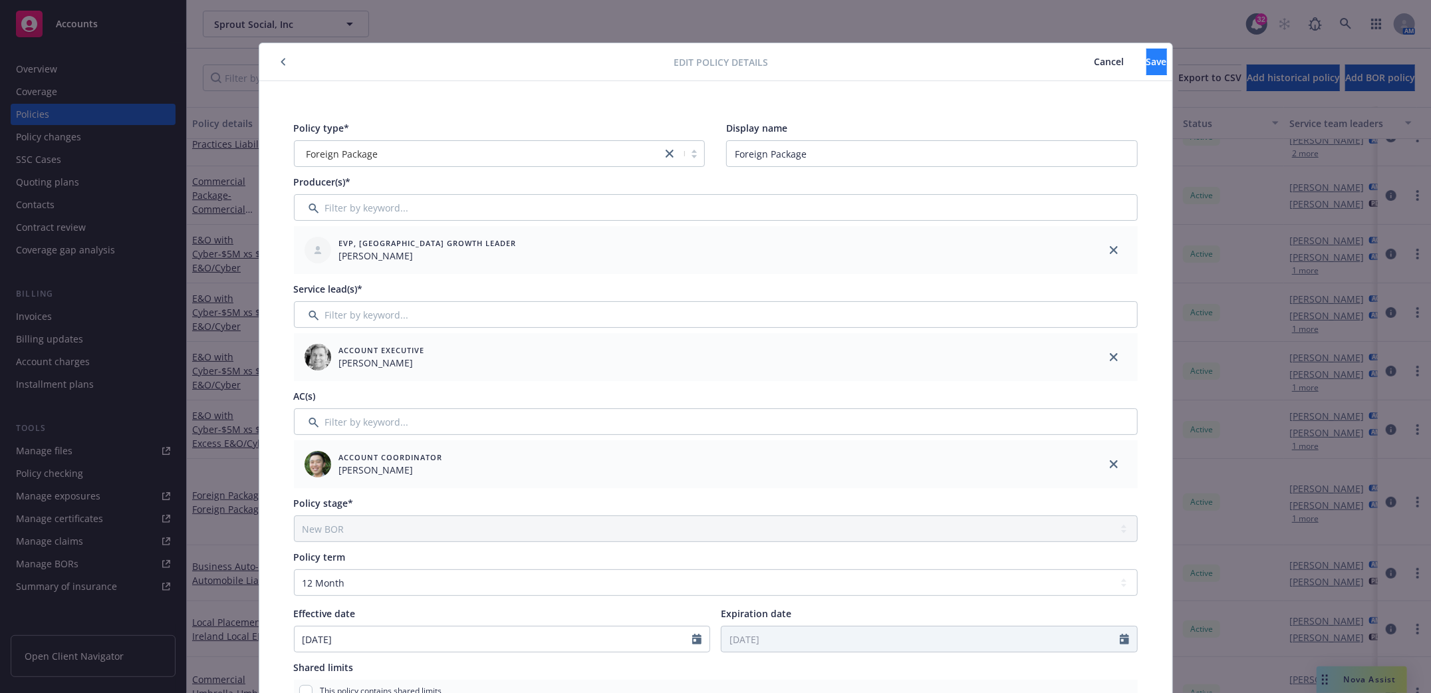
type input "PHFD95944802 004"
click at [1146, 68] on button "Save" at bounding box center [1156, 62] width 21 height 27
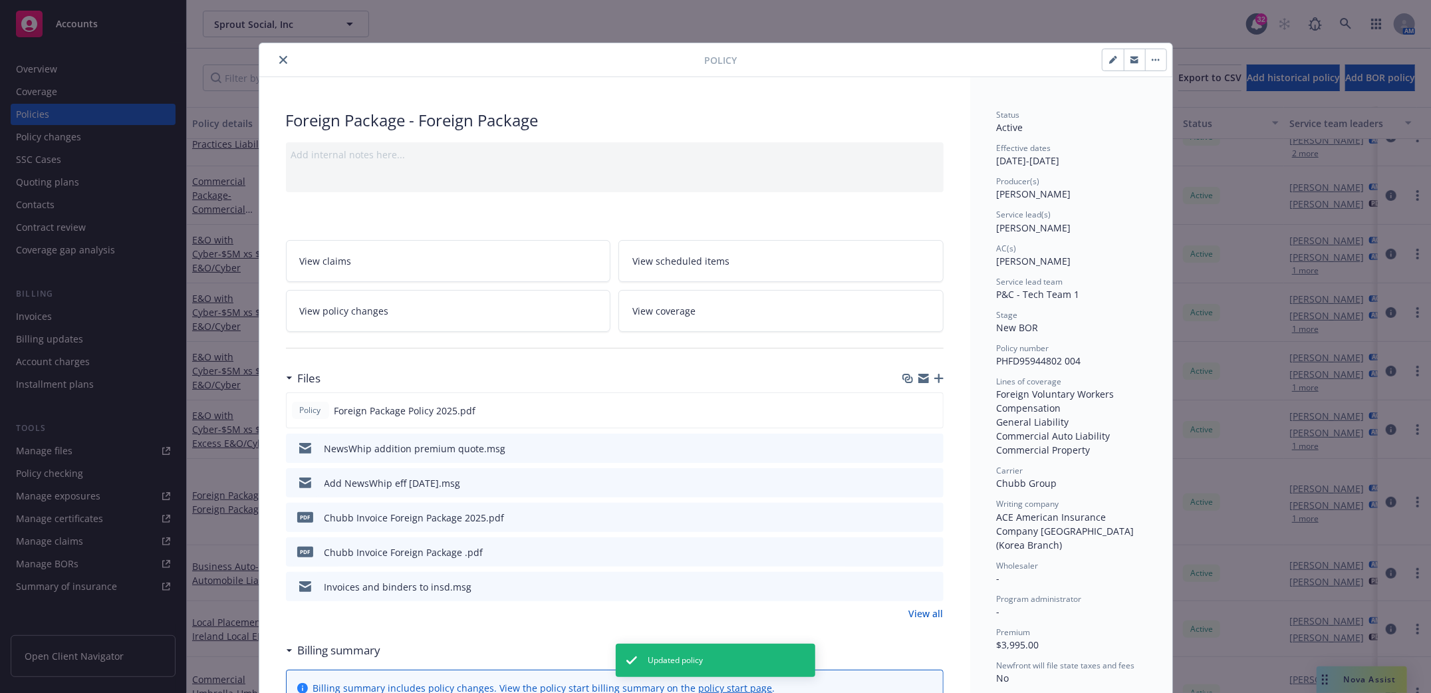
click at [279, 58] on icon "close" at bounding box center [283, 60] width 8 height 8
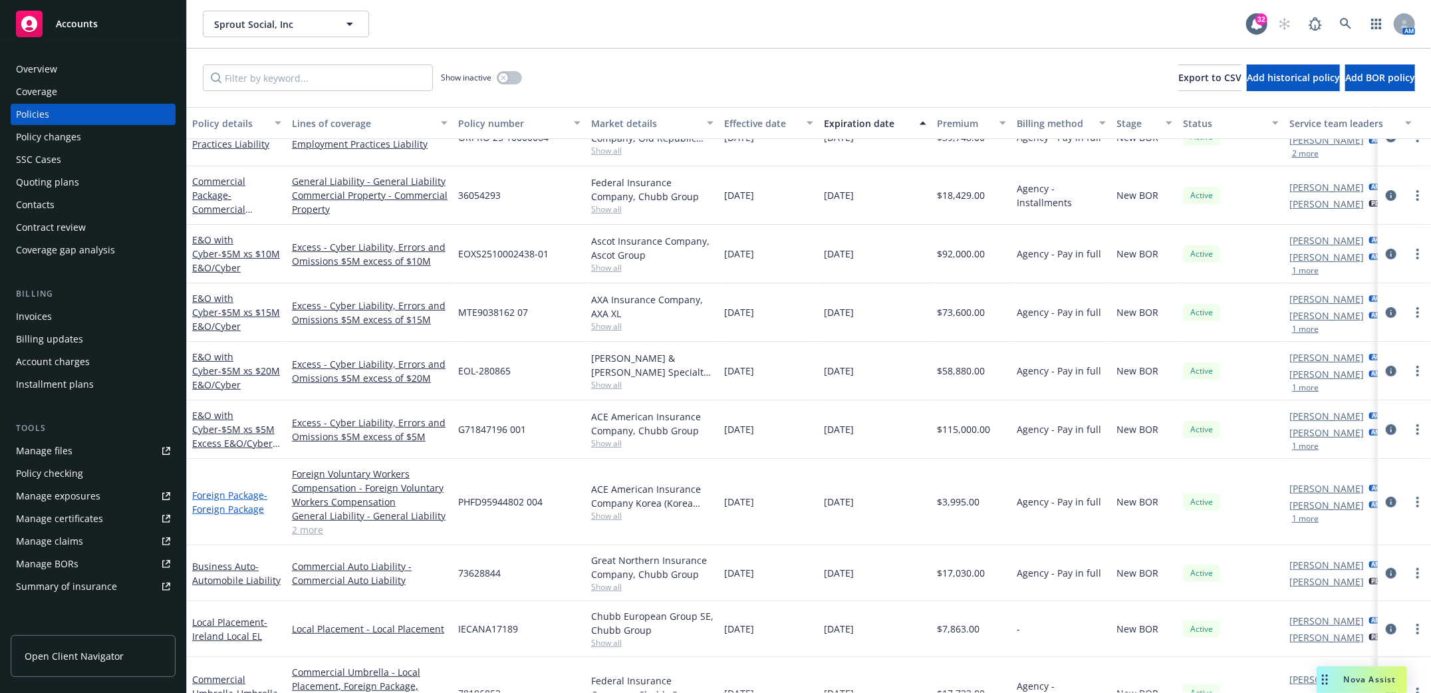
click at [199, 502] on span "- Foreign Package" at bounding box center [229, 502] width 75 height 27
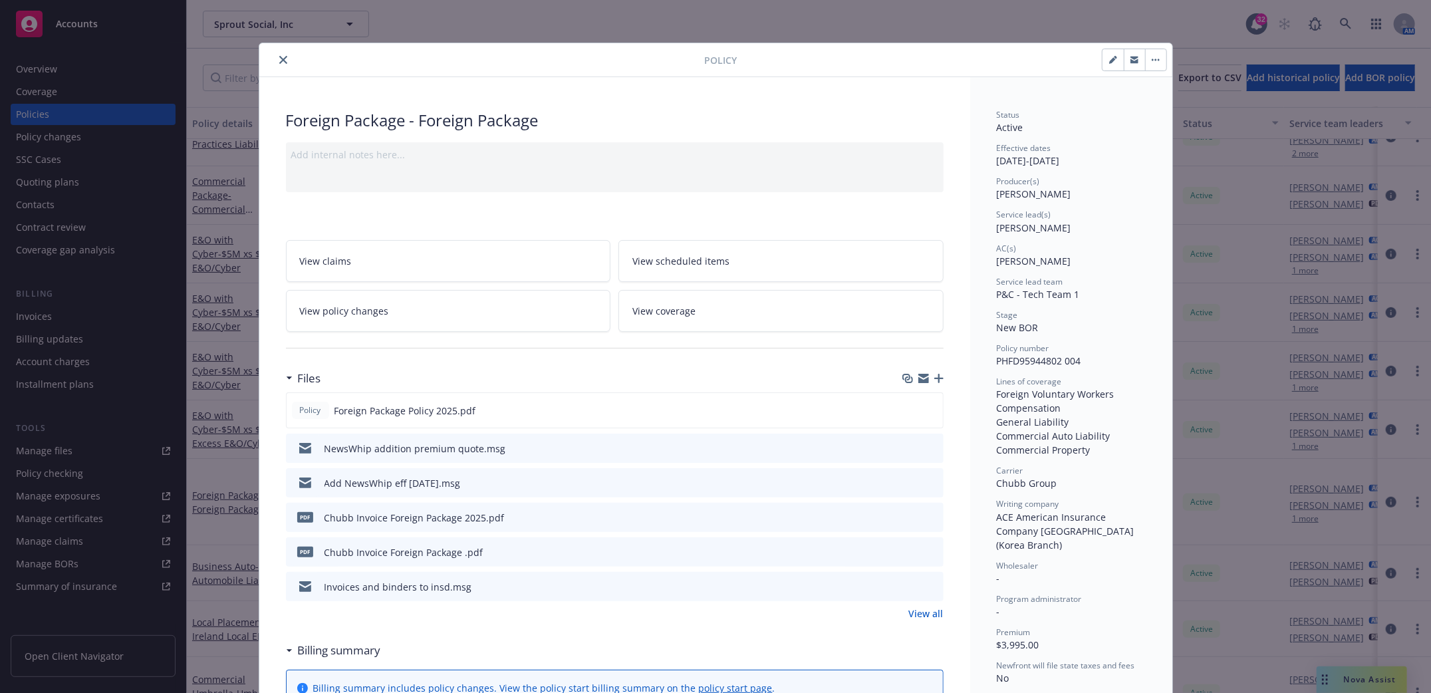
scroll to position [40, 0]
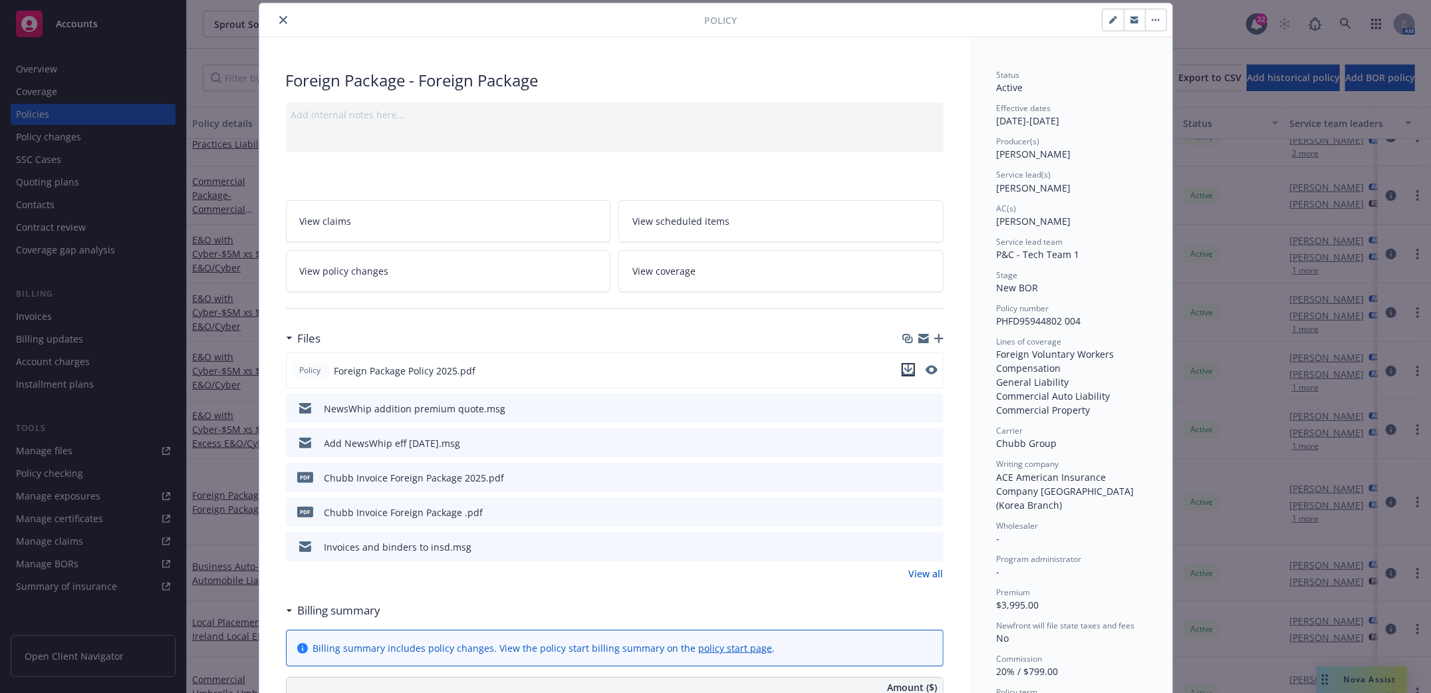
click at [903, 371] on icon "download file" at bounding box center [908, 369] width 11 height 11
click at [903, 514] on icon "download file" at bounding box center [908, 511] width 11 height 11
click at [279, 19] on icon "close" at bounding box center [283, 20] width 8 height 8
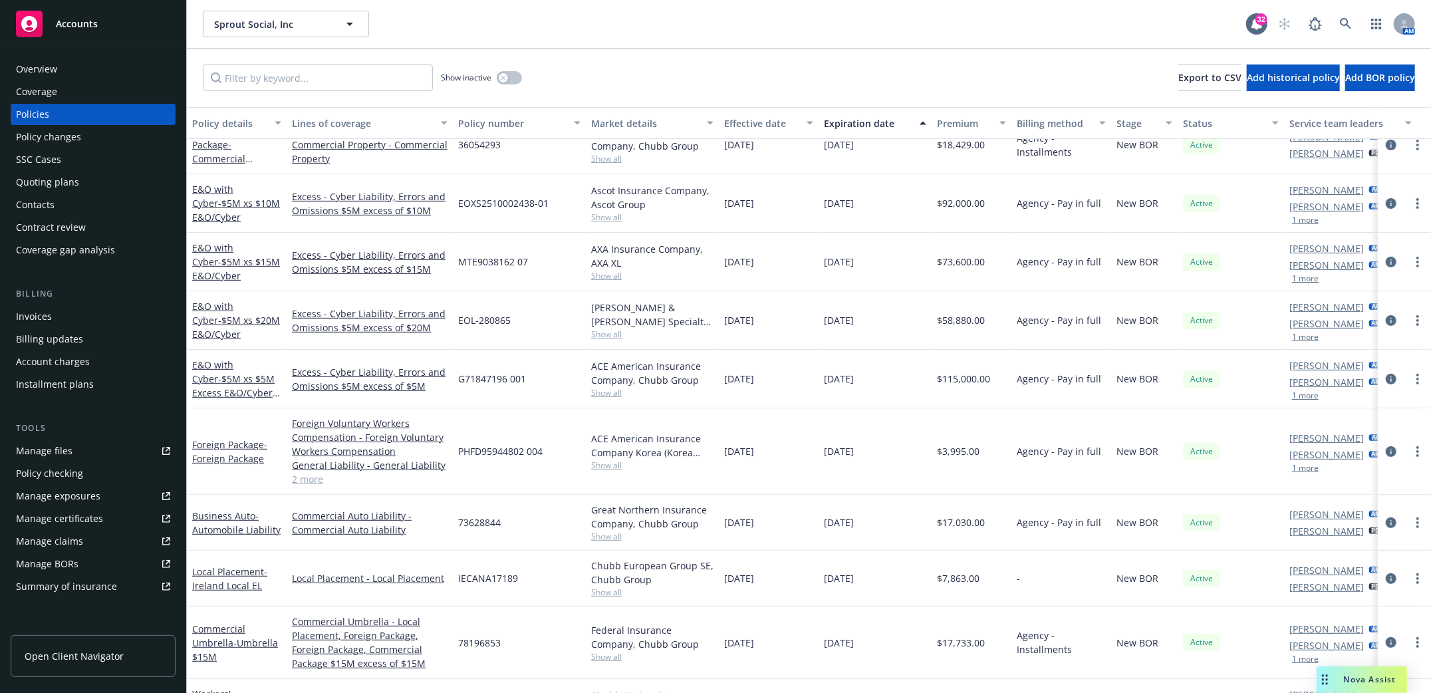
scroll to position [398, 0]
click at [227, 580] on span "- Ireland Local EL" at bounding box center [229, 580] width 75 height 27
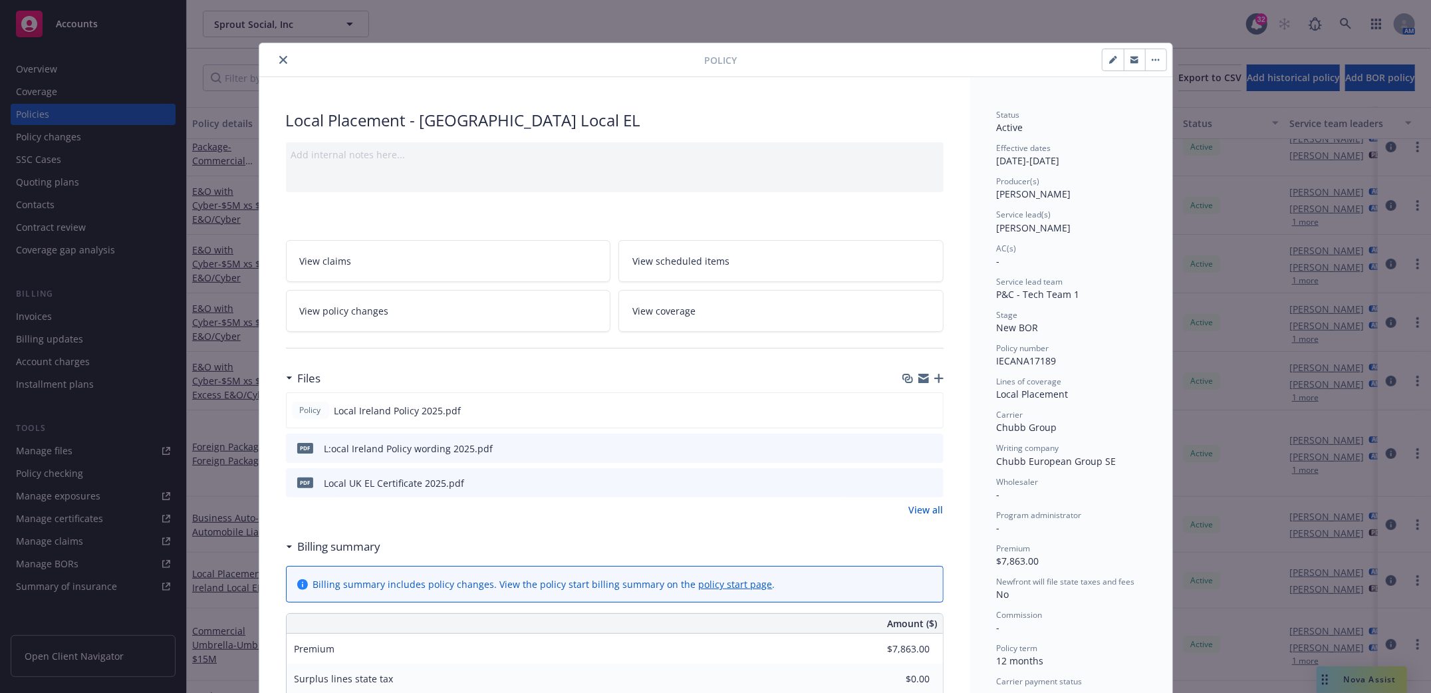
drag, startPoint x: 275, startPoint y: 59, endPoint x: 269, endPoint y: 62, distance: 6.8
click at [279, 59] on icon "close" at bounding box center [283, 60] width 8 height 8
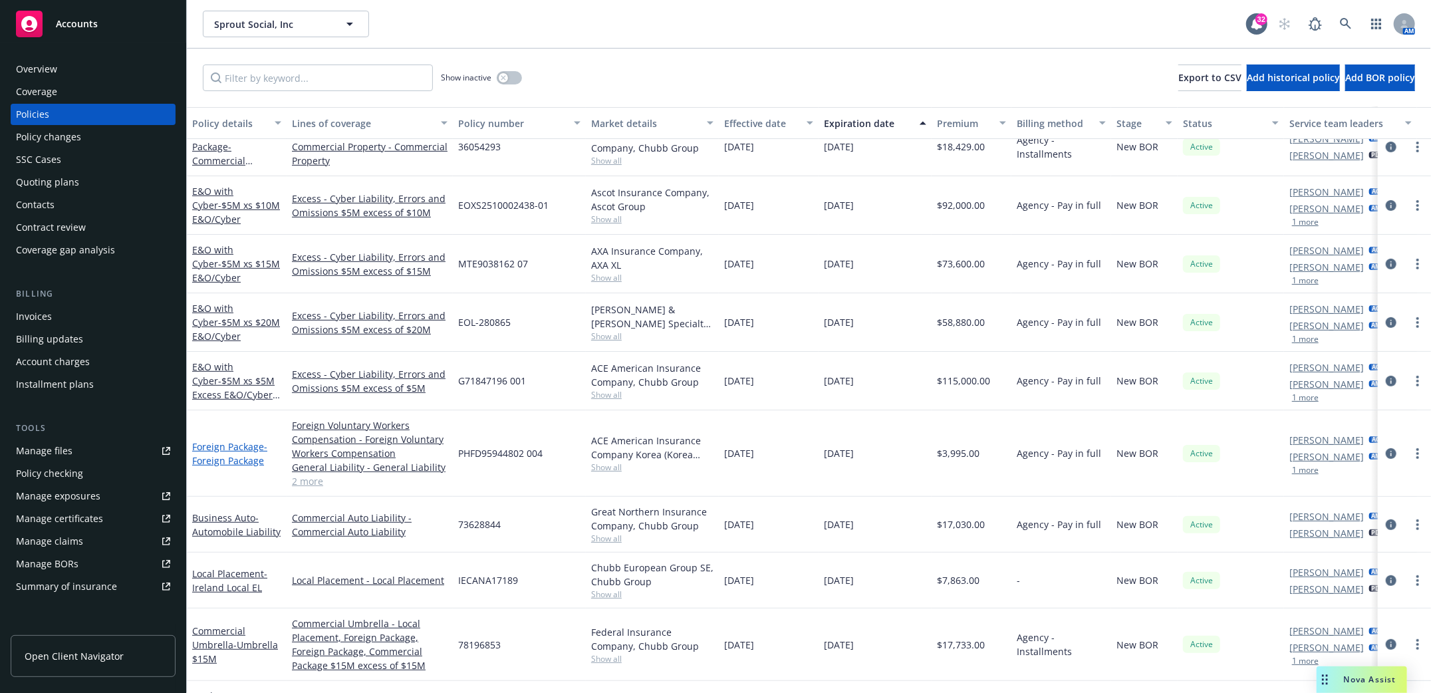
click at [209, 461] on span "- Foreign Package" at bounding box center [229, 453] width 75 height 27
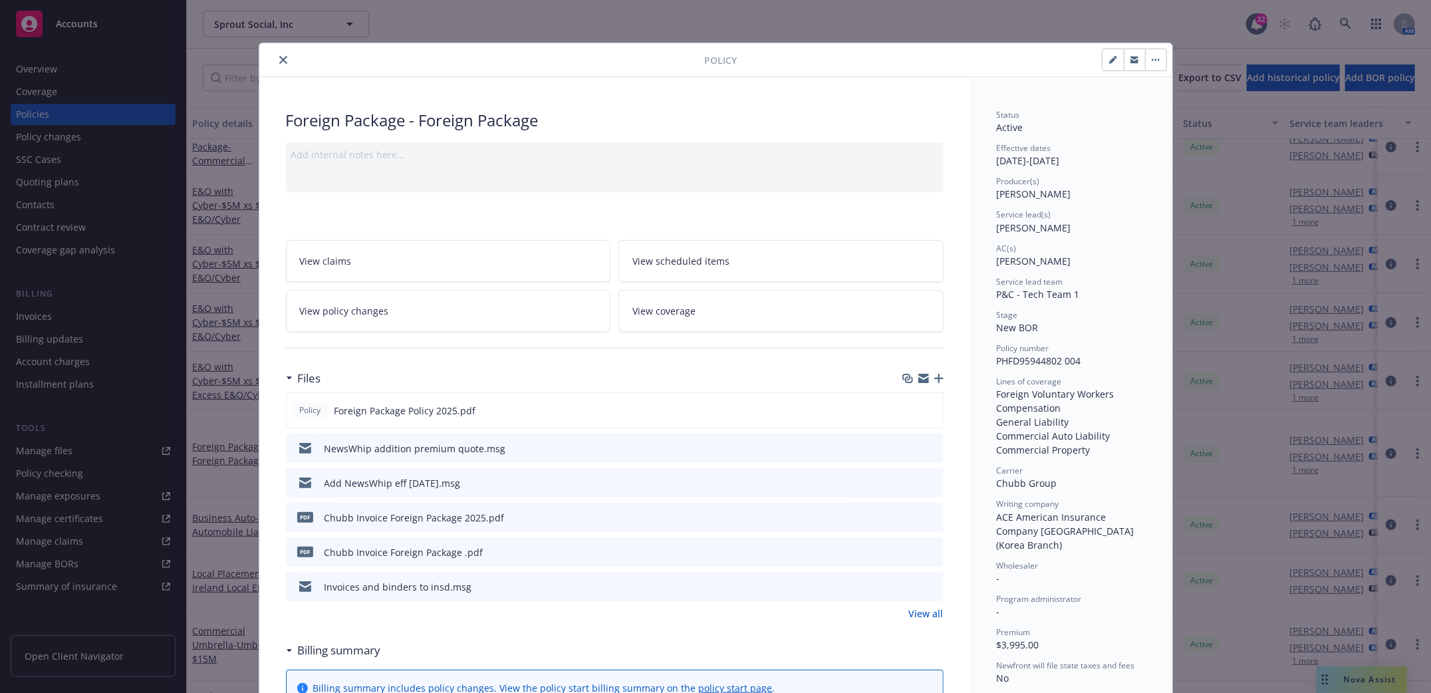
scroll to position [40, 0]
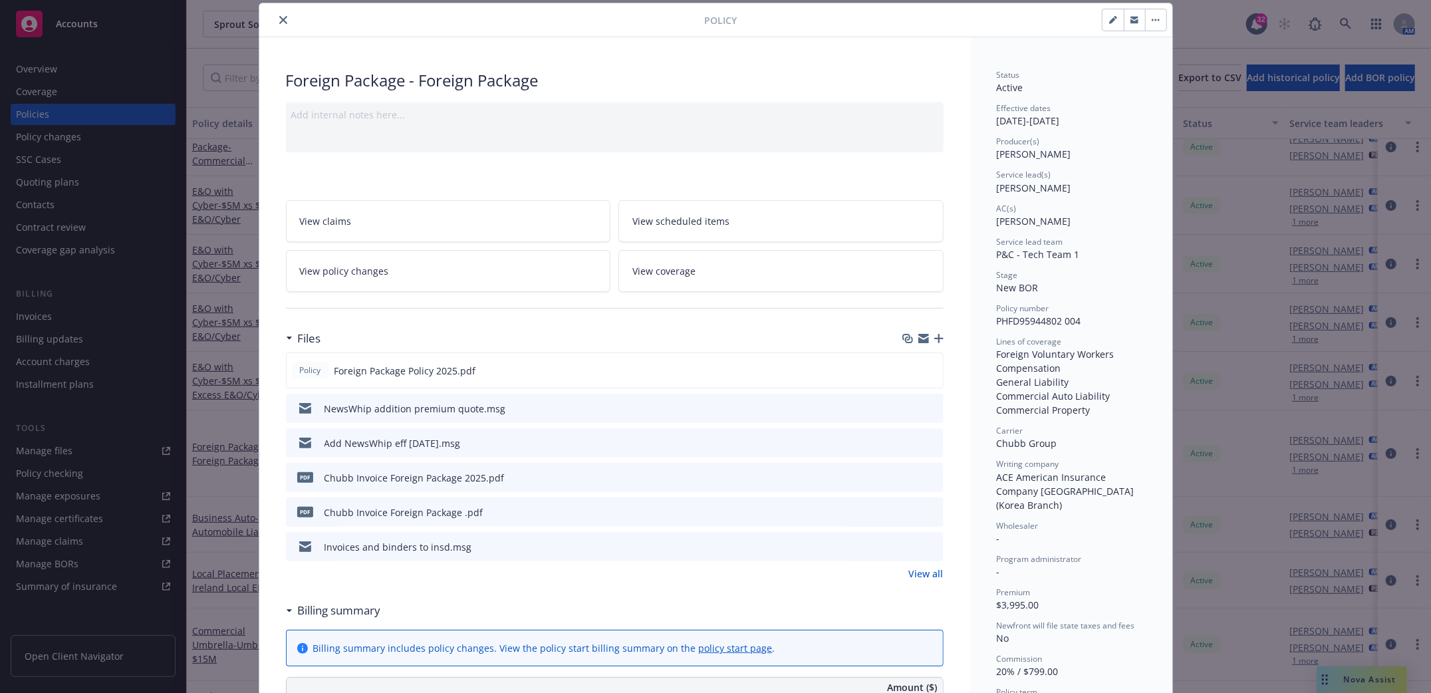
click at [279, 19] on icon "close" at bounding box center [283, 20] width 8 height 8
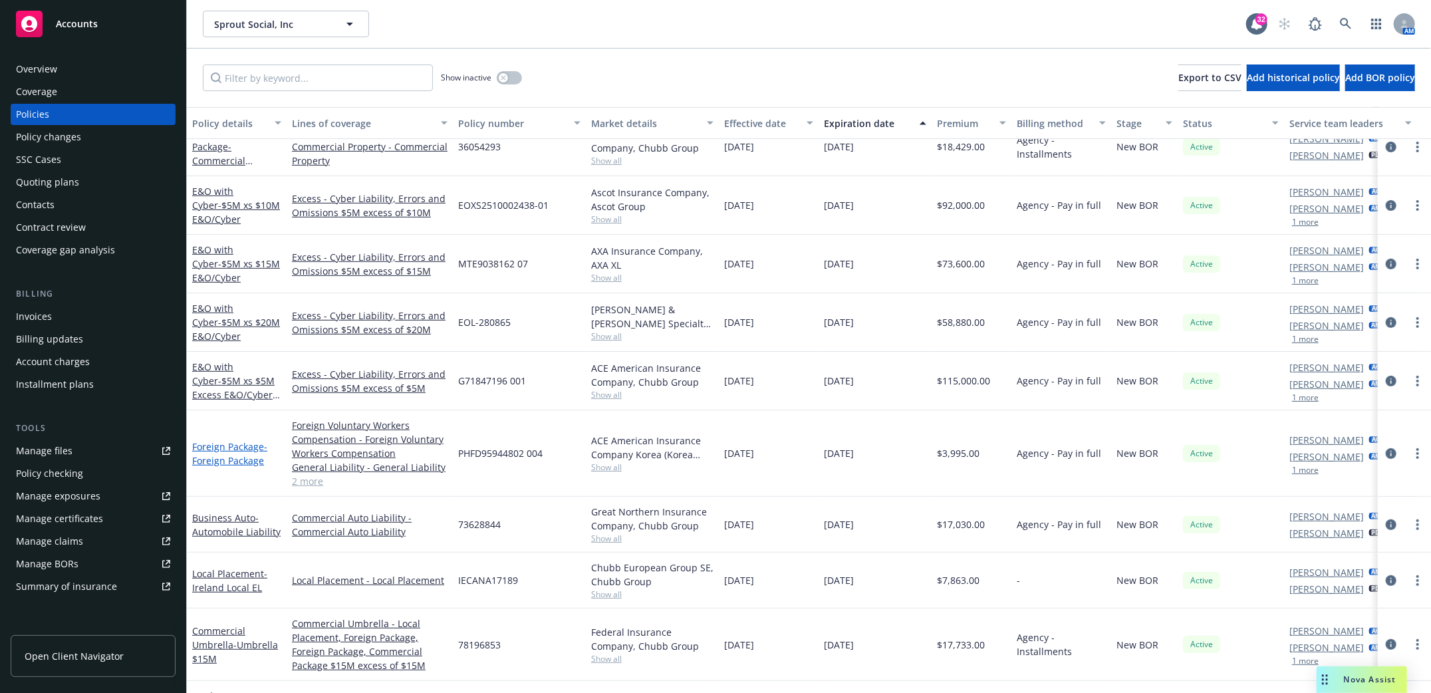
click at [217, 440] on link "Foreign Package - Foreign Package" at bounding box center [229, 453] width 75 height 27
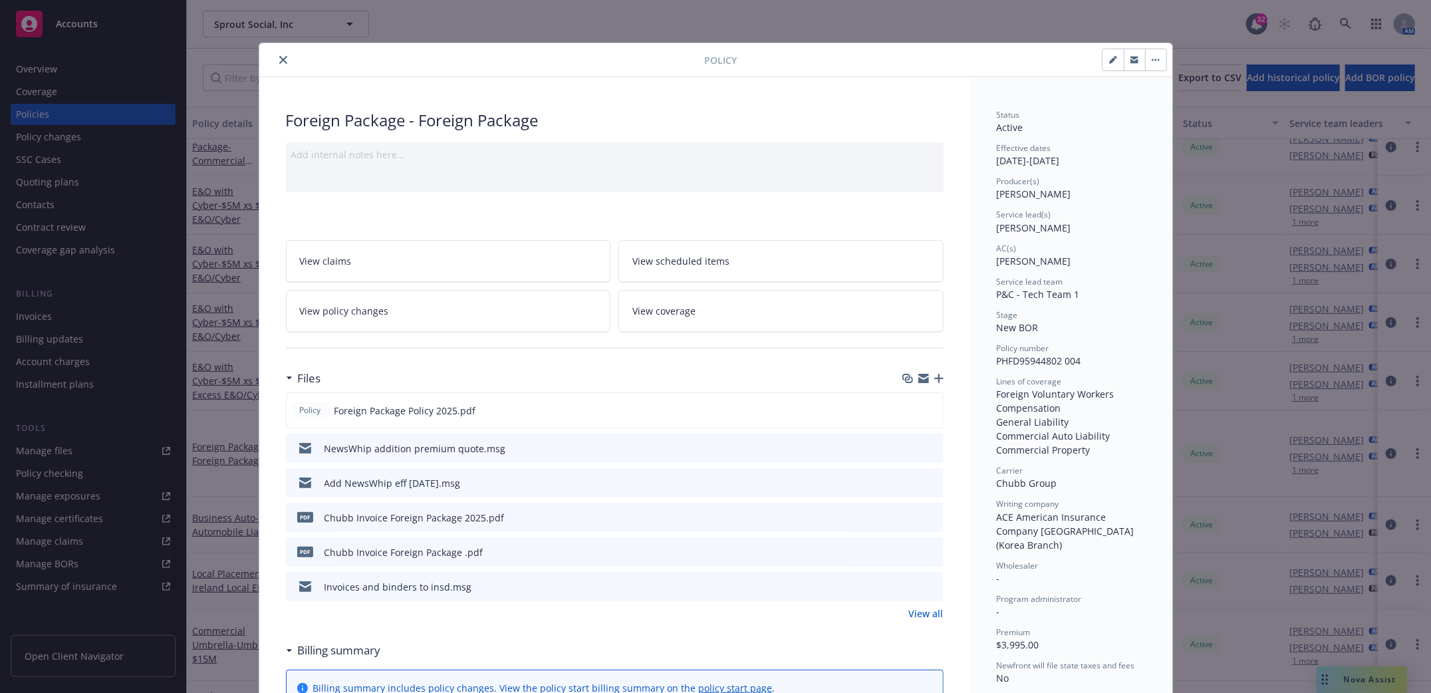
scroll to position [40, 0]
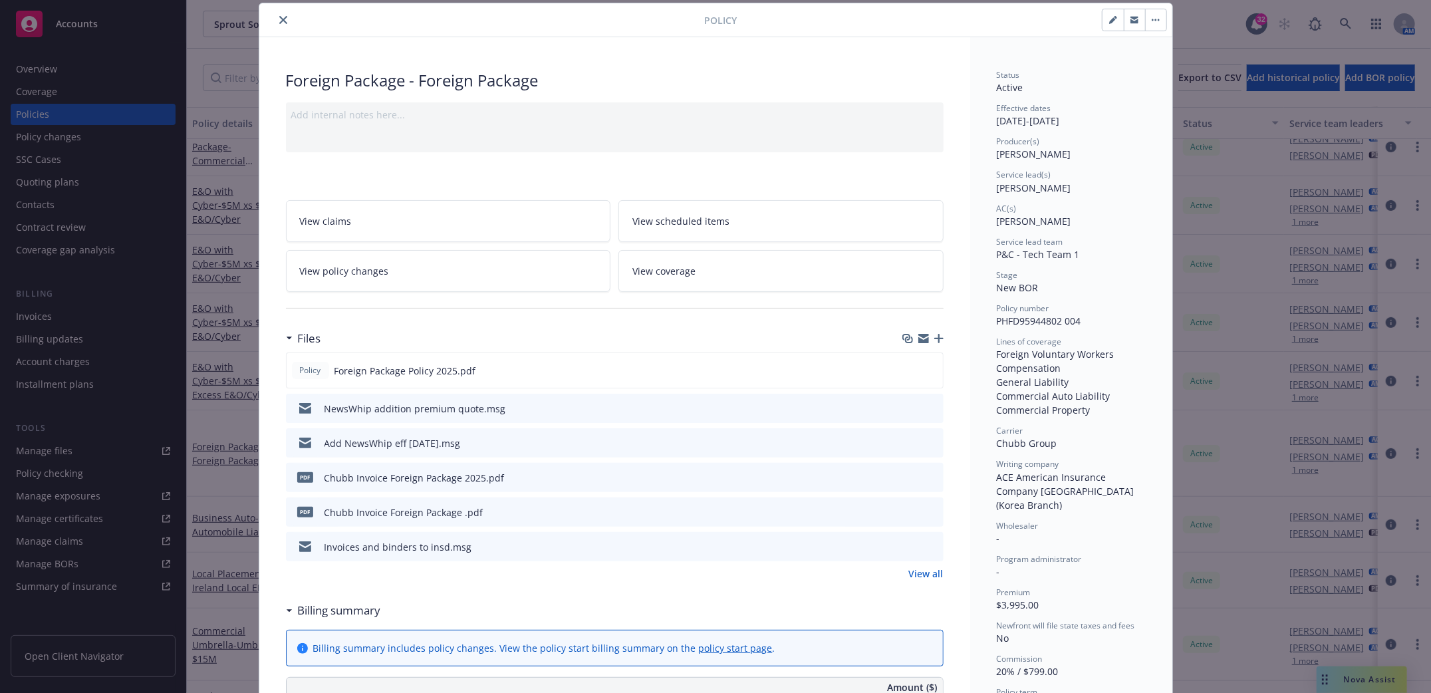
click at [903, 471] on icon "download file" at bounding box center [908, 476] width 11 height 11
click at [279, 19] on icon "close" at bounding box center [283, 20] width 8 height 8
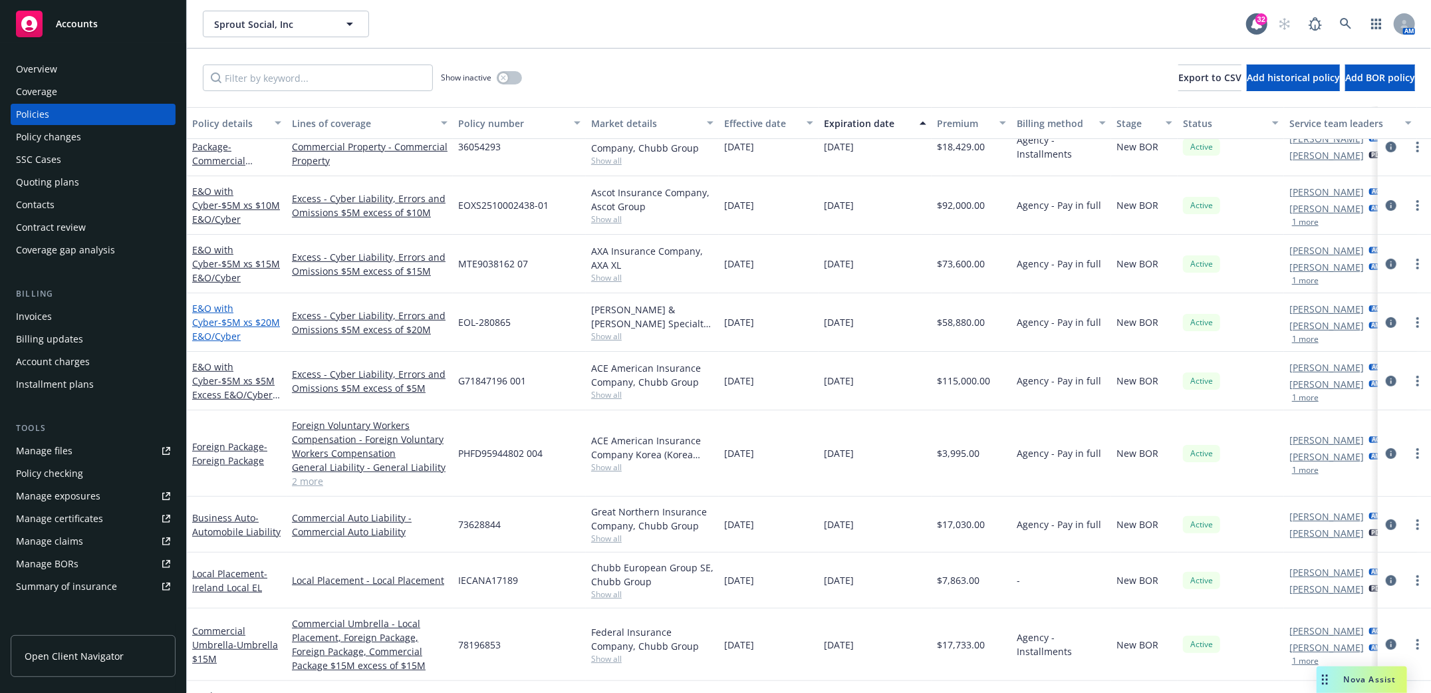
click at [207, 322] on span "- $5M xs $20M E&O/Cyber" at bounding box center [236, 329] width 88 height 27
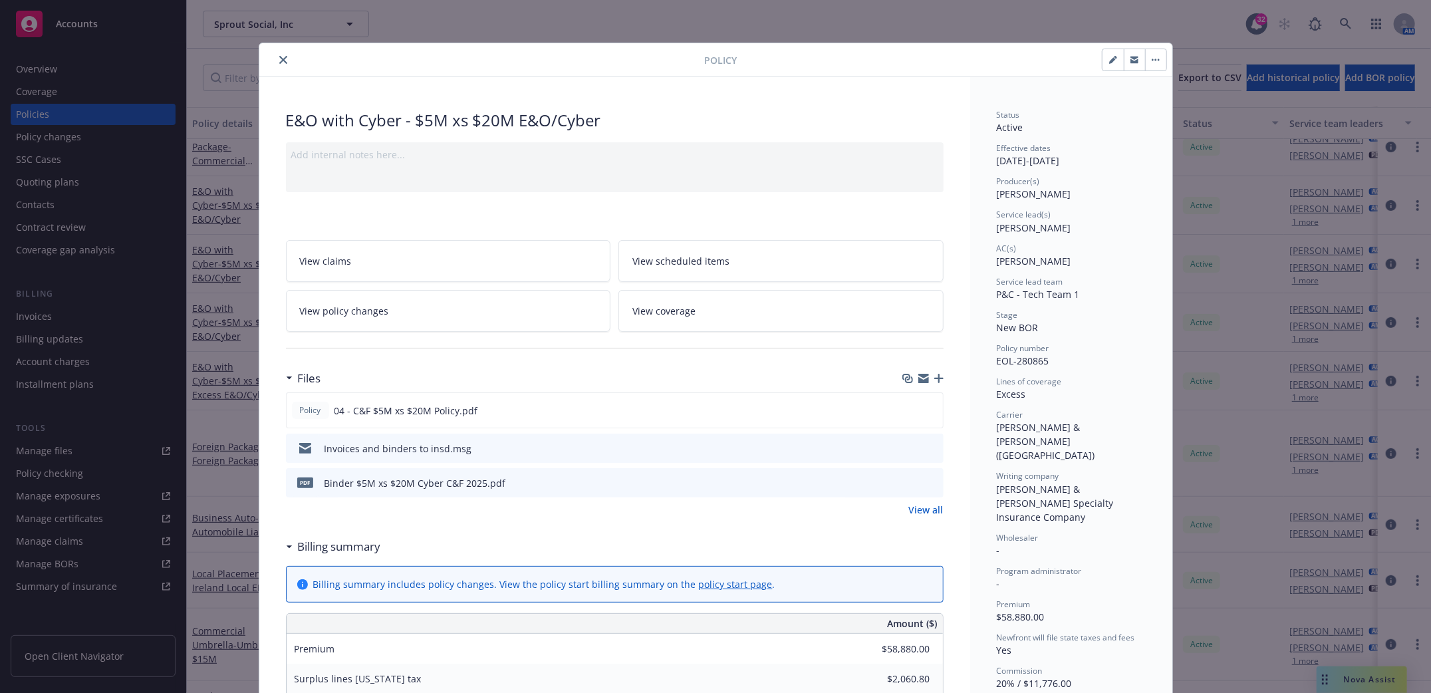
click at [280, 56] on icon "close" at bounding box center [283, 60] width 8 height 8
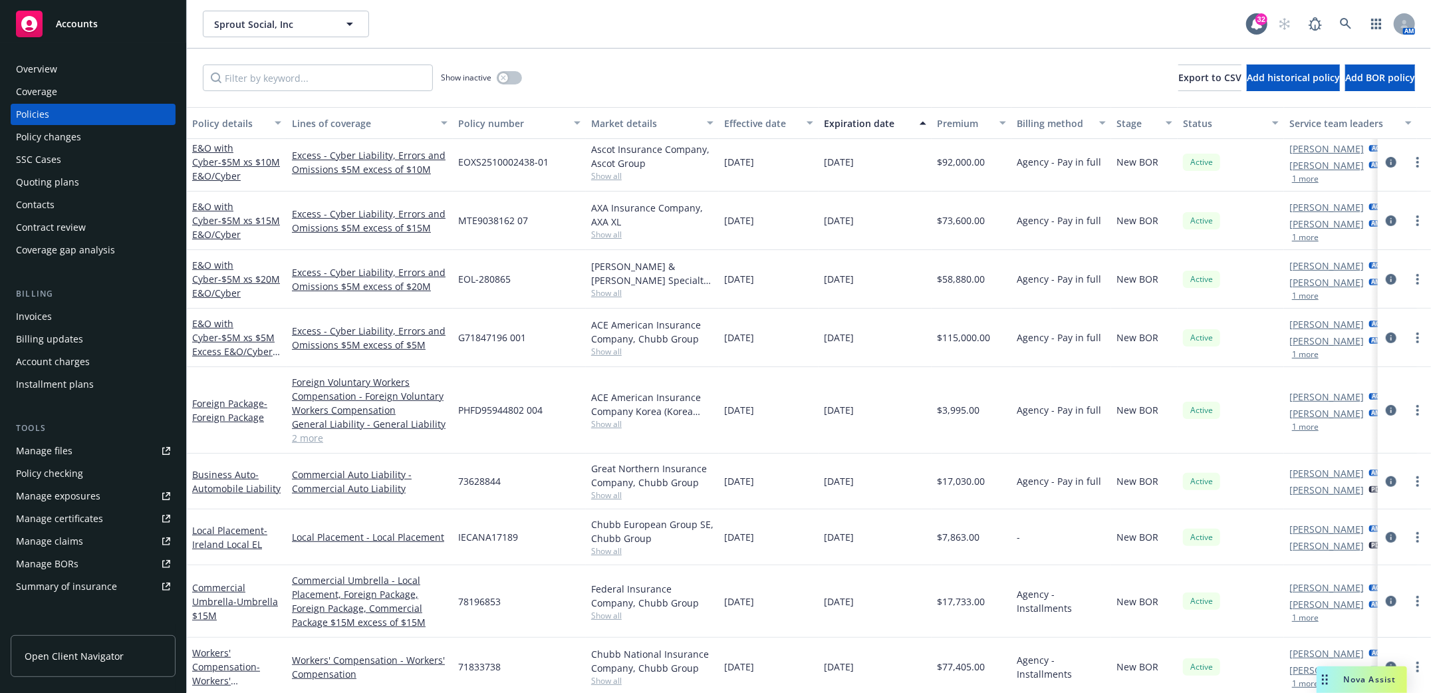
scroll to position [487, 0]
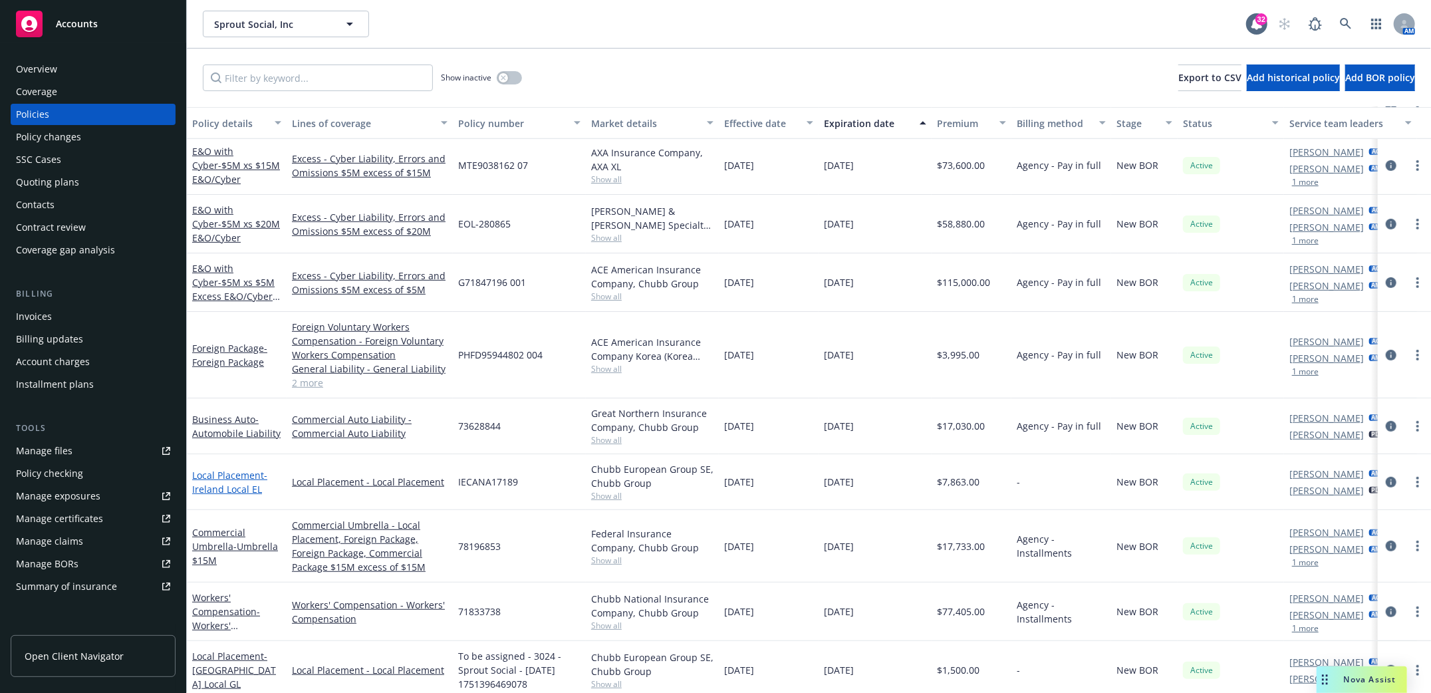
click at [233, 481] on span "- Ireland Local EL" at bounding box center [229, 482] width 75 height 27
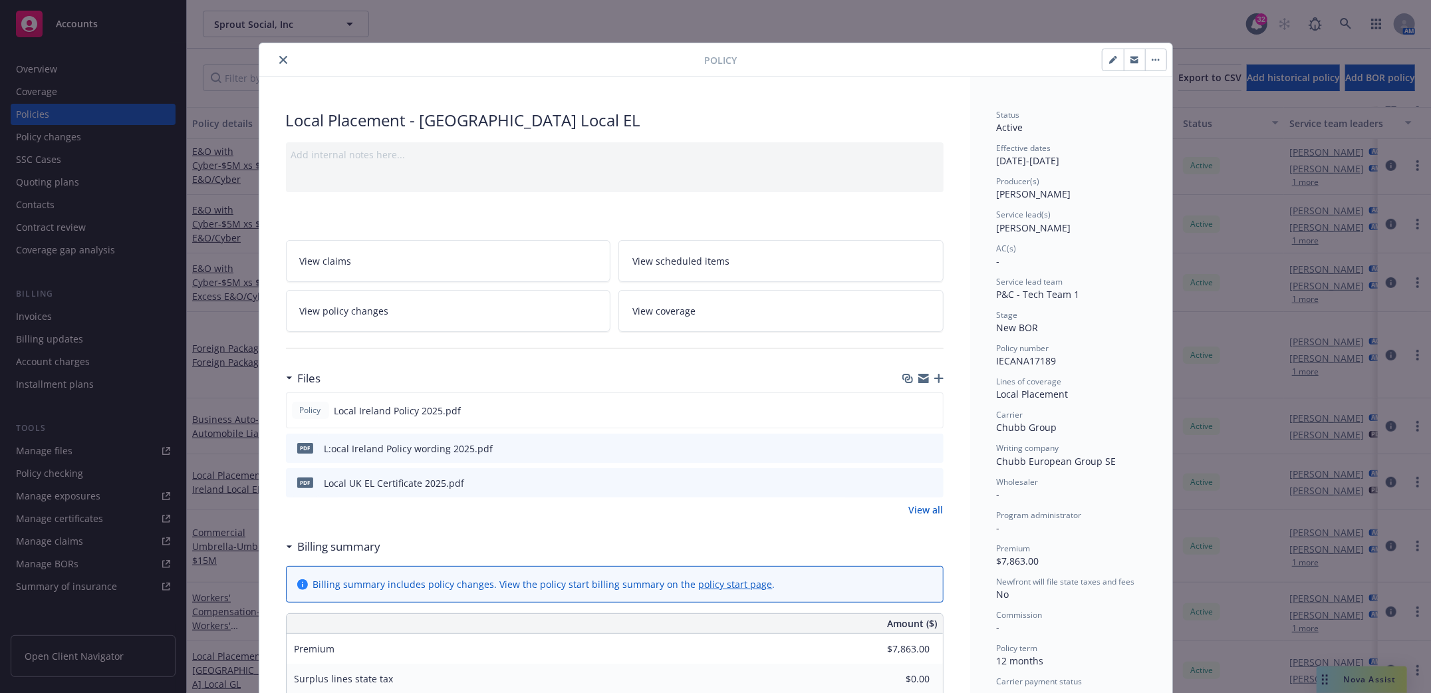
click at [279, 57] on icon "close" at bounding box center [283, 60] width 8 height 8
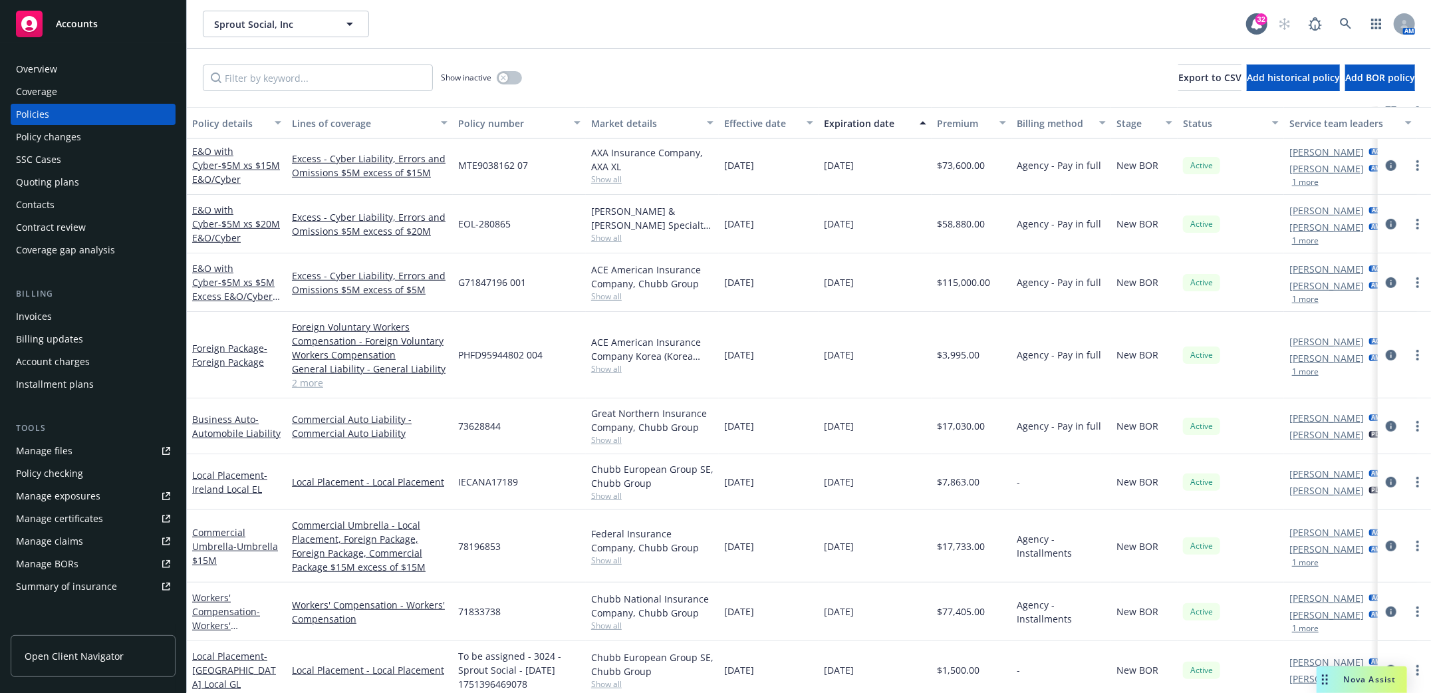
click at [45, 108] on div "Policies" at bounding box center [32, 114] width 33 height 21
click at [36, 110] on div "Policies" at bounding box center [32, 114] width 33 height 21
click at [1344, 19] on icon at bounding box center [1344, 23] width 11 height 11
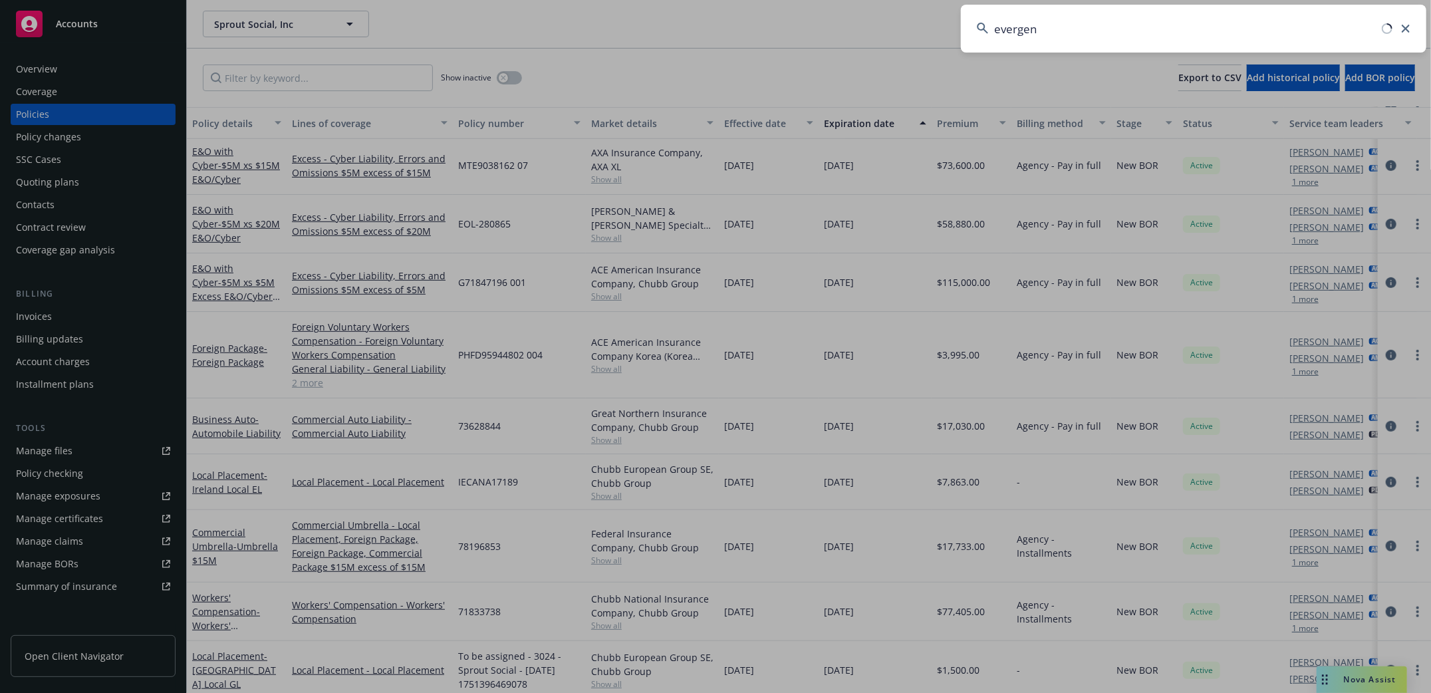
type input "evergent"
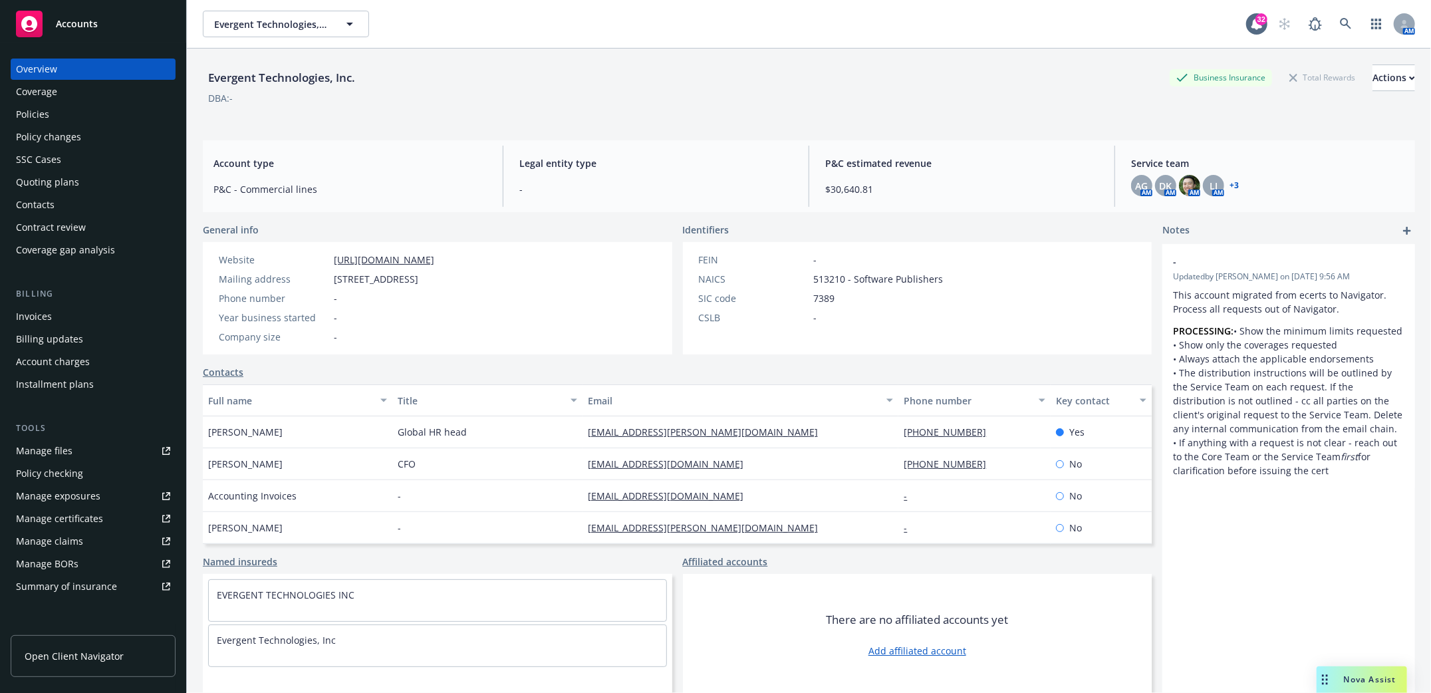
click at [31, 204] on div "Contacts" at bounding box center [35, 204] width 39 height 21
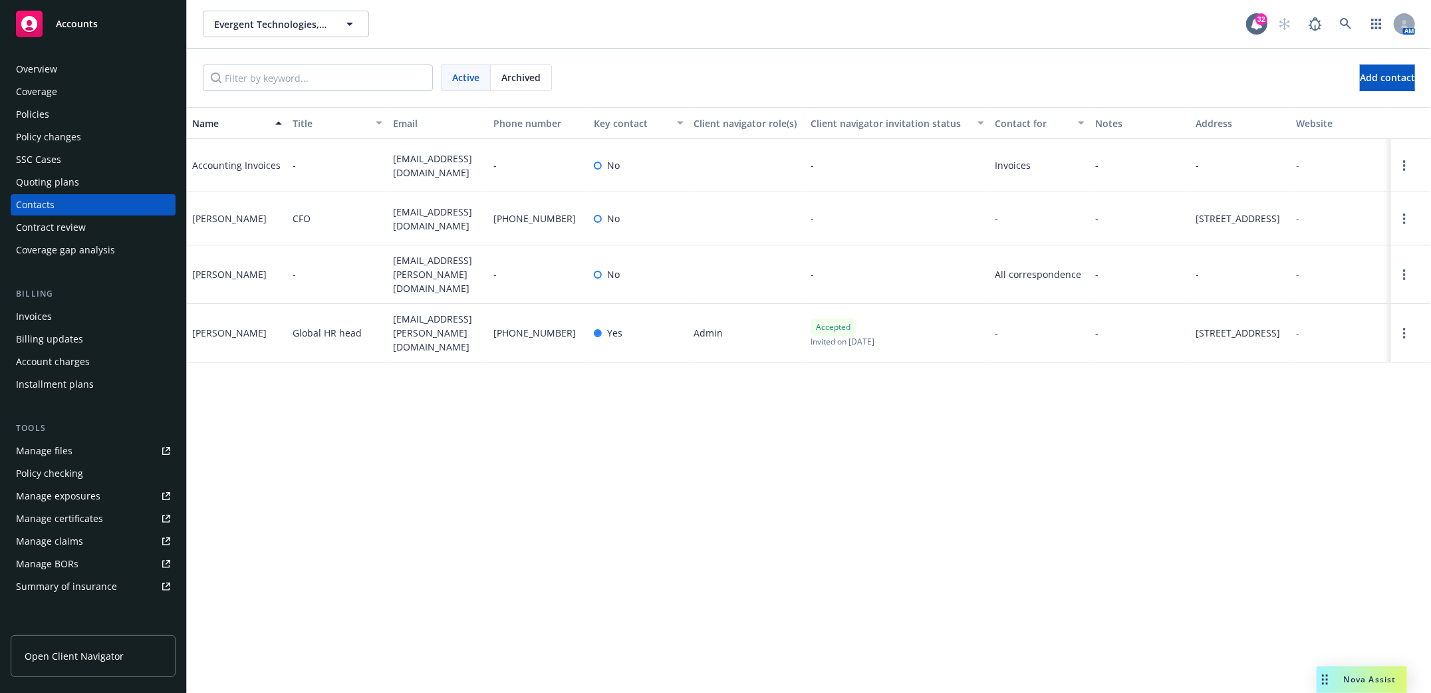
click at [45, 116] on div "Policies" at bounding box center [32, 114] width 33 height 21
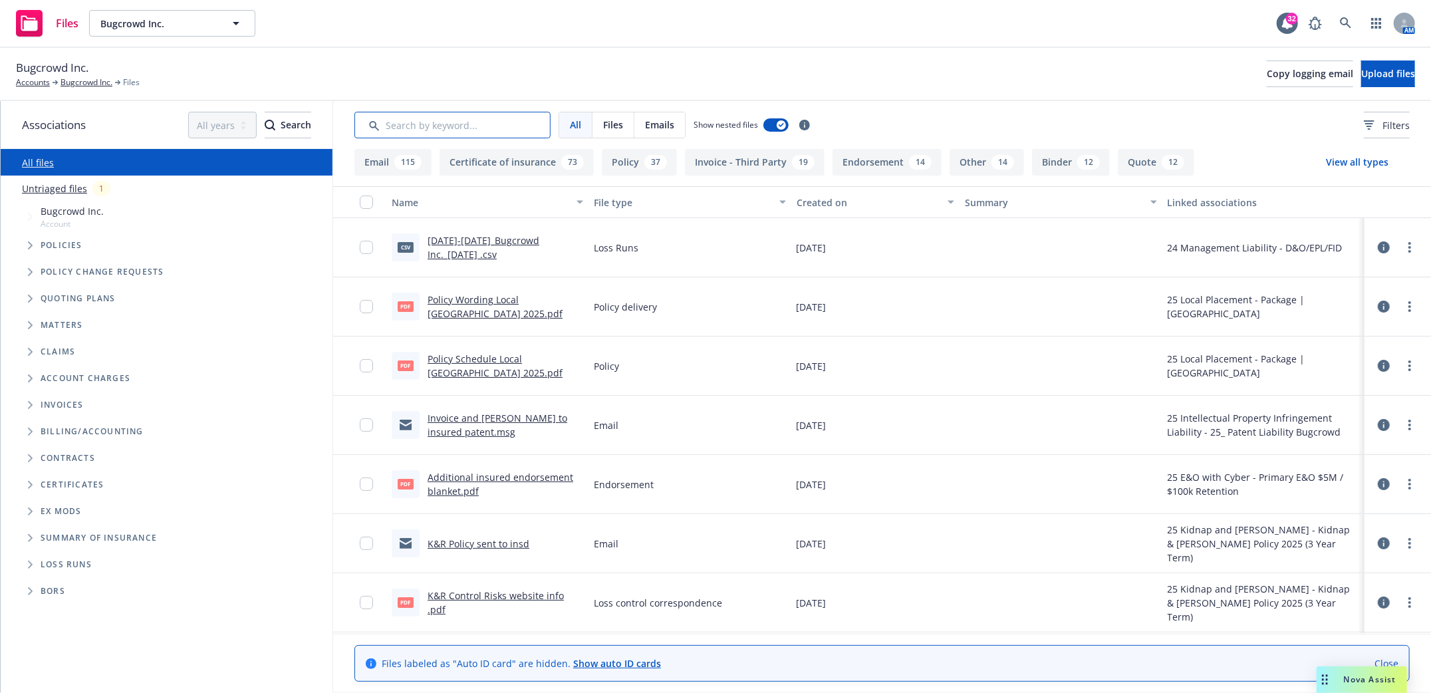
click at [483, 128] on input "Search by keyword..." at bounding box center [452, 125] width 196 height 27
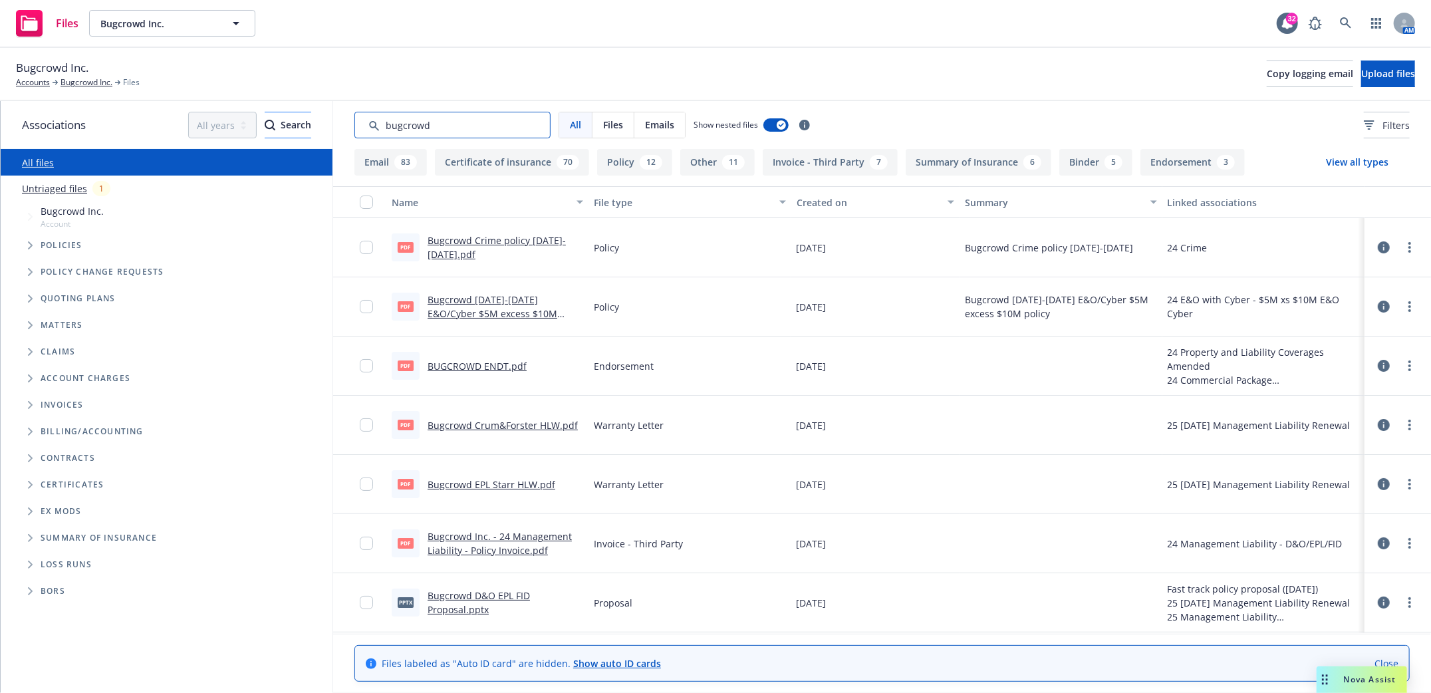
drag, startPoint x: 432, startPoint y: 124, endPoint x: 286, endPoint y: 135, distance: 146.6
click at [300, 124] on div "Associations All years 2027 2026 2025 2024 2023 2022 2021 2020 2019 2018 2017 2…" at bounding box center [716, 397] width 1430 height 592
type input "soi"
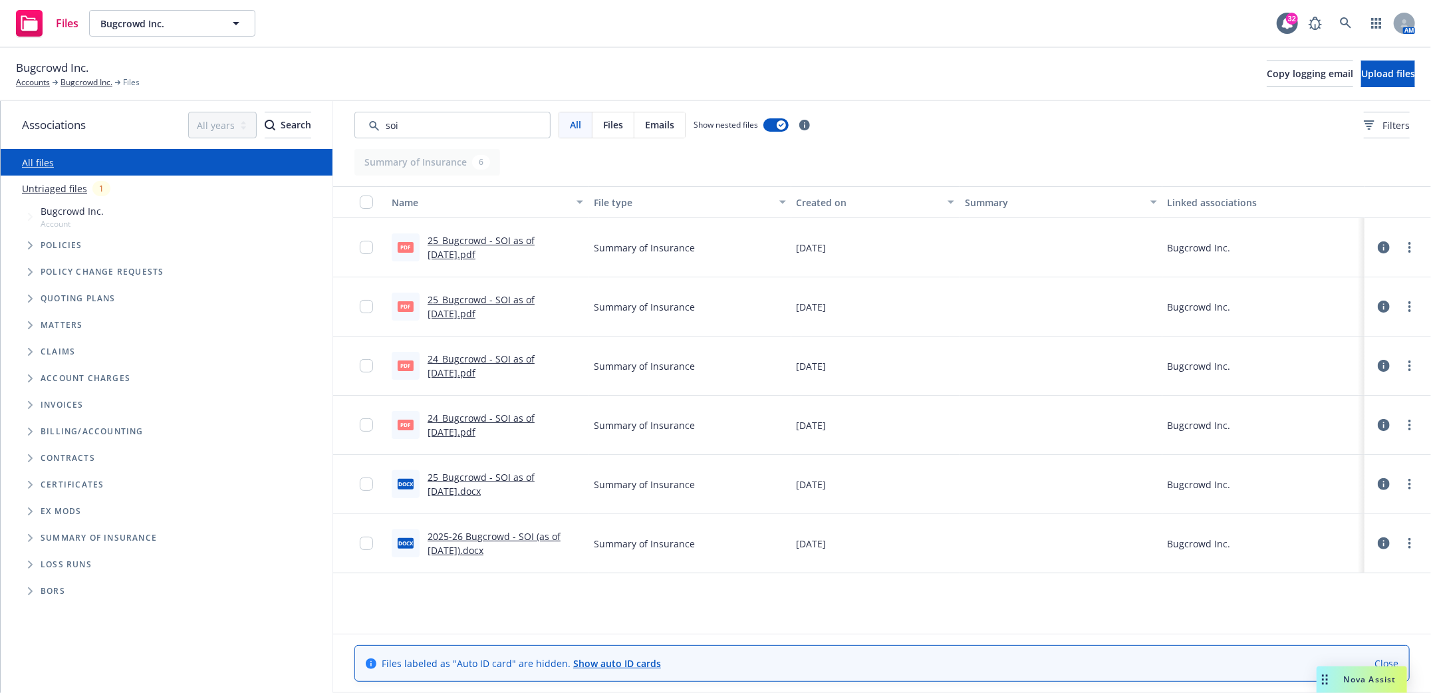
click at [463, 237] on link "25_Bugcrowd - SOI as of 4.18.2025.pdf" at bounding box center [480, 247] width 107 height 27
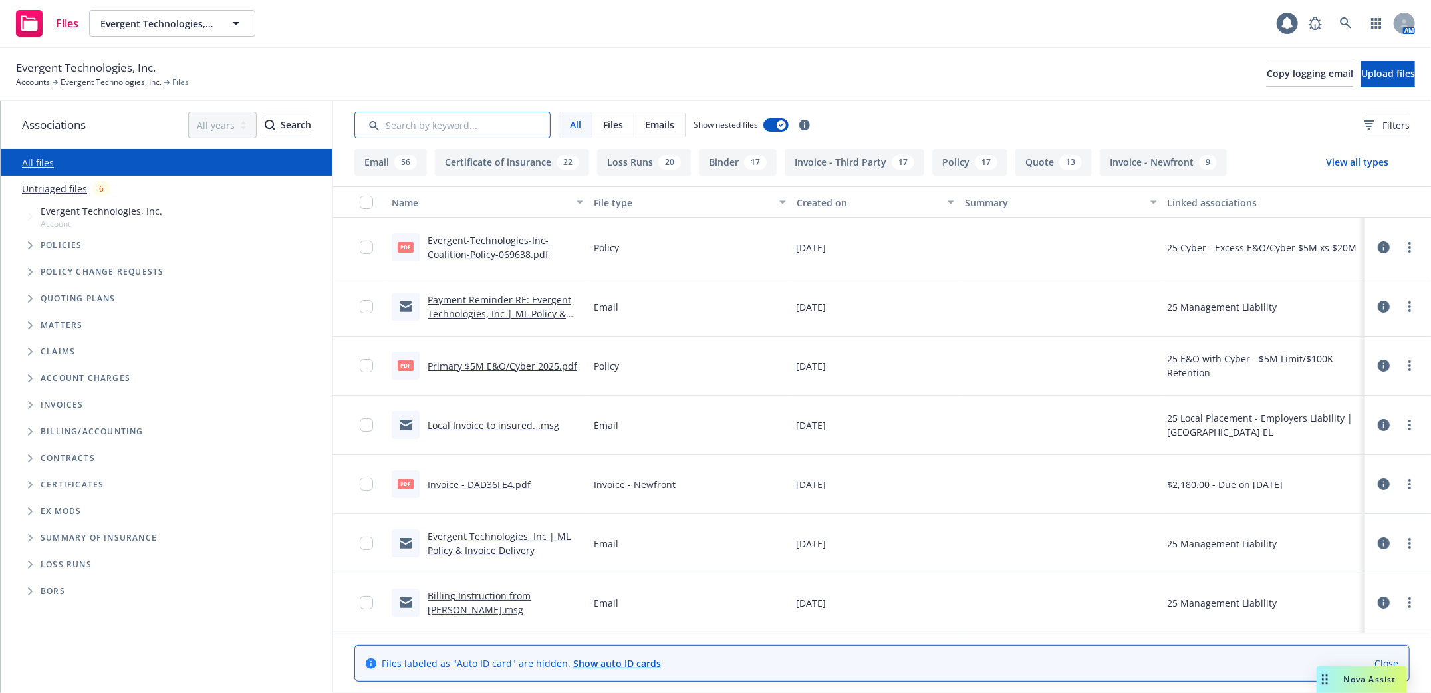
click at [453, 127] on input "Search by keyword..." at bounding box center [452, 125] width 196 height 27
type input "soi"
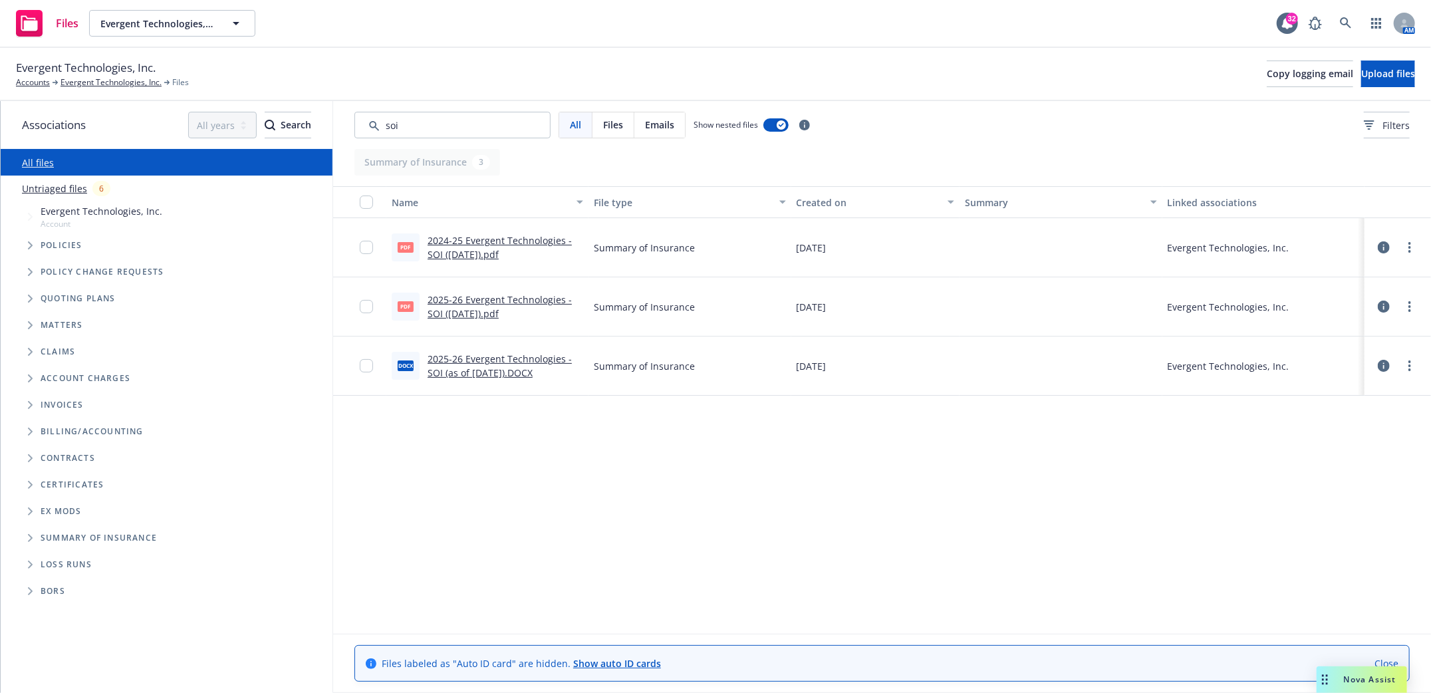
click at [483, 234] on link "2024-25 Evergent Technologies - SOI ([DATE]).pdf" at bounding box center [499, 247] width 144 height 27
click at [445, 299] on link "2025-26 Evergent Technologies - SOI ([DATE]).pdf" at bounding box center [499, 306] width 144 height 27
